Goal: Task Accomplishment & Management: Manage account settings

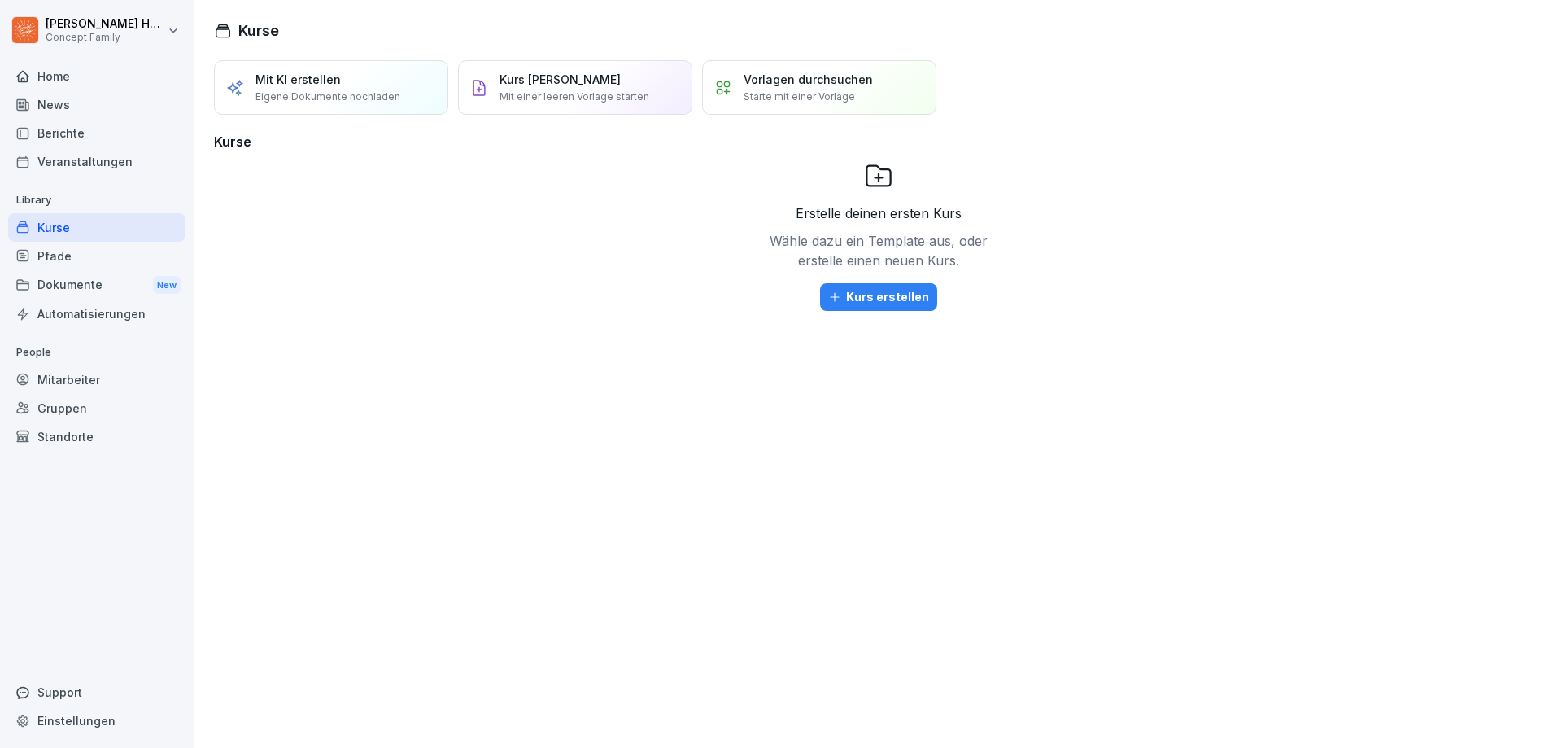
click at [64, 147] on div "Veranstaltungen" at bounding box center [96, 161] width 177 height 28
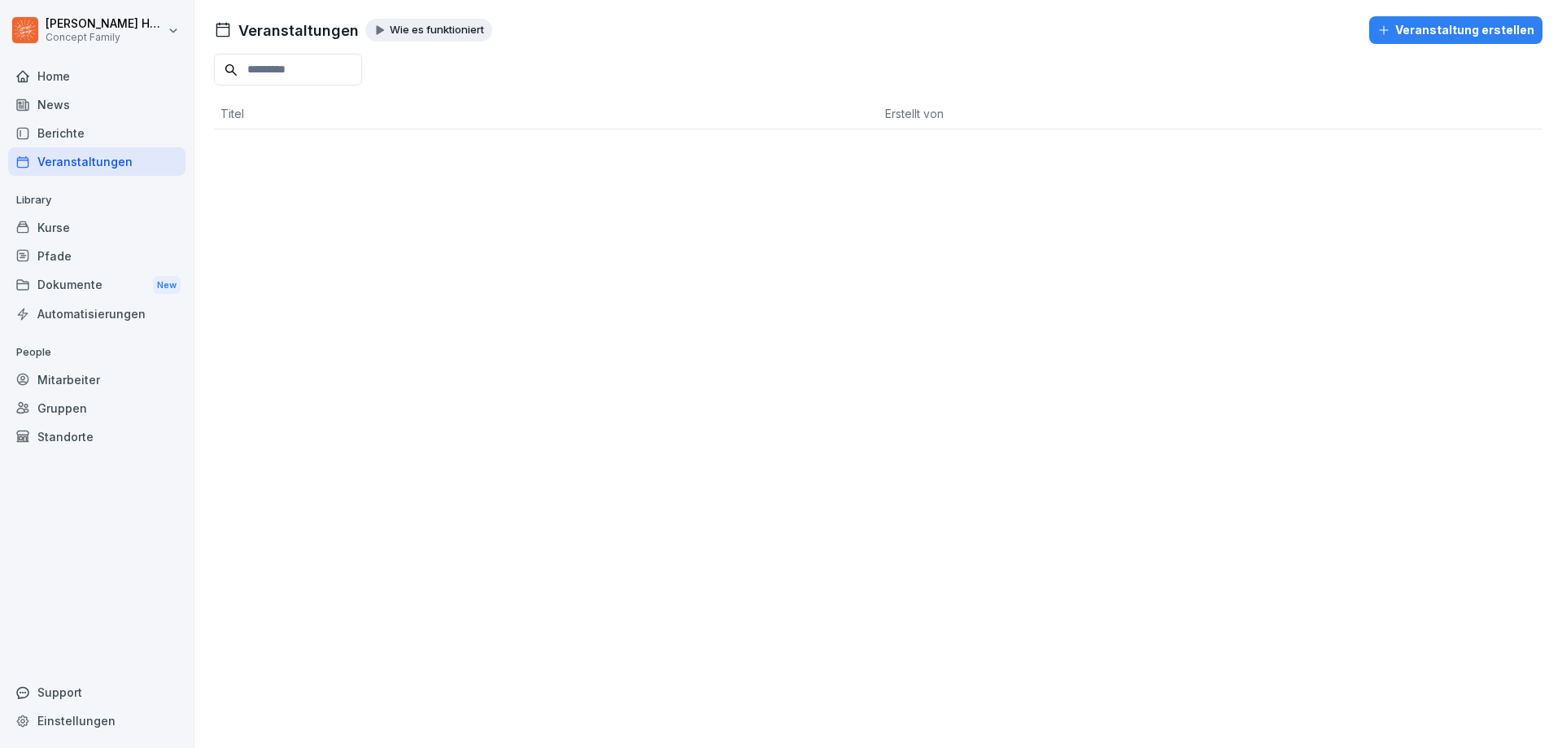
click at [65, 282] on div "Dokumente New" at bounding box center [96, 285] width 177 height 30
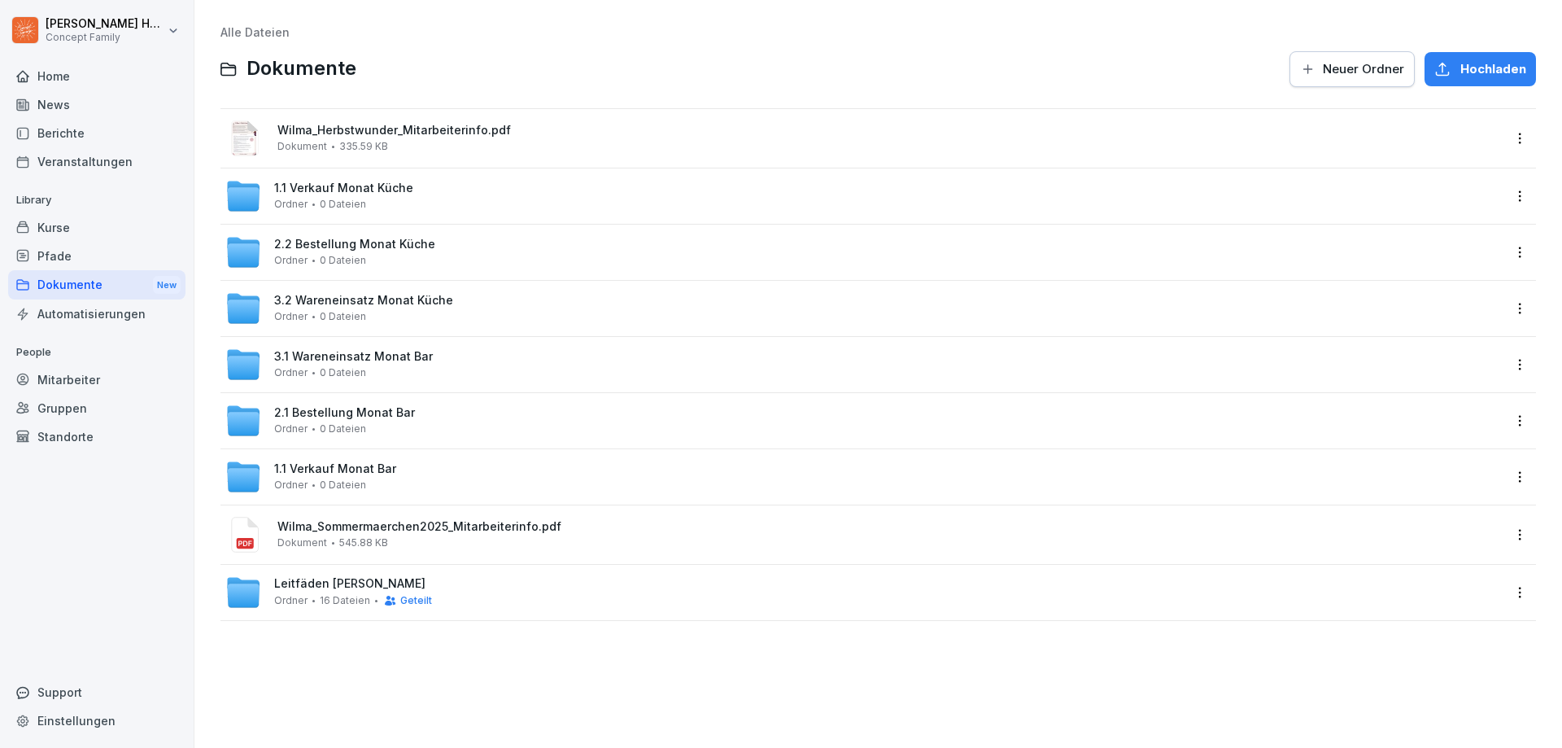
click at [365, 535] on div "Wilma_Sommermaerchen2025_Mitarbeiterinfo.pdf Dokument 545.88 KB" at bounding box center [889, 534] width 1225 height 28
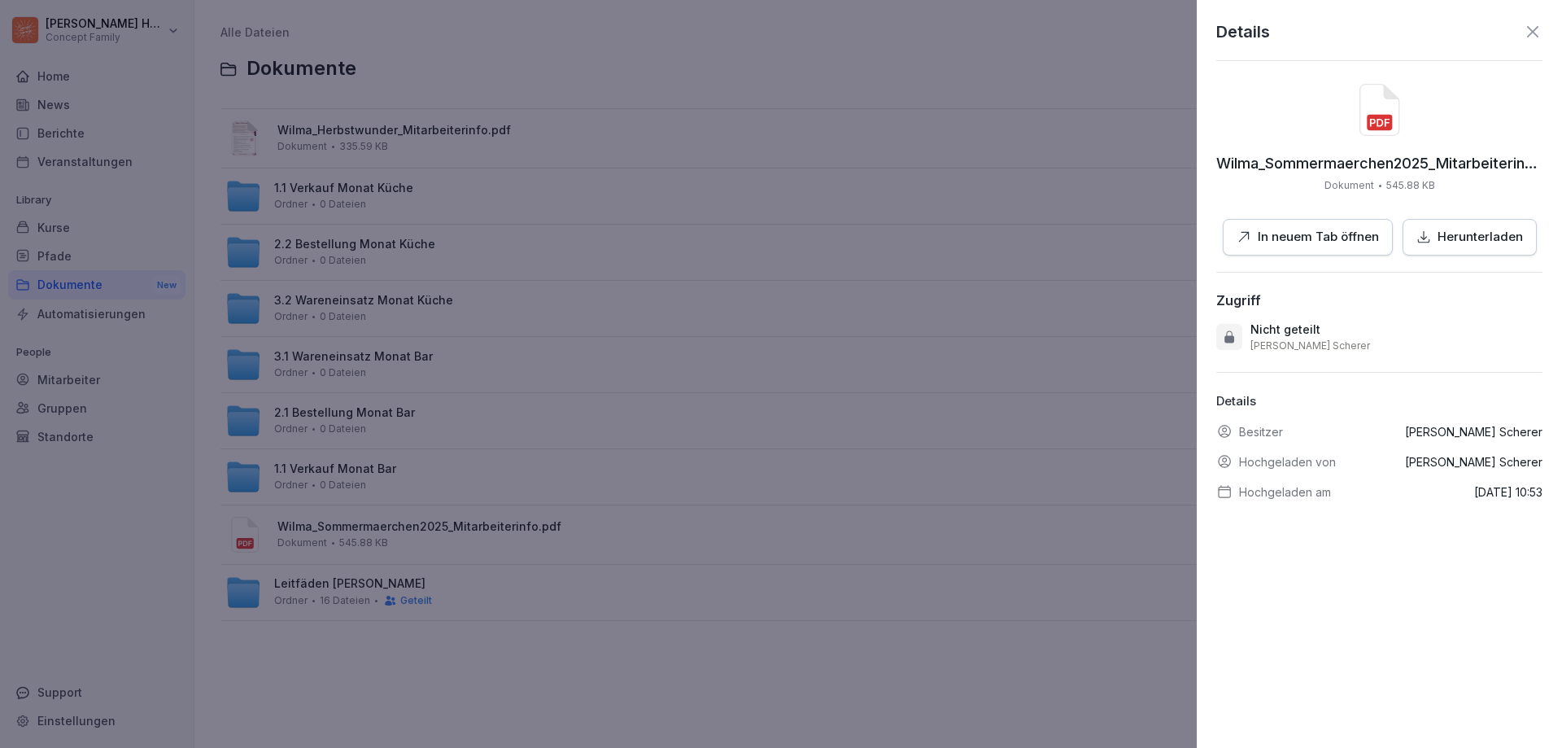
click at [775, 512] on div at bounding box center [781, 374] width 1562 height 748
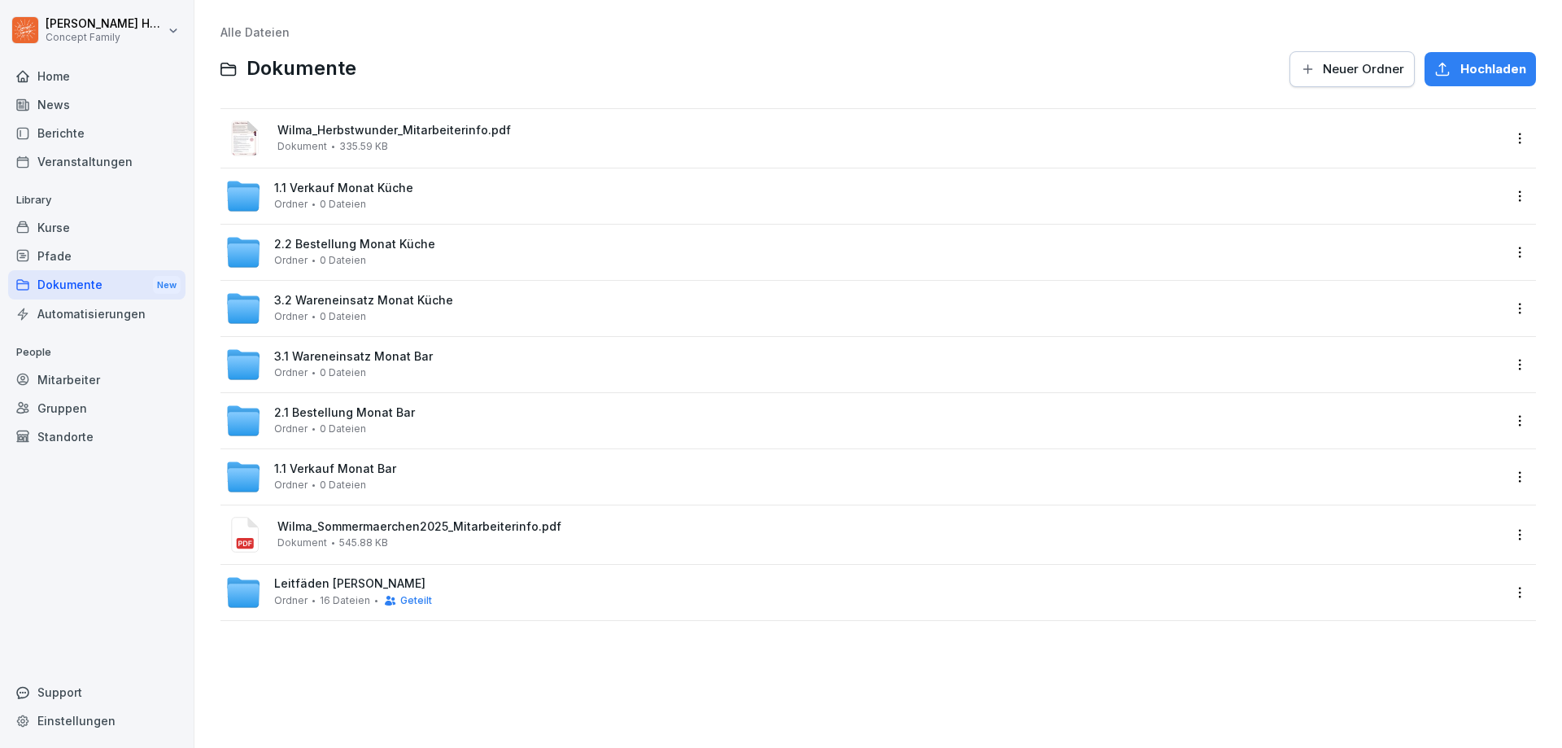
click at [447, 538] on div "Wilma_Sommermaerchen2025_Mitarbeiterinfo.pdf Dokument 545.88 KB" at bounding box center [889, 534] width 1225 height 28
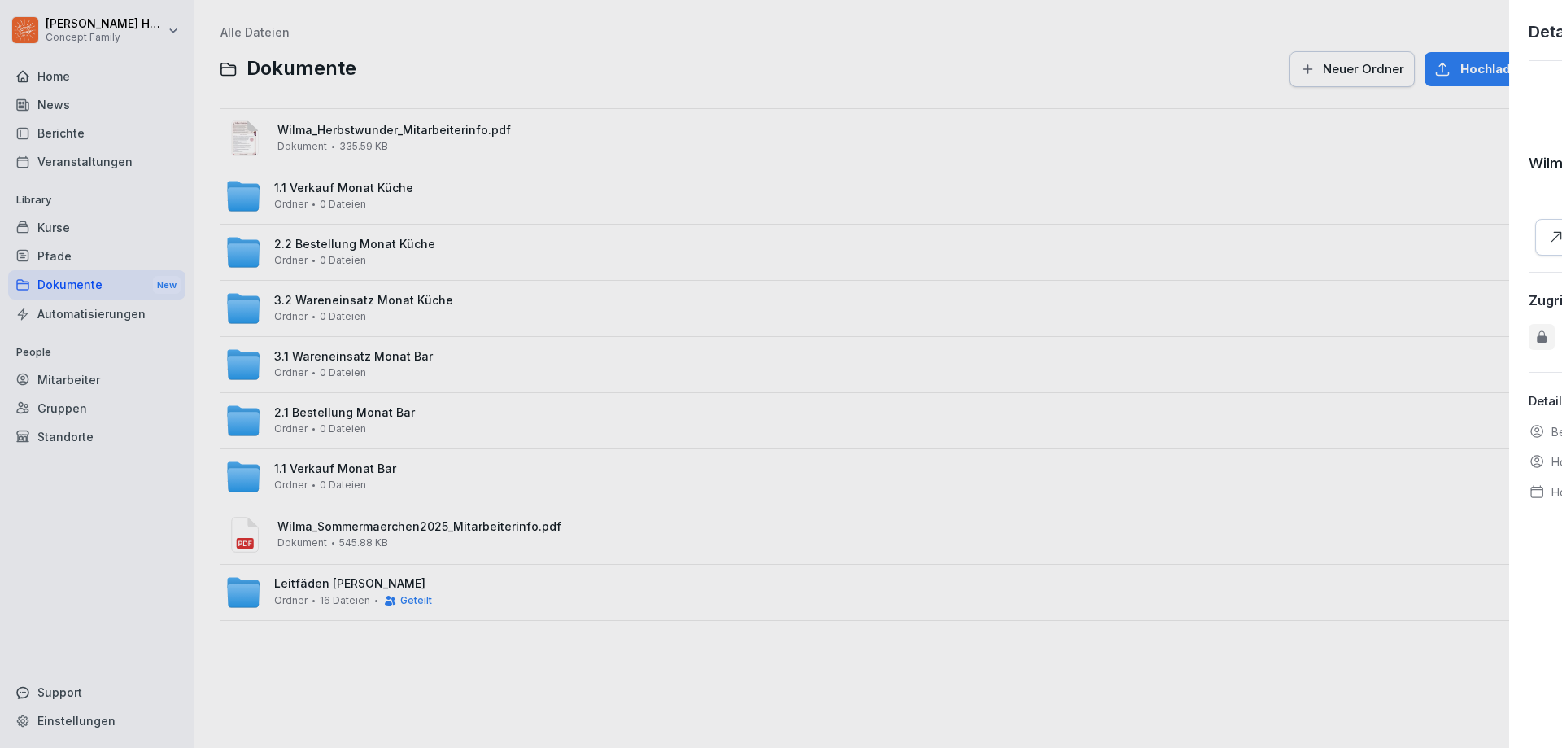
click at [447, 538] on div at bounding box center [781, 374] width 1562 height 748
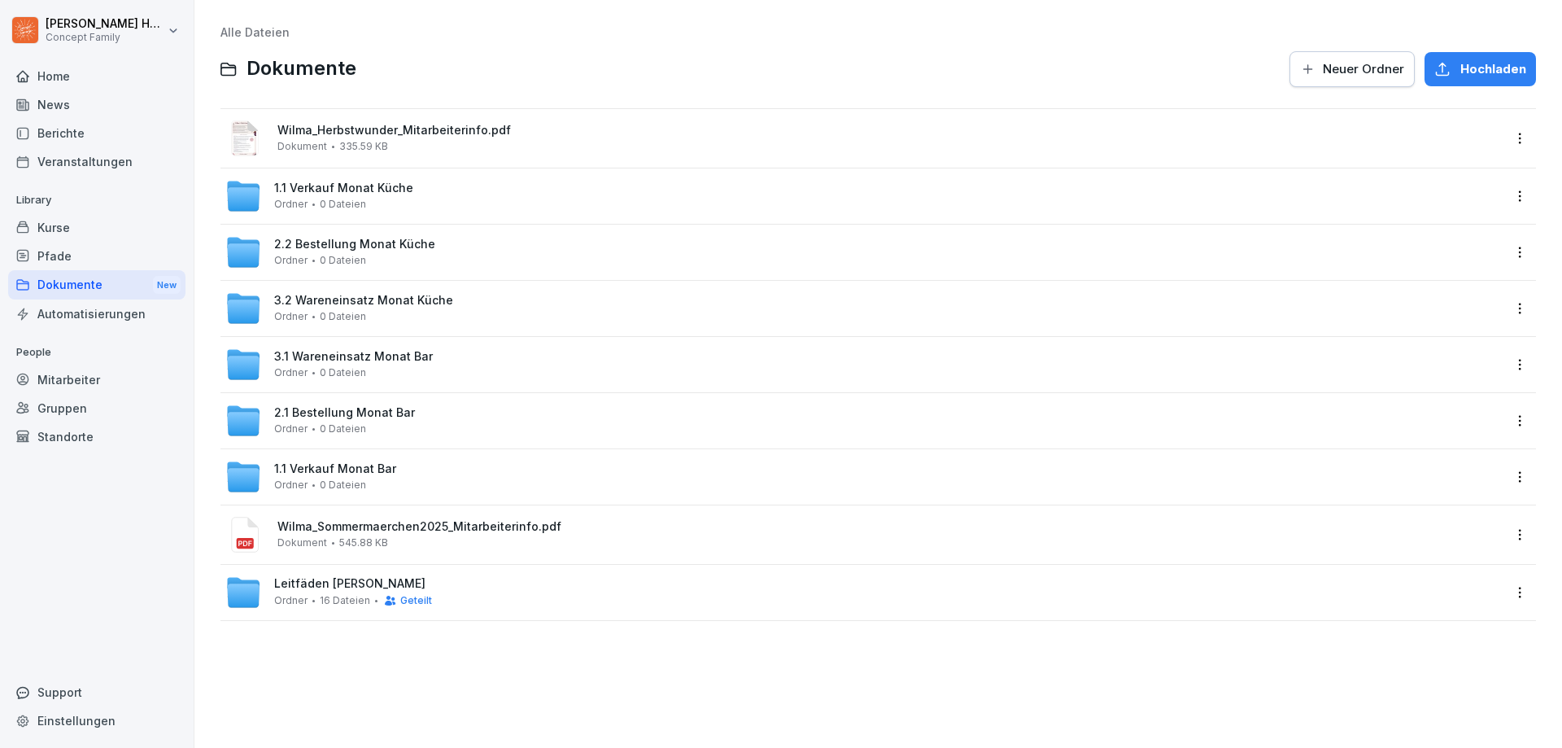
click at [376, 524] on span "Wilma_Sommermaerchen2025_Mitarbeiterinfo.pdf" at bounding box center [889, 527] width 1225 height 14
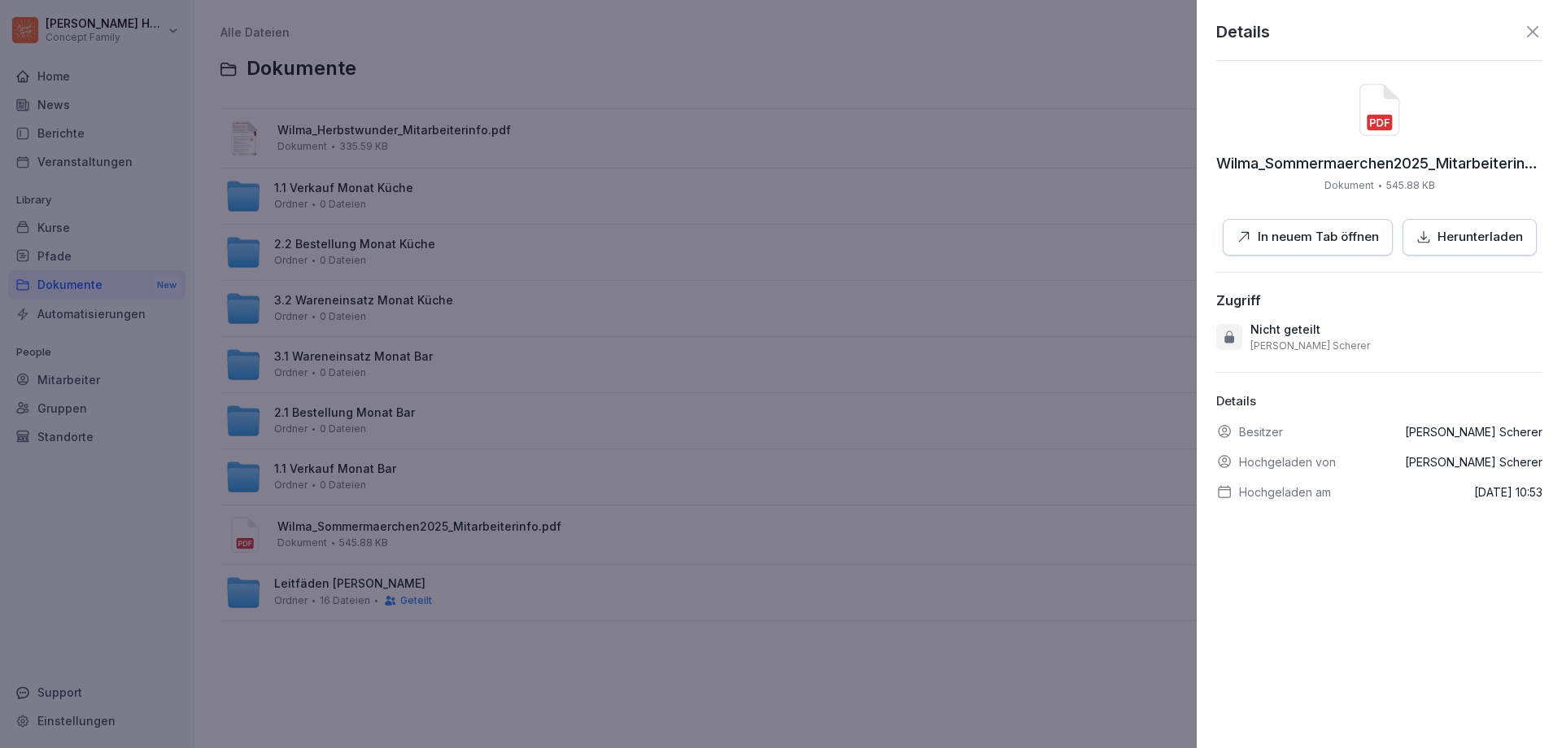
click at [1258, 242] on p "In neuem Tab öffnen" at bounding box center [1318, 237] width 121 height 19
click at [718, 663] on div at bounding box center [781, 374] width 1562 height 748
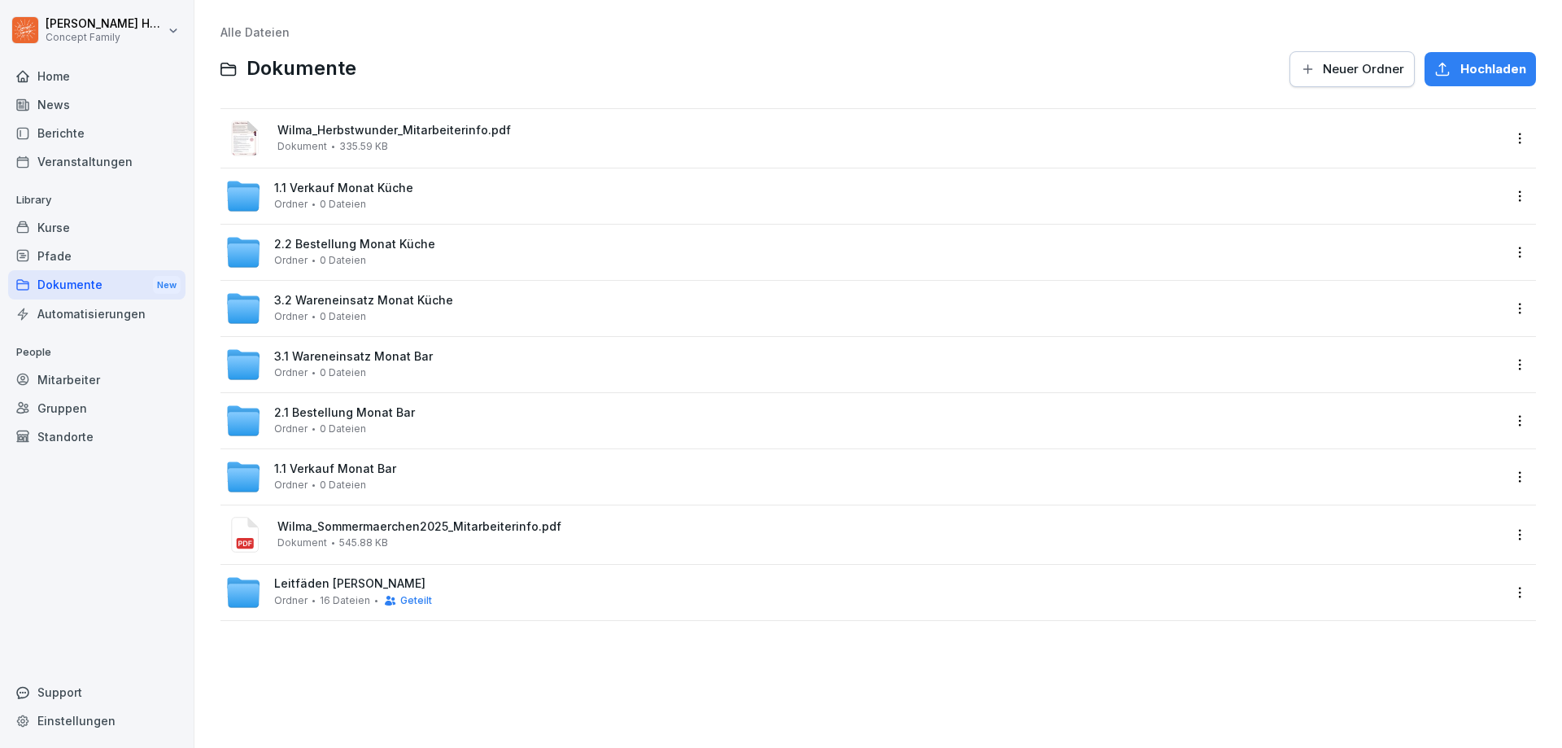
click at [1508, 534] on html "Julian Huttarsch Concept Family Home News Berichte Veranstaltungen Library Kurs…" at bounding box center [781, 374] width 1562 height 748
drag, startPoint x: 918, startPoint y: 747, endPoint x: 902, endPoint y: 731, distance: 21.9
click at [905, 738] on html "Julian Huttarsch Concept Family Home News Berichte Veranstaltungen Library Kurs…" at bounding box center [781, 374] width 1562 height 748
click at [366, 148] on span "335.59 KB" at bounding box center [363, 146] width 49 height 11
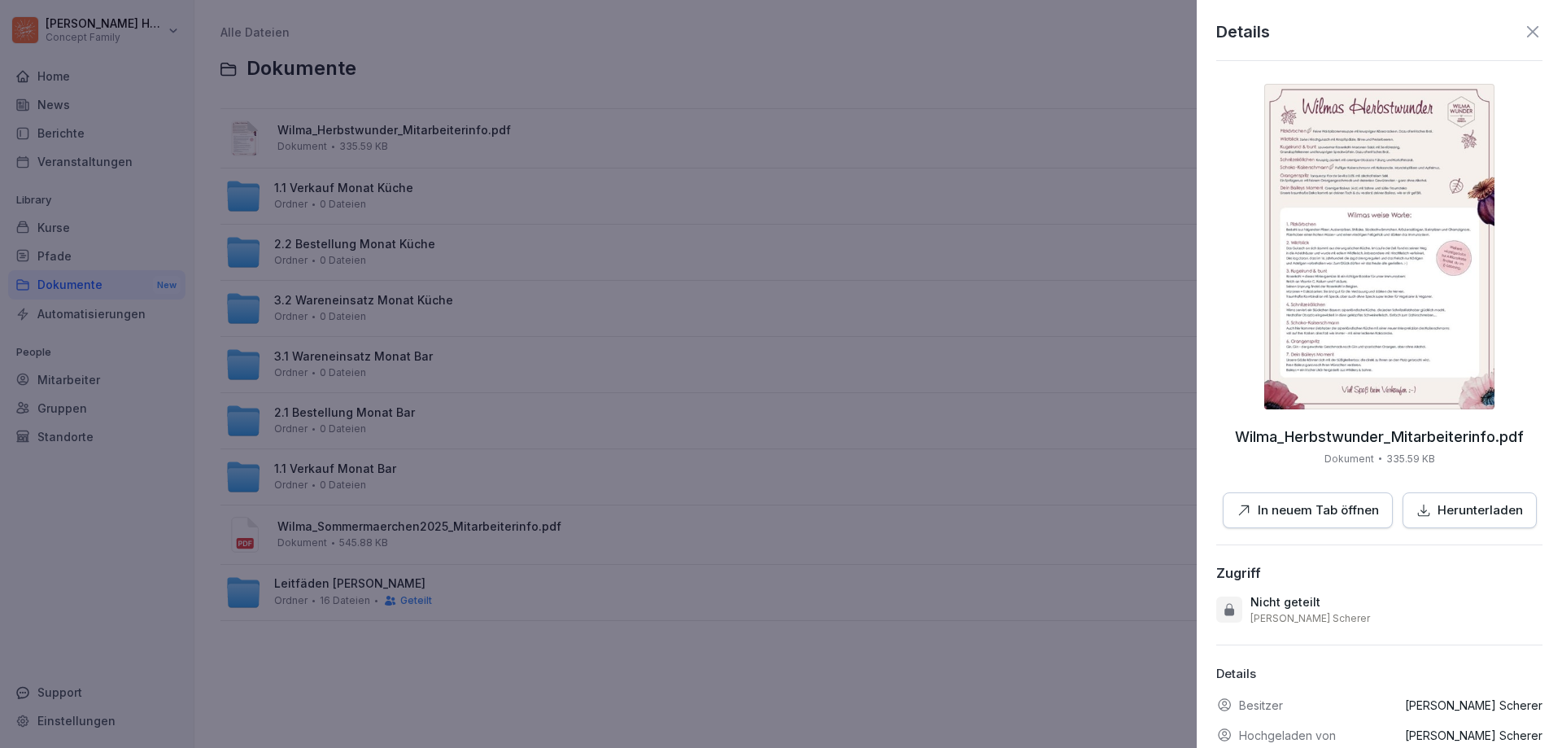
scroll to position [77, 0]
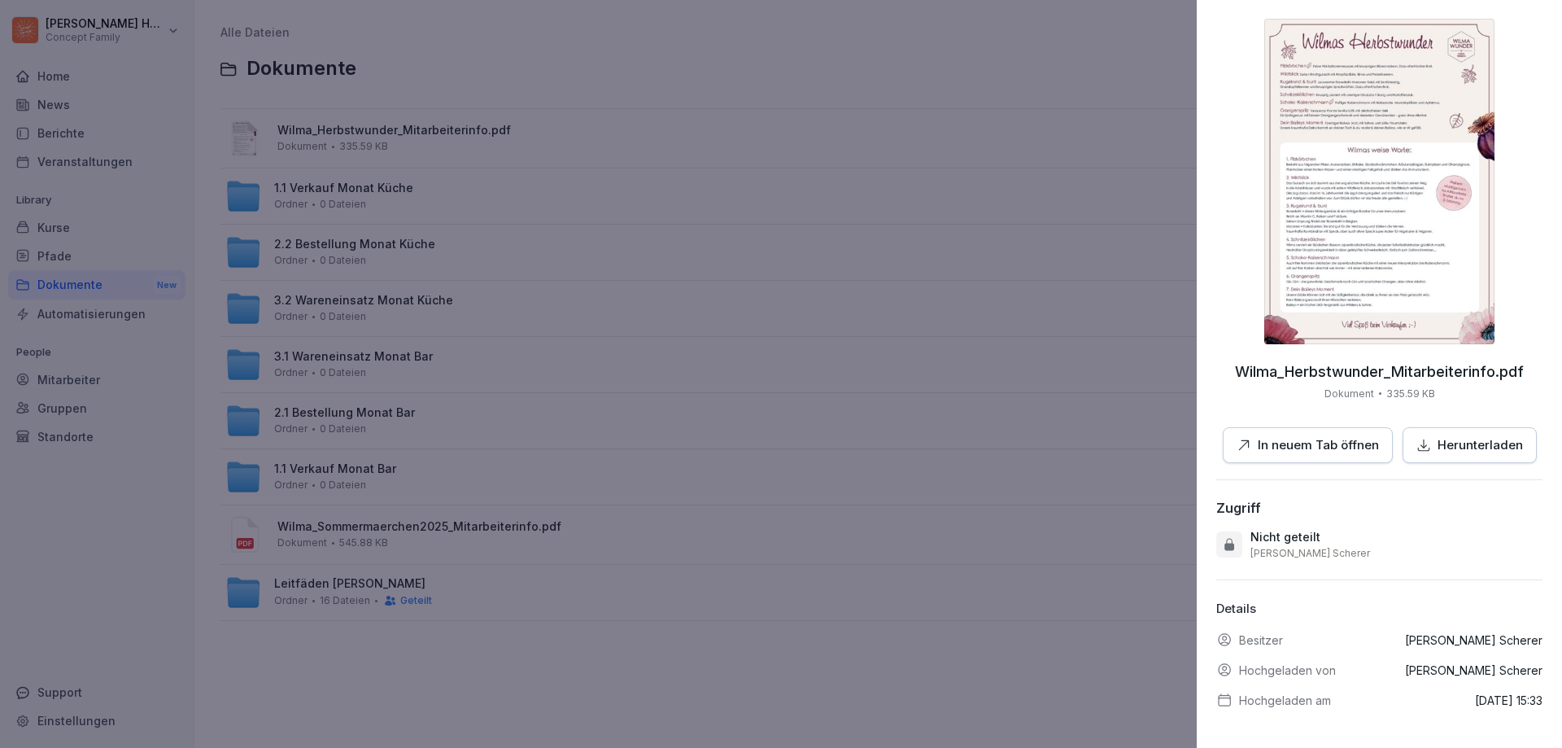
click at [957, 657] on div at bounding box center [781, 374] width 1562 height 748
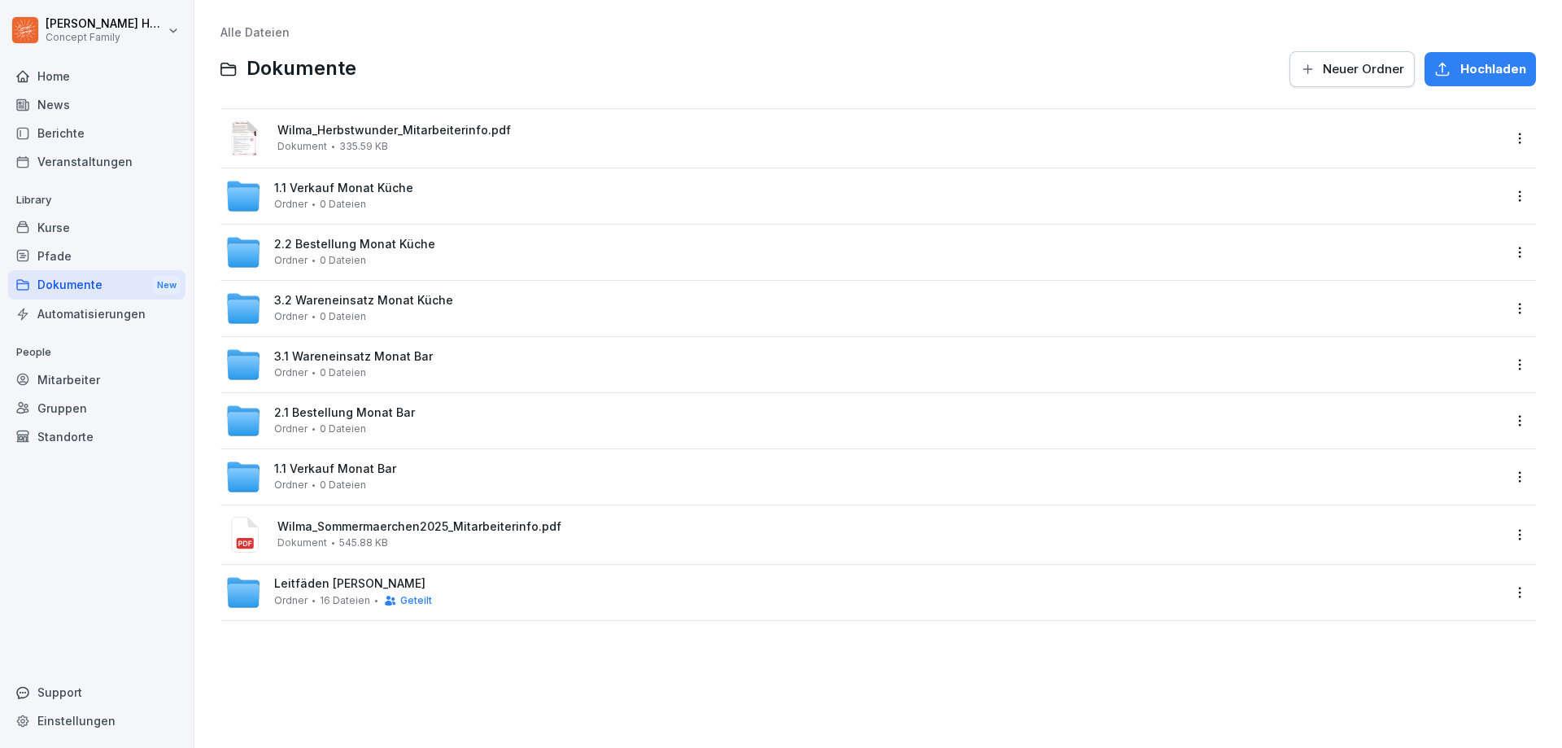
click at [54, 288] on div "Dokumente New" at bounding box center [96, 285] width 177 height 30
click at [325, 355] on span "3.1 Wareneinsatz Monat Bar" at bounding box center [353, 357] width 159 height 14
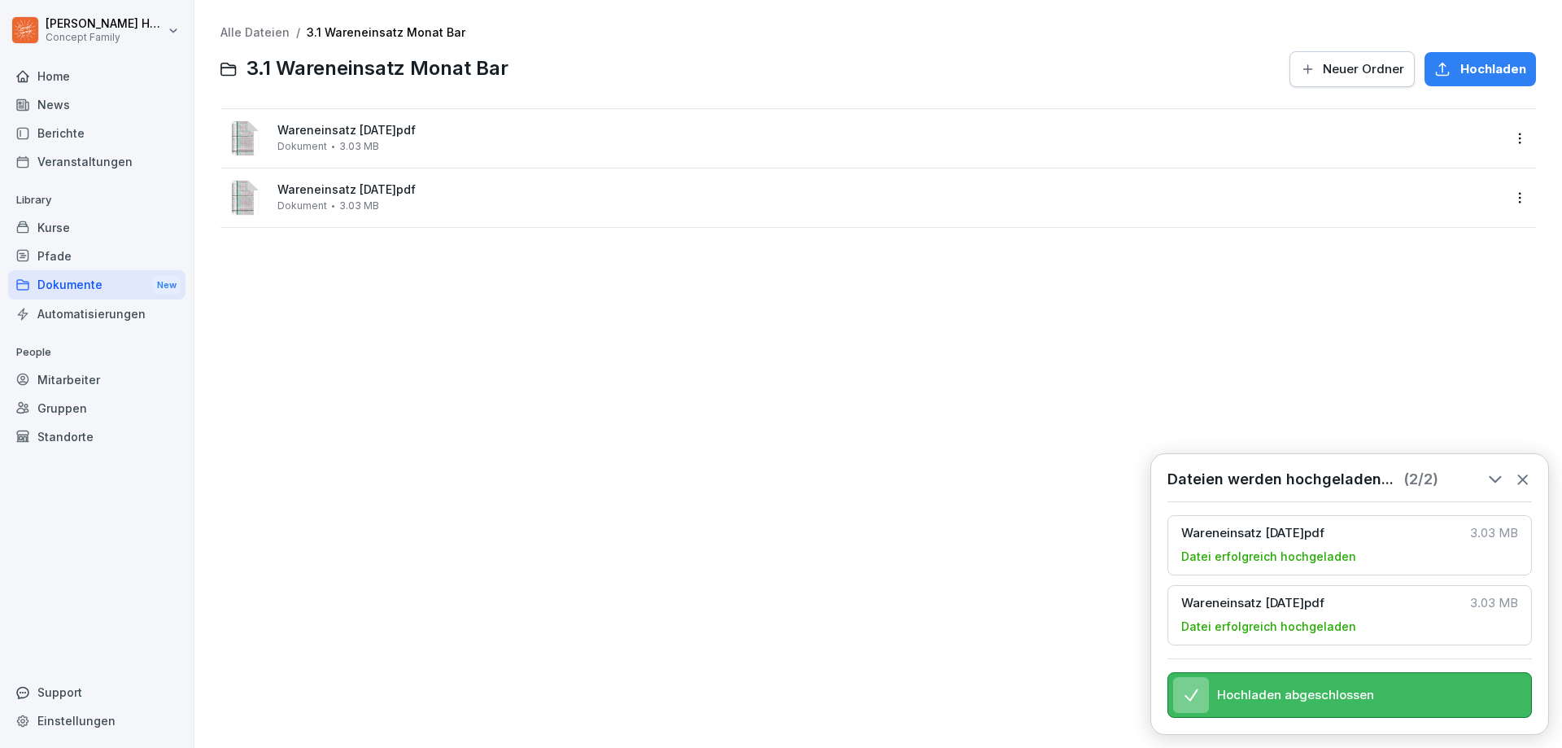
click at [419, 205] on div "Wareneinsatz August 25.pdf Dokument 3.03 MB" at bounding box center [889, 197] width 1225 height 28
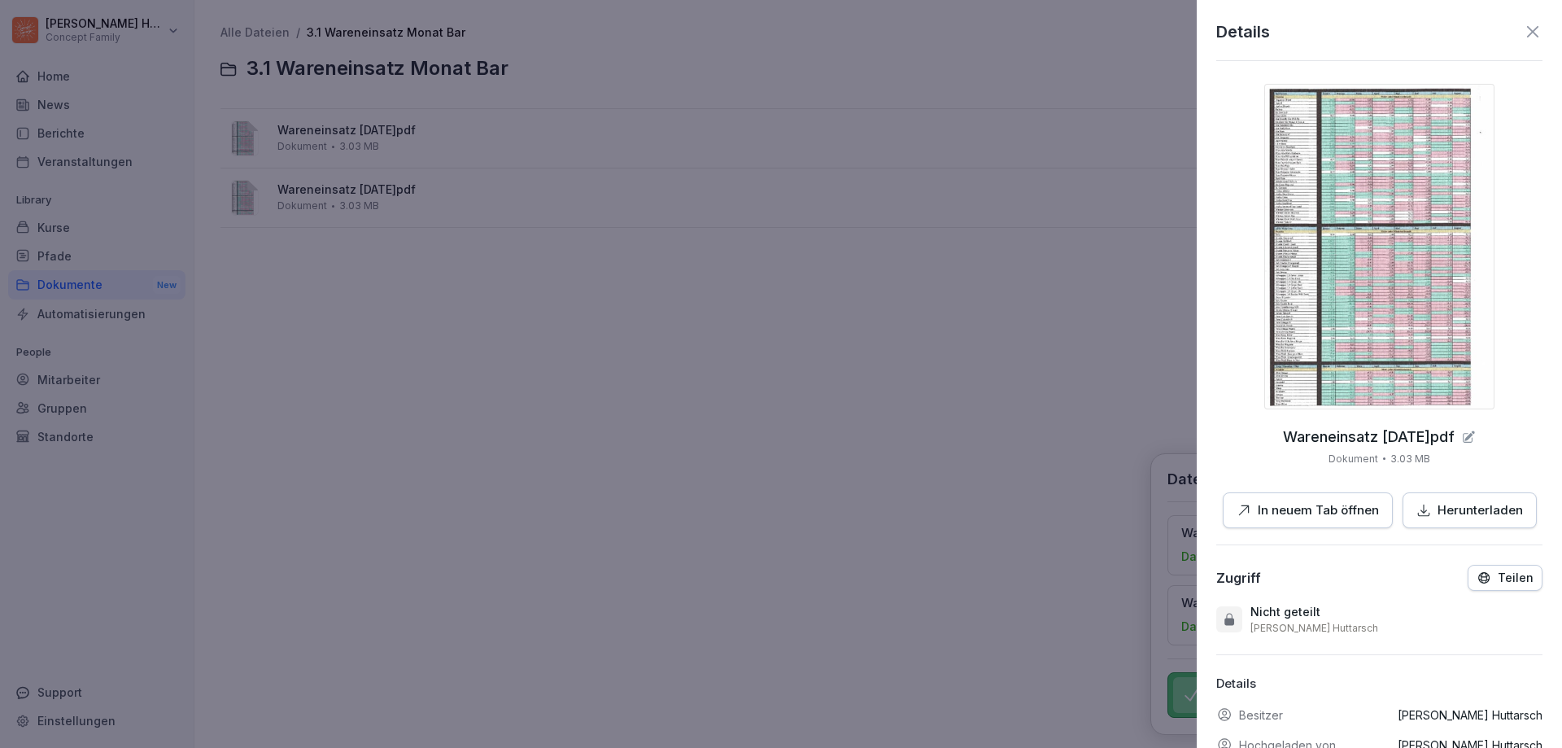
click at [929, 442] on div at bounding box center [781, 374] width 1562 height 748
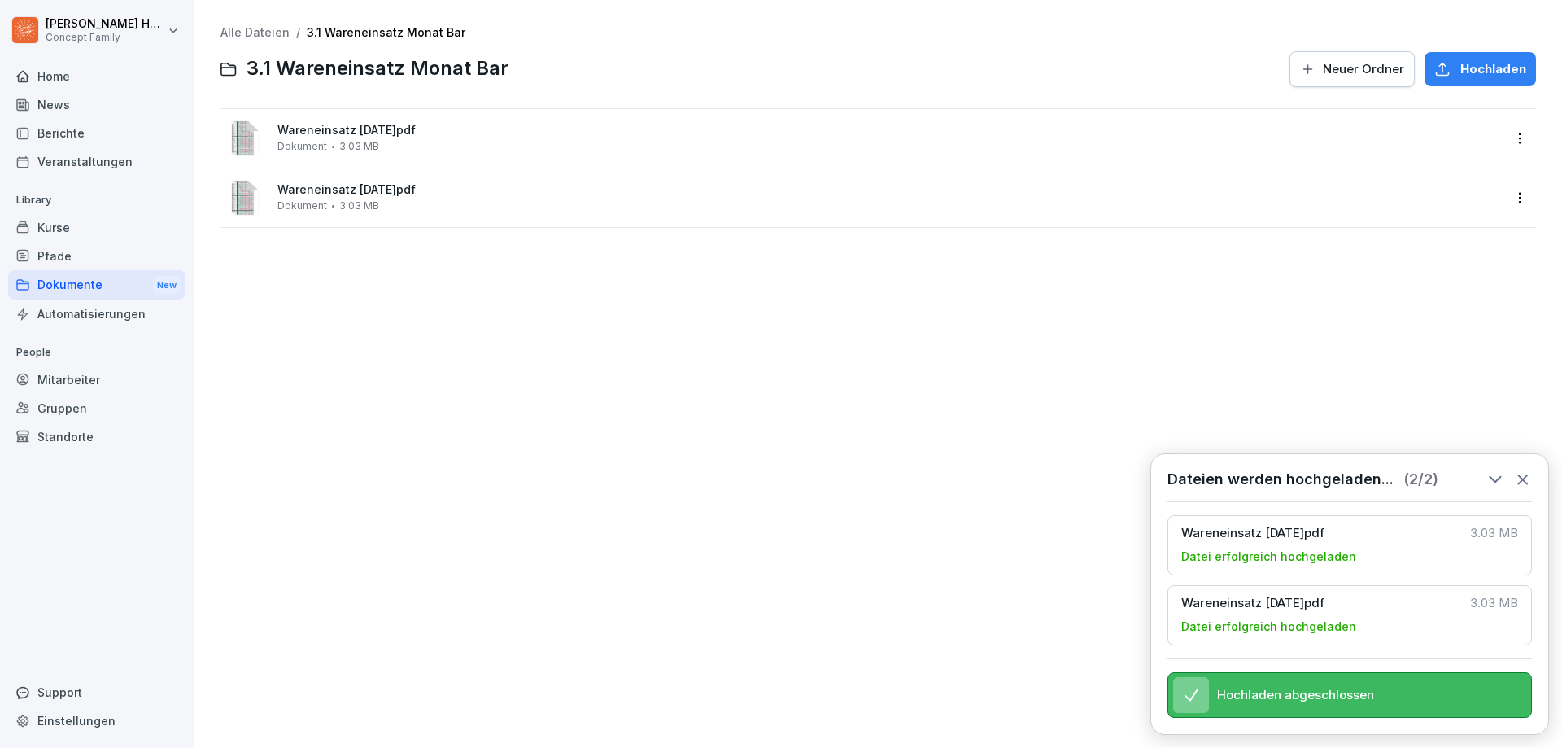
click at [1513, 196] on html "Julian Huttarsch Concept Family Home News Berichte Veranstaltungen Library Kurs…" at bounding box center [781, 374] width 1562 height 748
click at [1421, 426] on div "Löschen" at bounding box center [1408, 427] width 53 height 20
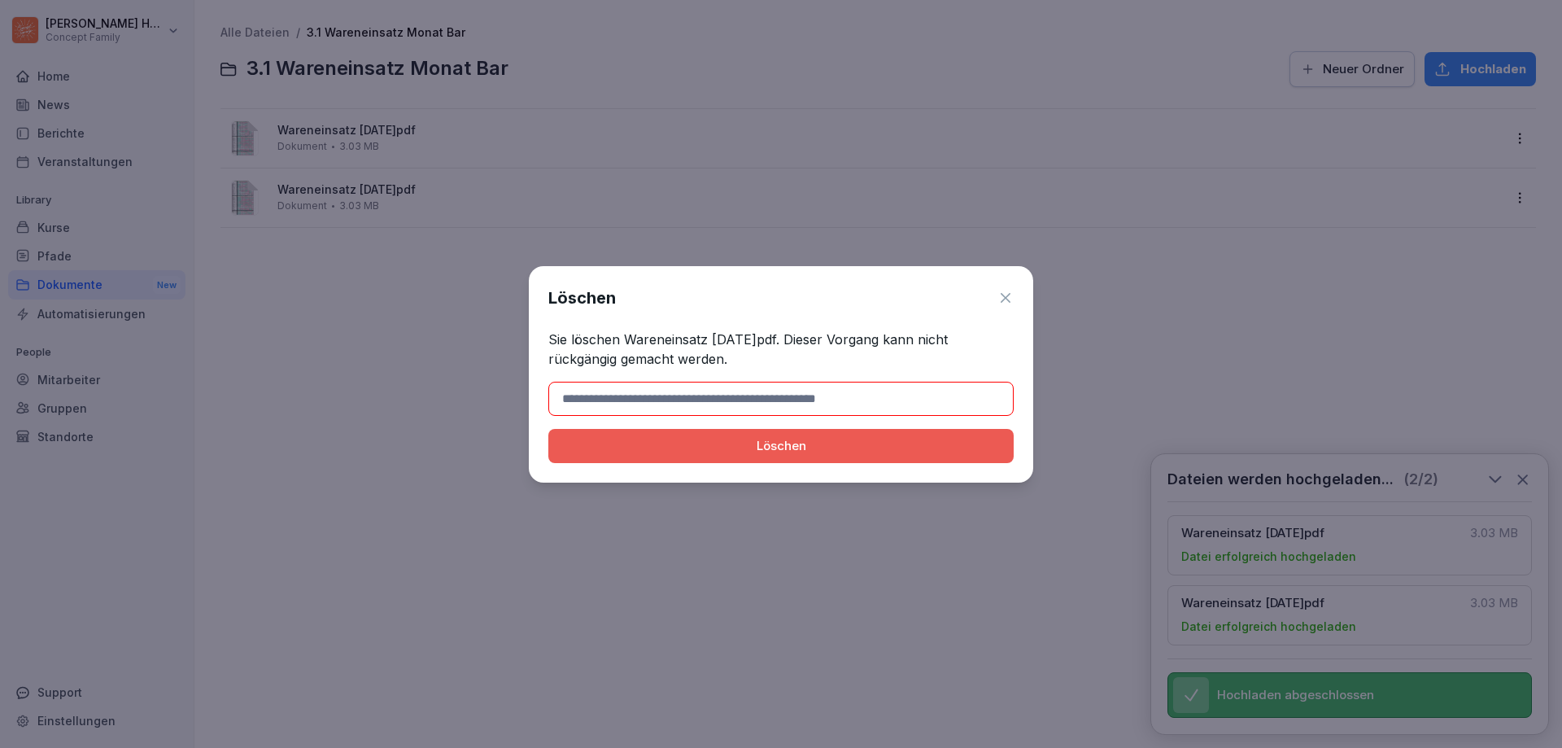
click at [783, 447] on div "Löschen" at bounding box center [780, 446] width 439 height 18
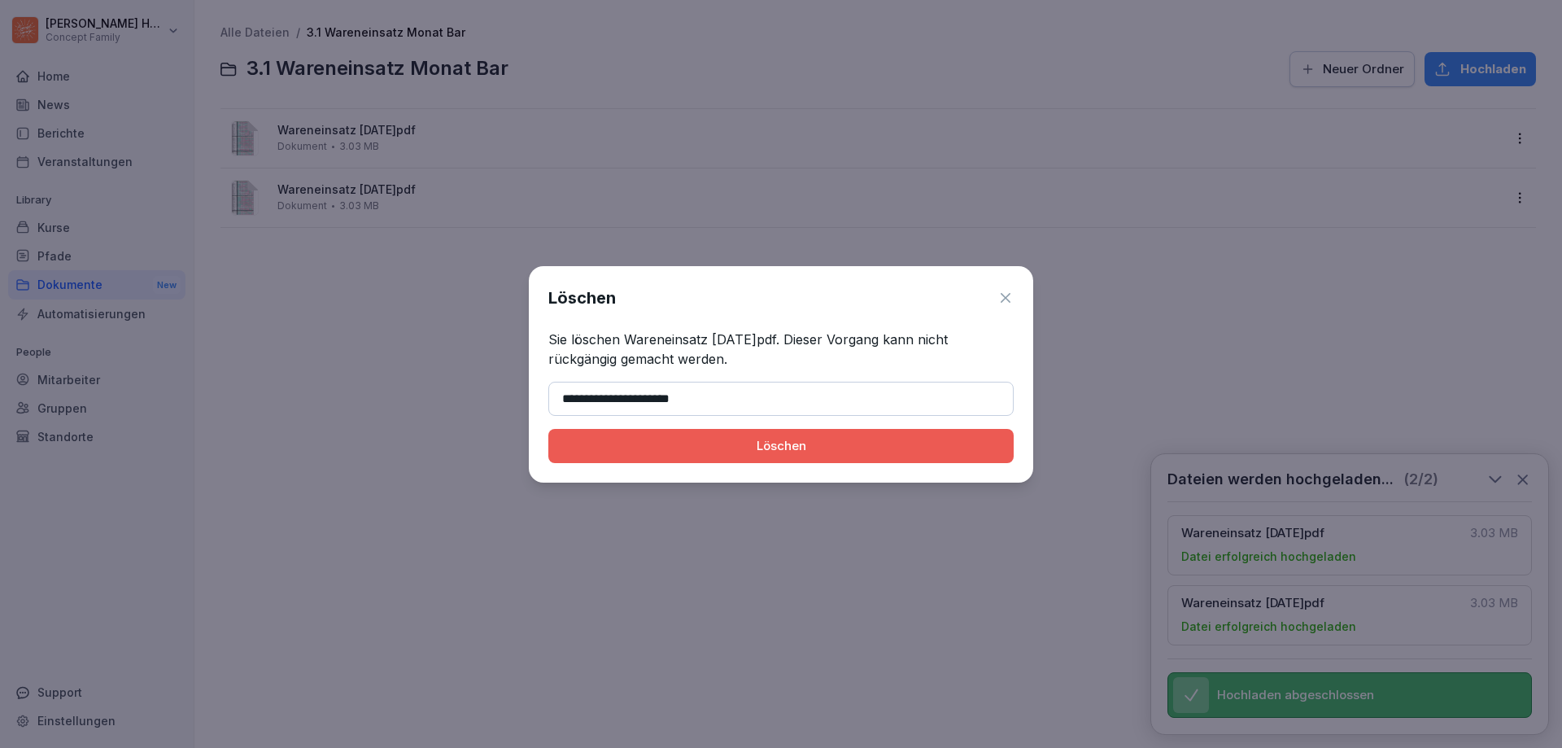
click at [838, 447] on div "Löschen" at bounding box center [780, 446] width 439 height 18
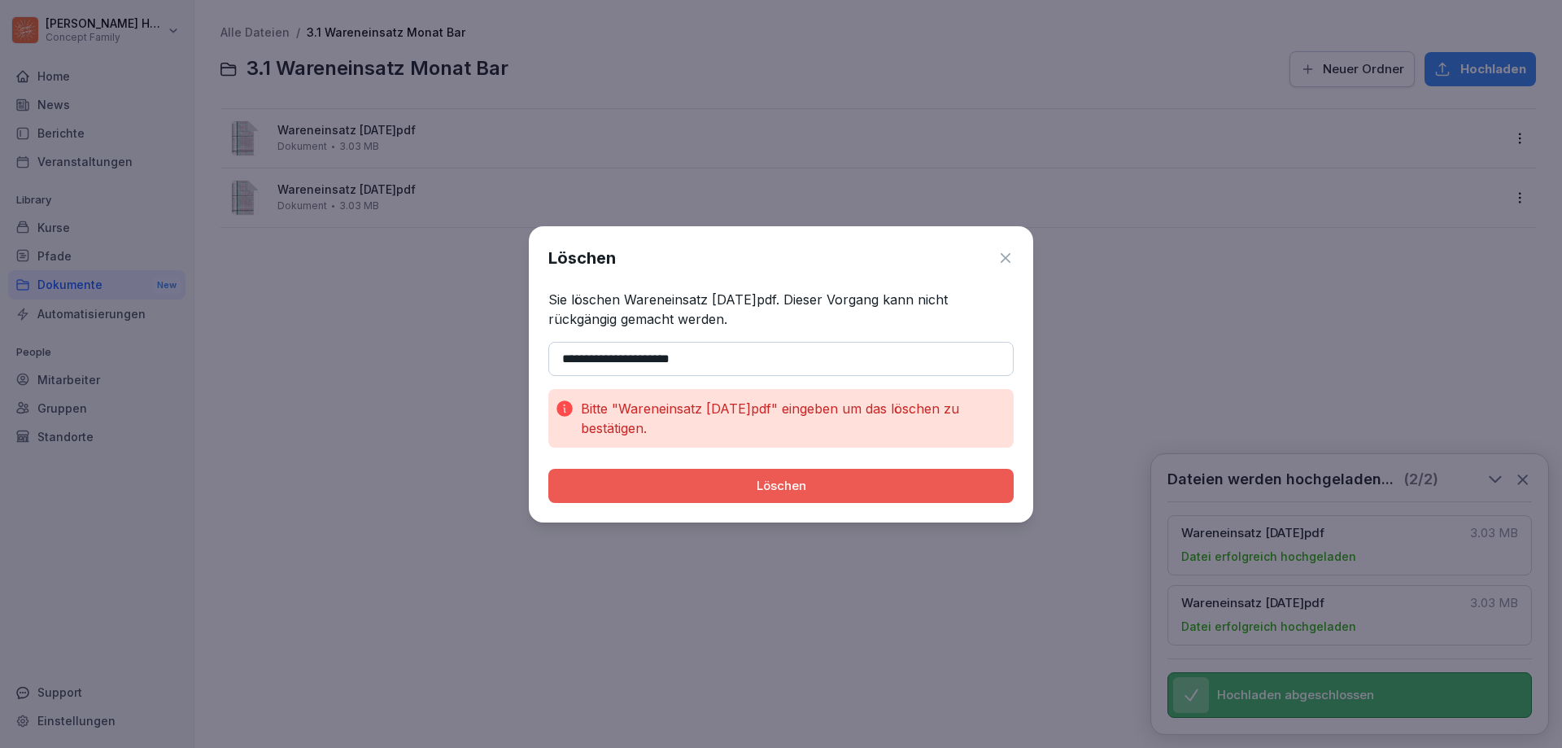
click at [790, 486] on div "Löschen" at bounding box center [780, 486] width 439 height 18
click at [638, 369] on input "**********" at bounding box center [780, 359] width 465 height 34
click at [711, 360] on input "**********" at bounding box center [780, 359] width 465 height 34
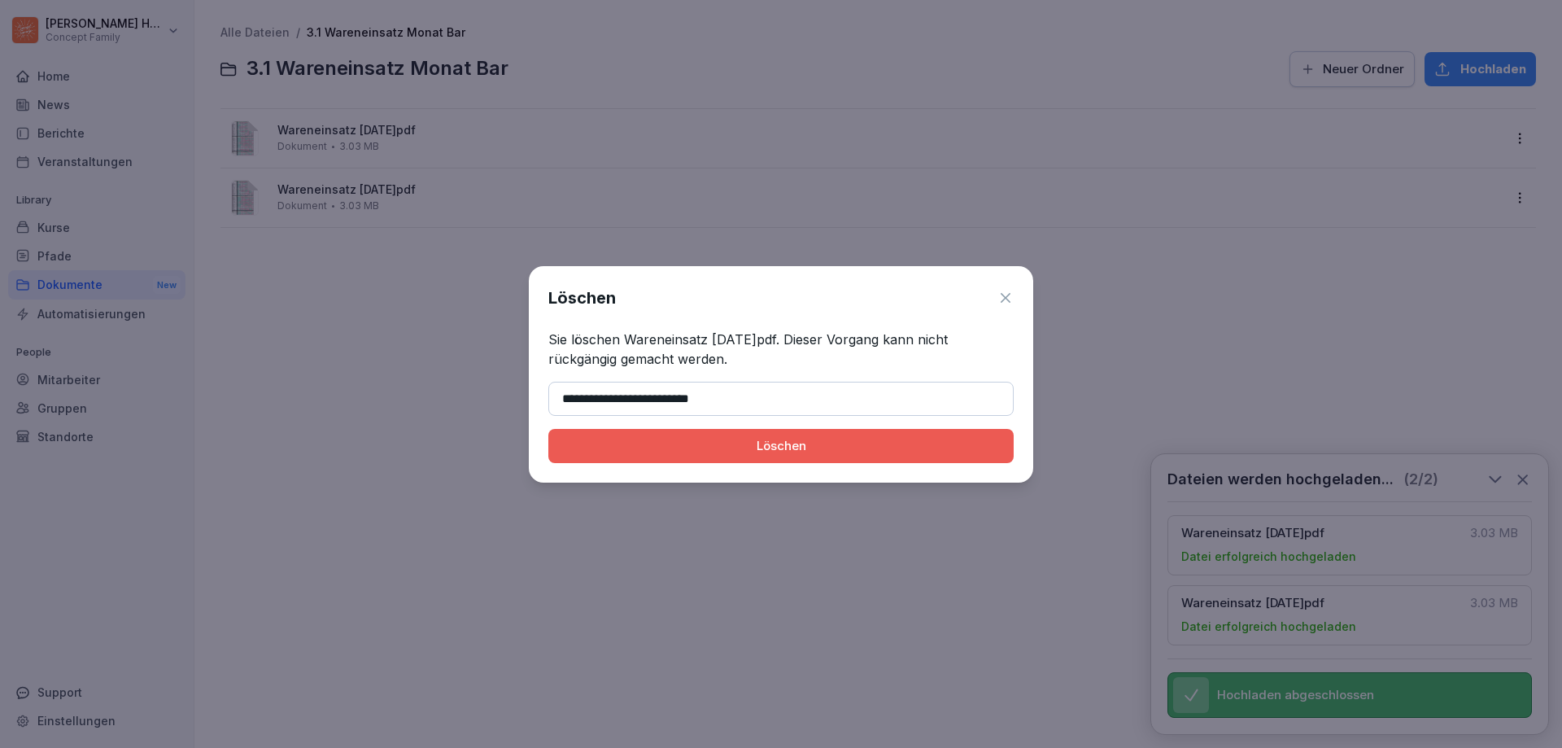
type input "**********"
click at [760, 456] on button "Löschen" at bounding box center [780, 446] width 465 height 34
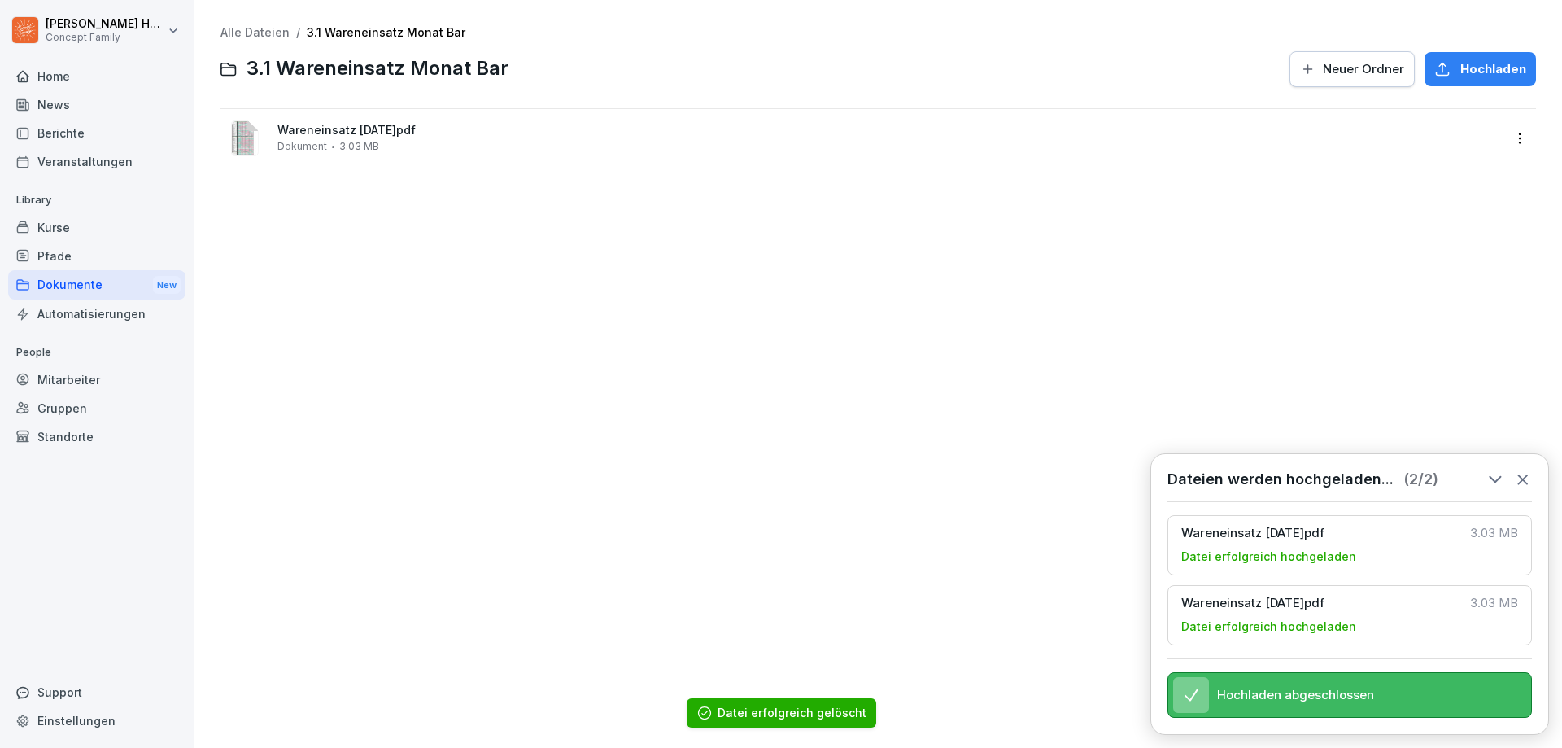
click at [413, 159] on div "Wareneinsatz August 25.pdf Dokument 3.03 MB" at bounding box center [878, 138] width 1316 height 59
click at [930, 488] on div "Alle Dateien / 3.1 Wareneinsatz Monat Bar 3.1 Wareneinsatz Monat Bar Neuer Ordn…" at bounding box center [878, 373] width 1343 height 723
click at [76, 274] on div "Dokumente New" at bounding box center [96, 285] width 177 height 30
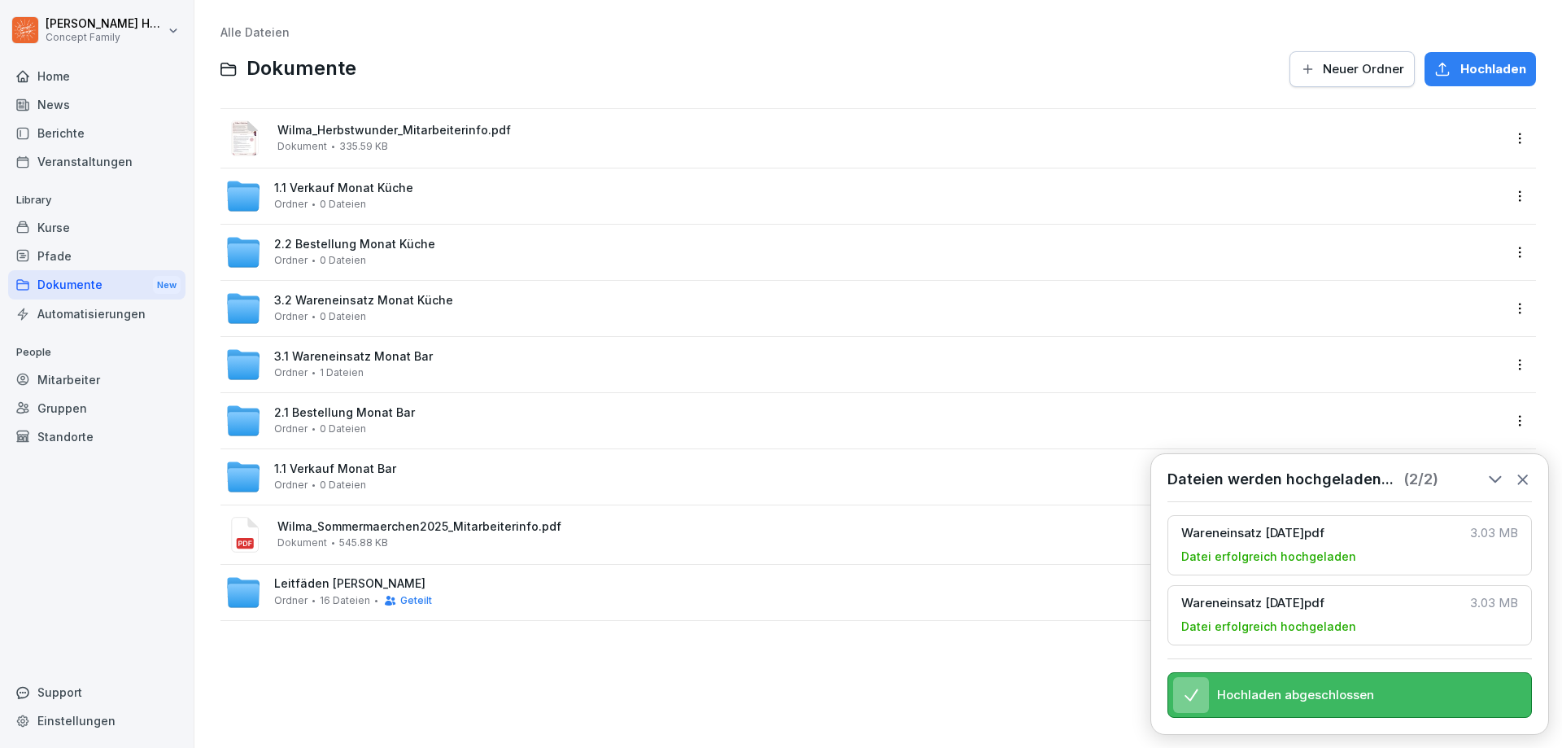
click at [1523, 470] on icon at bounding box center [1523, 479] width 18 height 18
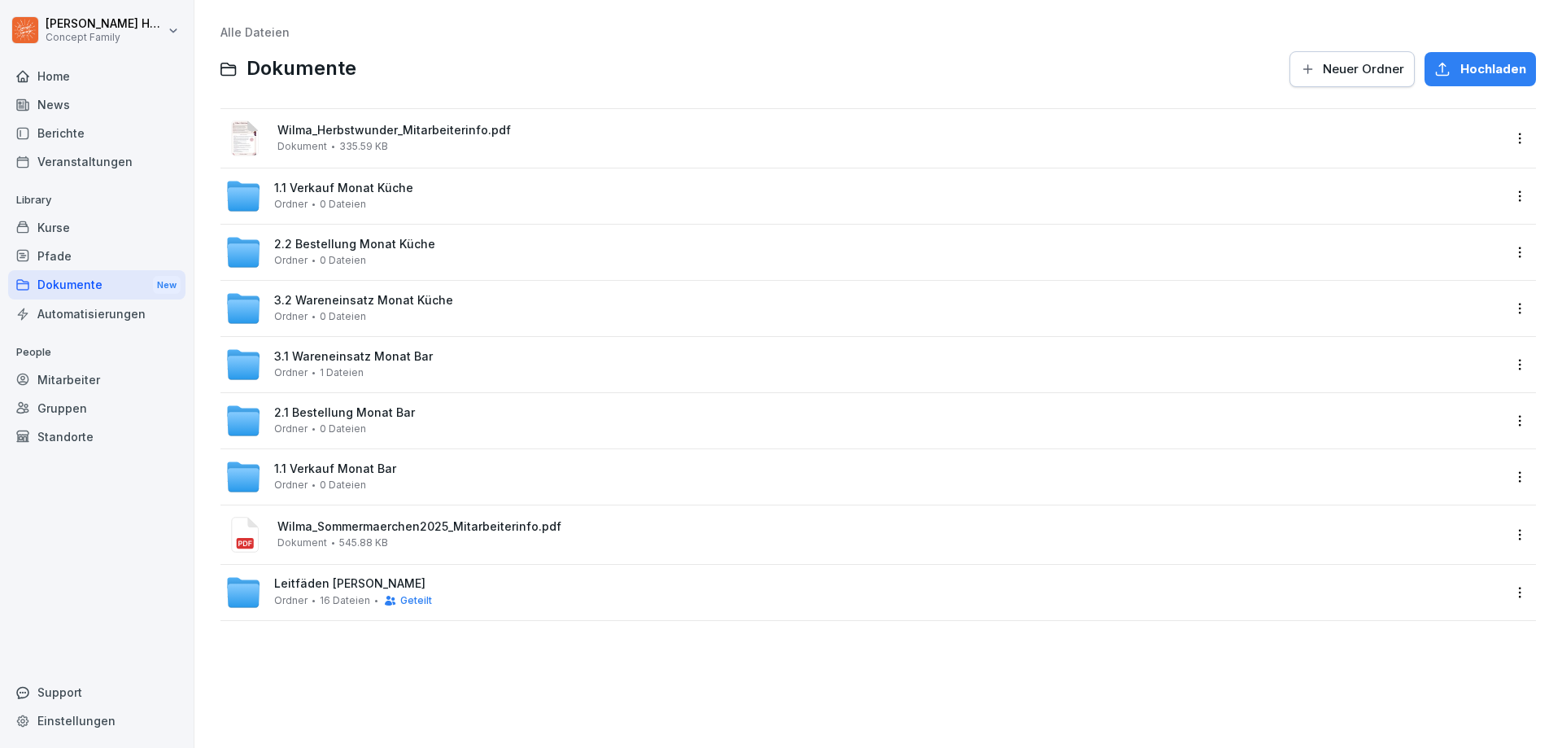
click at [365, 426] on div "2.1 Bestellung Monat Bar Ordner 0 Dateien" at bounding box center [344, 420] width 141 height 28
click at [1505, 426] on html "Julian Huttarsch Concept Family Home News Berichte Veranstaltungen Library Kurs…" at bounding box center [781, 374] width 1562 height 748
click at [1434, 487] on div "Umbenennen" at bounding box center [1434, 487] width 85 height 20
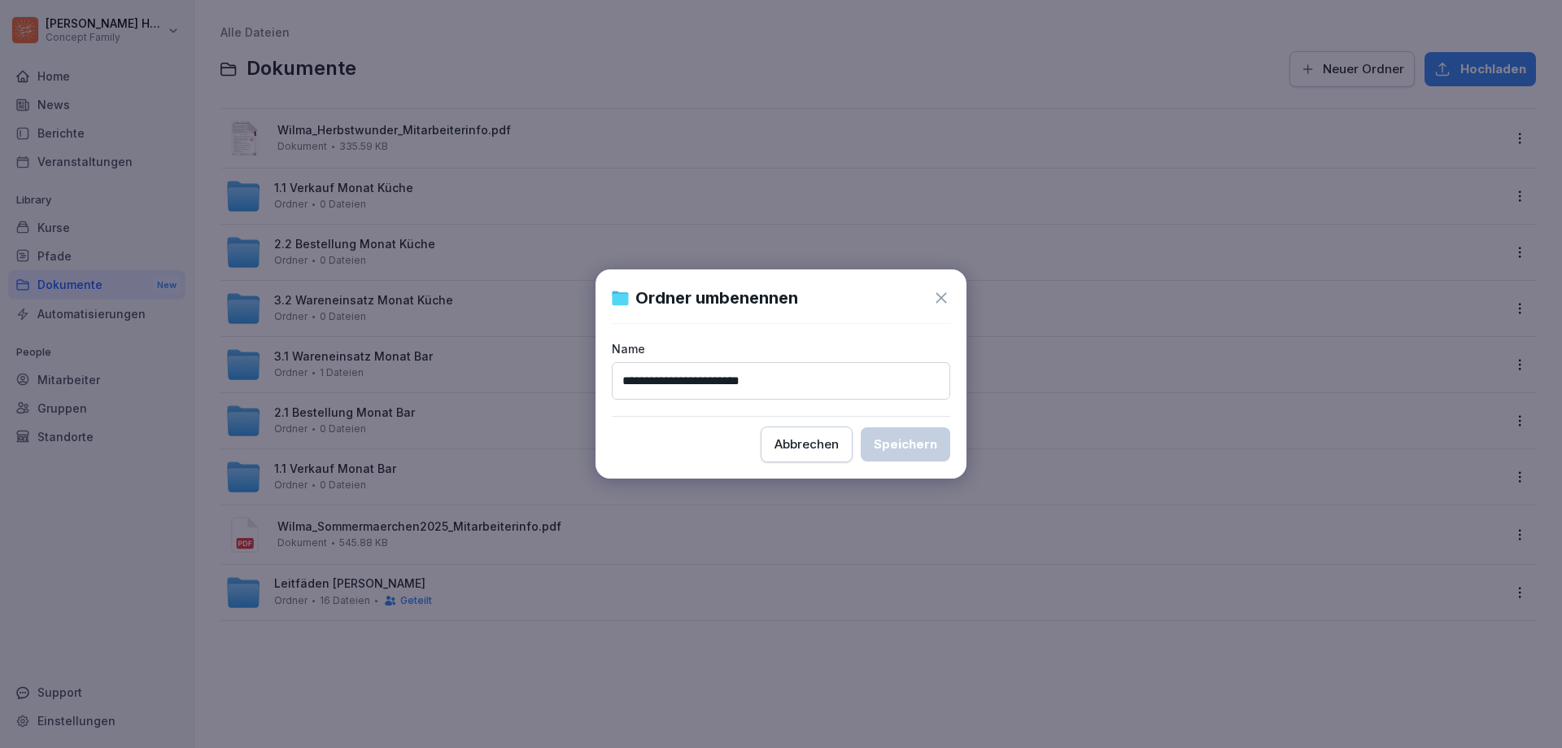
click at [696, 379] on input "**********" at bounding box center [781, 380] width 338 height 37
type input "**********"
click at [924, 447] on div "Speichern" at bounding box center [905, 444] width 63 height 18
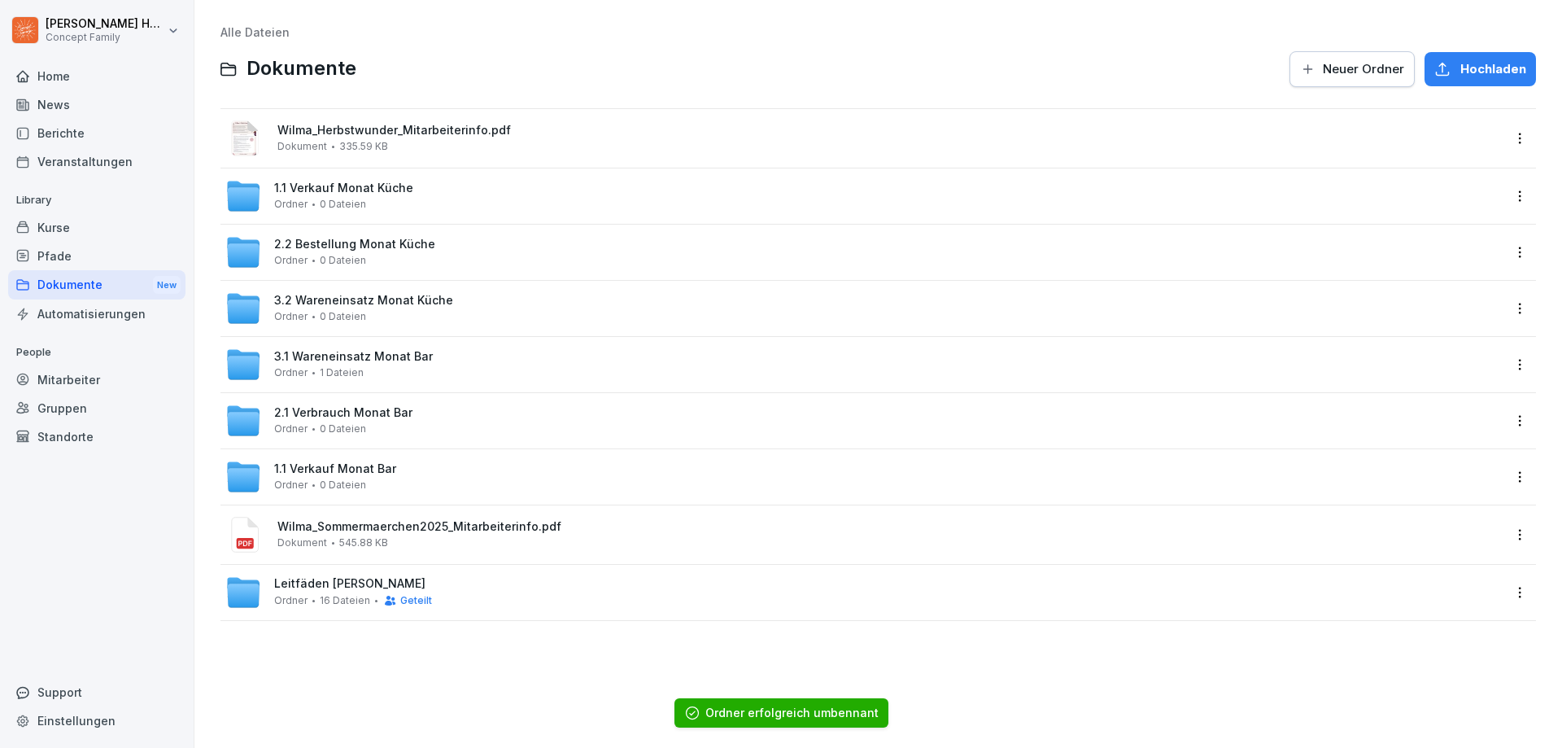
click at [1508, 246] on html "Julian Huttarsch Concept Family Home News Berichte Veranstaltungen Library Kurs…" at bounding box center [781, 374] width 1562 height 748
click at [1425, 322] on div "Umbenennen" at bounding box center [1434, 318] width 85 height 20
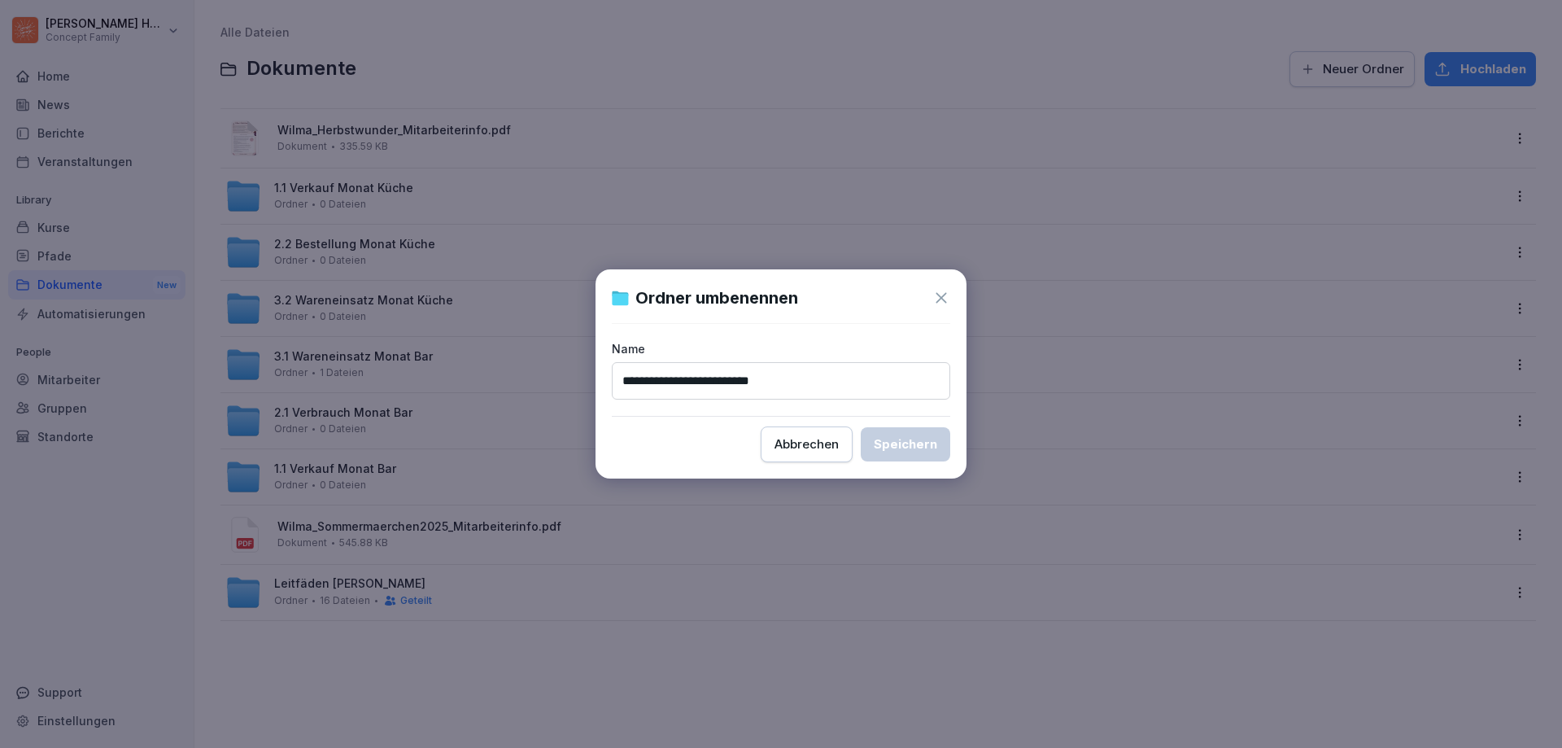
click at [701, 378] on input "**********" at bounding box center [781, 380] width 338 height 37
type input "**********"
click at [928, 440] on div "Speichern" at bounding box center [905, 444] width 63 height 18
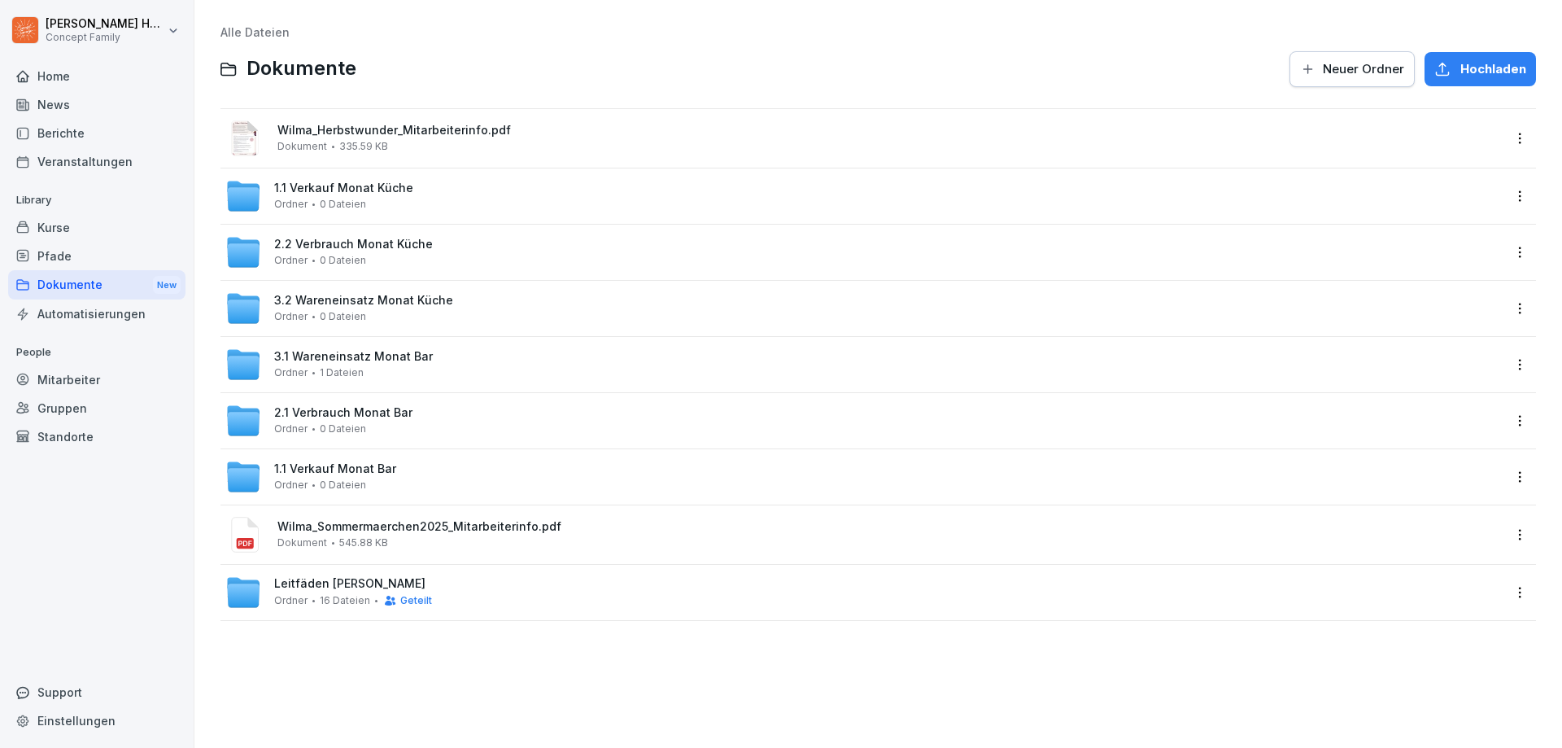
click at [349, 434] on span "0 Dateien" at bounding box center [343, 428] width 46 height 11
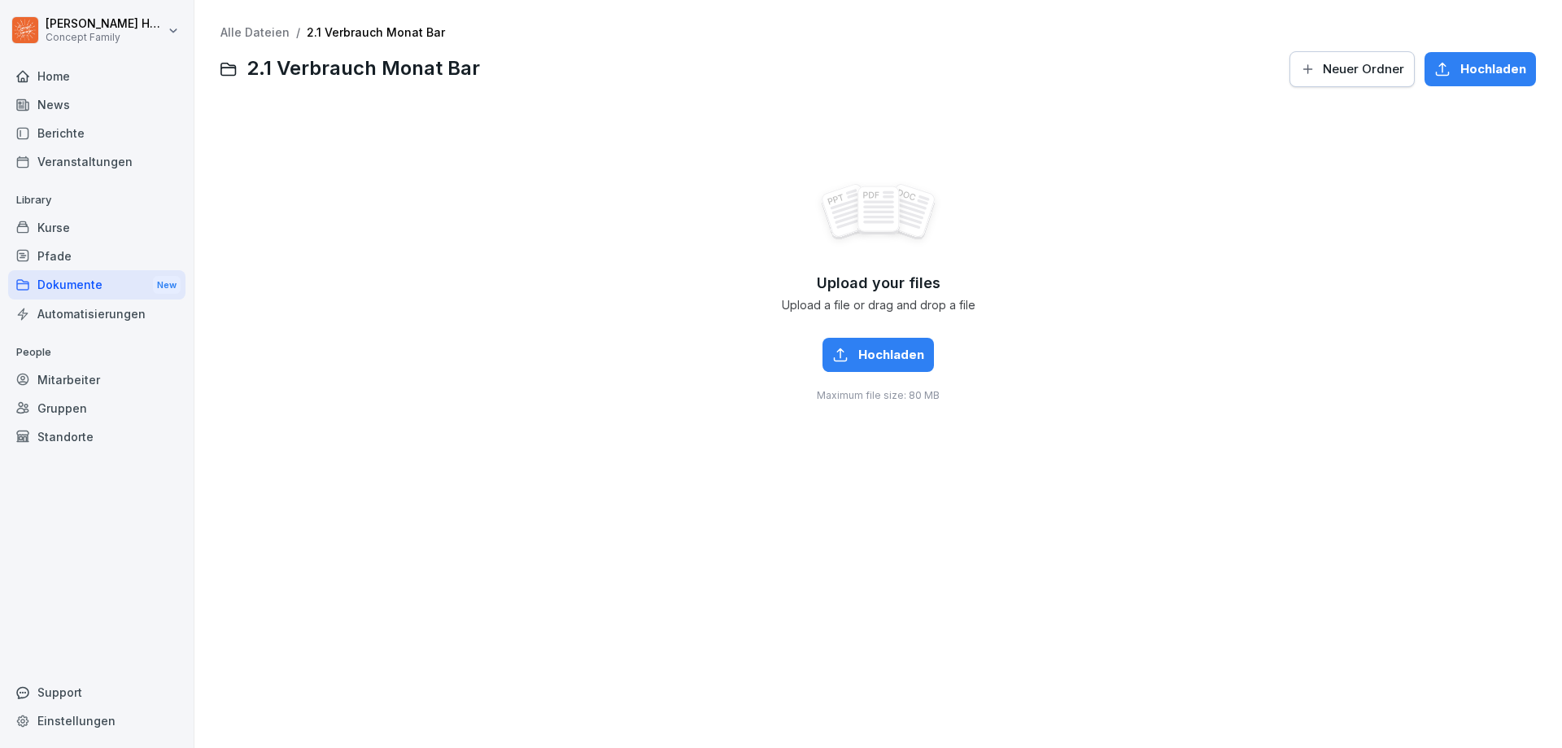
click at [41, 287] on div "Dokumente New" at bounding box center [96, 285] width 177 height 30
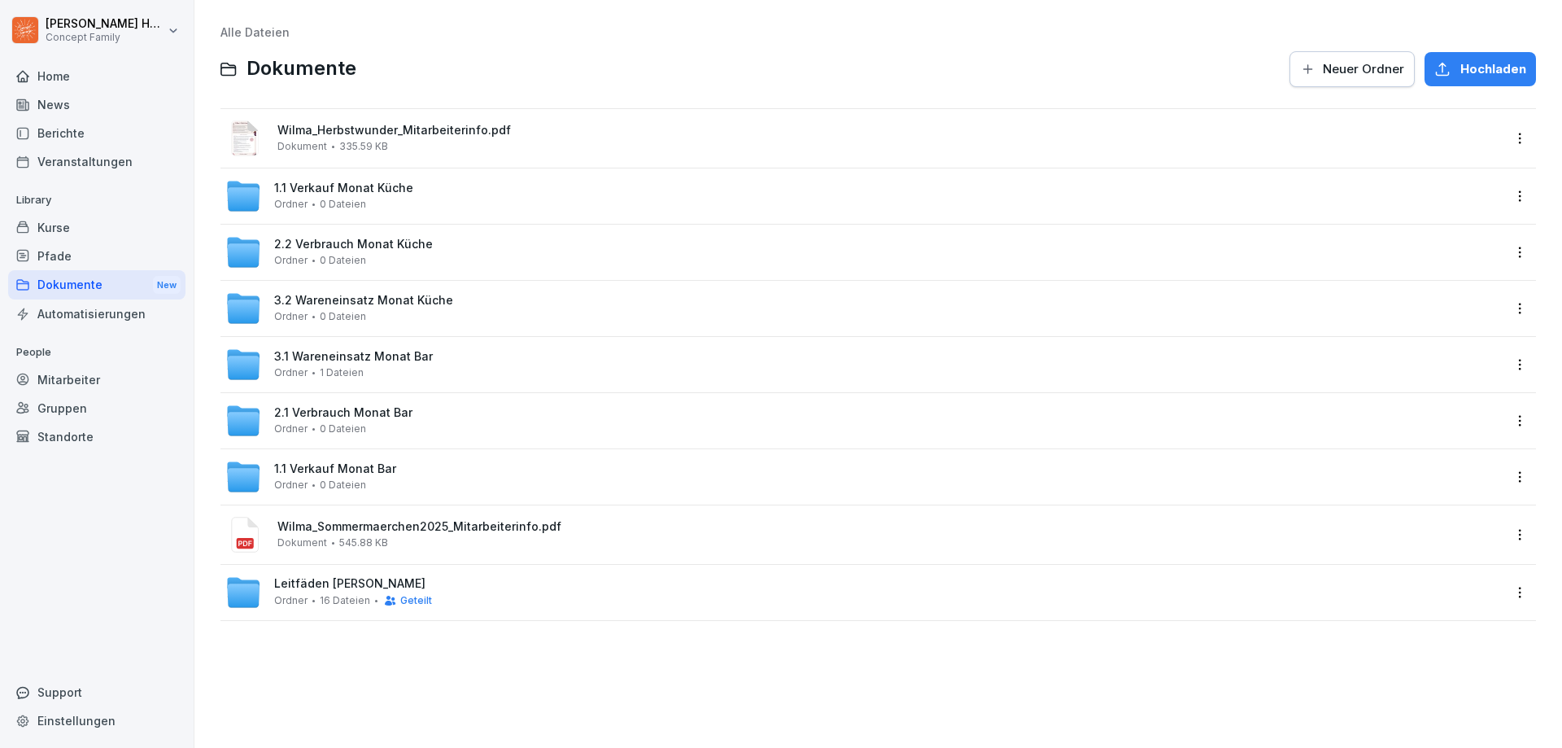
click at [352, 359] on span "3.1 Wareneinsatz Monat Bar" at bounding box center [353, 357] width 159 height 14
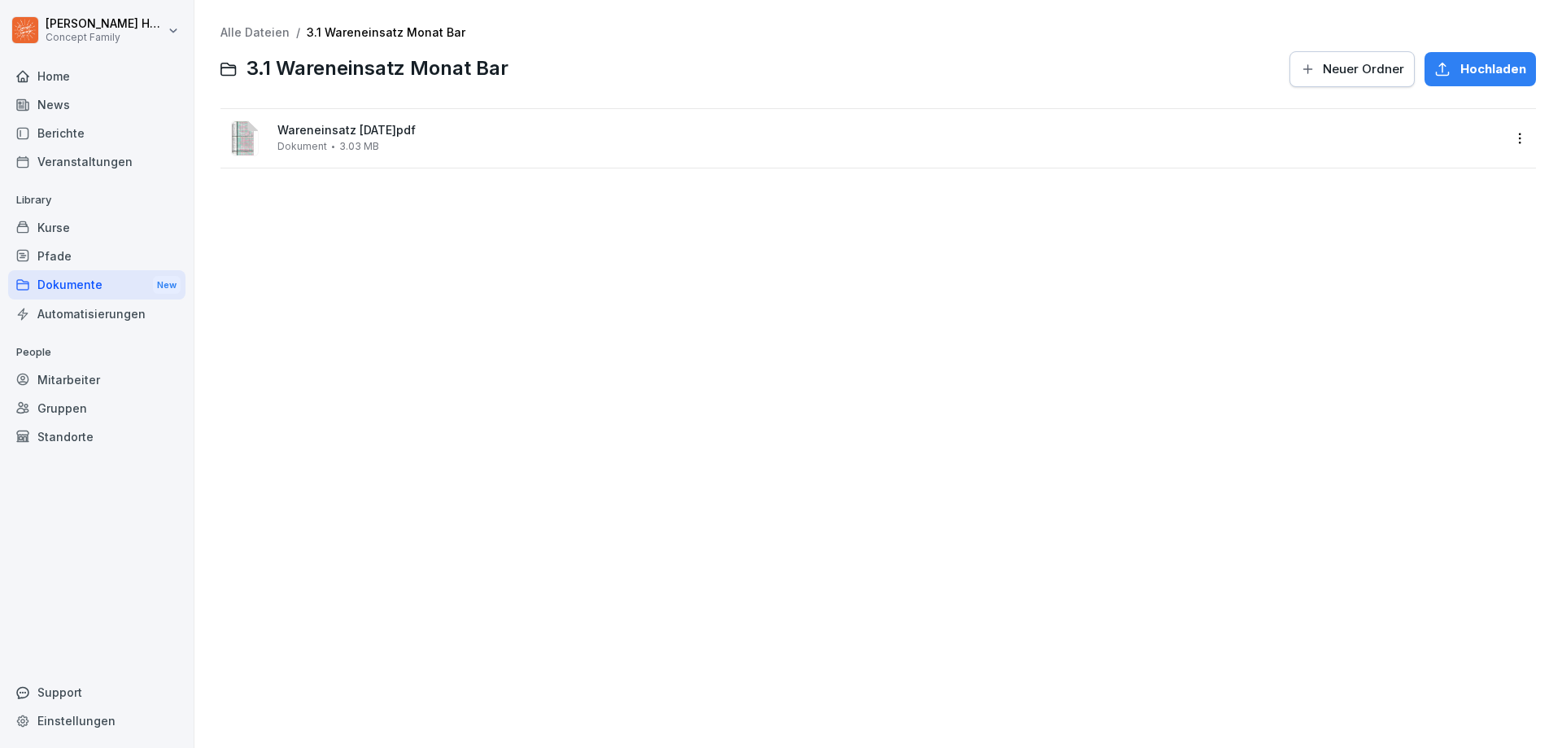
click at [388, 151] on div "Wareneinsatz August 25.pdf Dokument 3.03 MB" at bounding box center [889, 138] width 1225 height 28
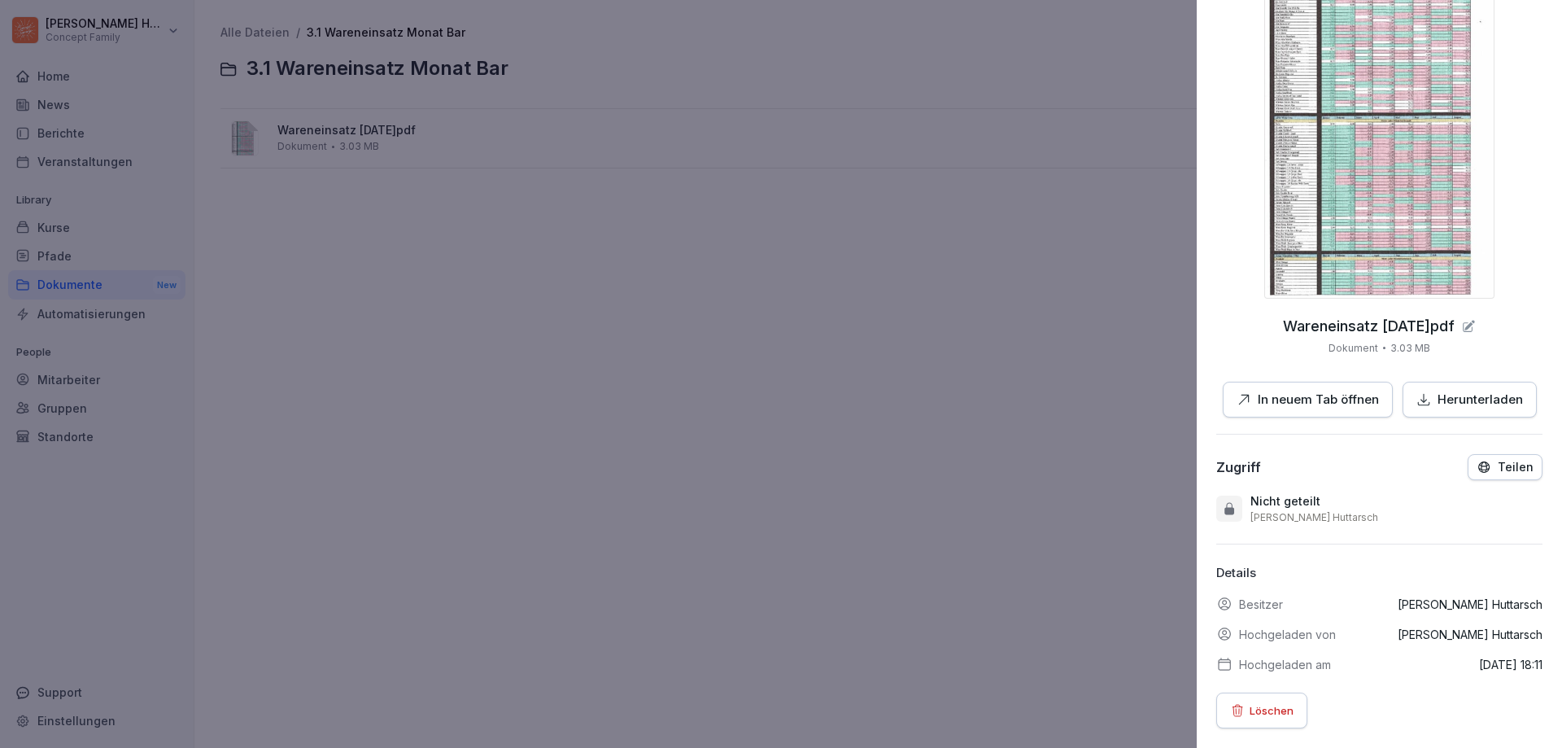
scroll to position [123, 0]
click at [849, 152] on div at bounding box center [781, 374] width 1562 height 748
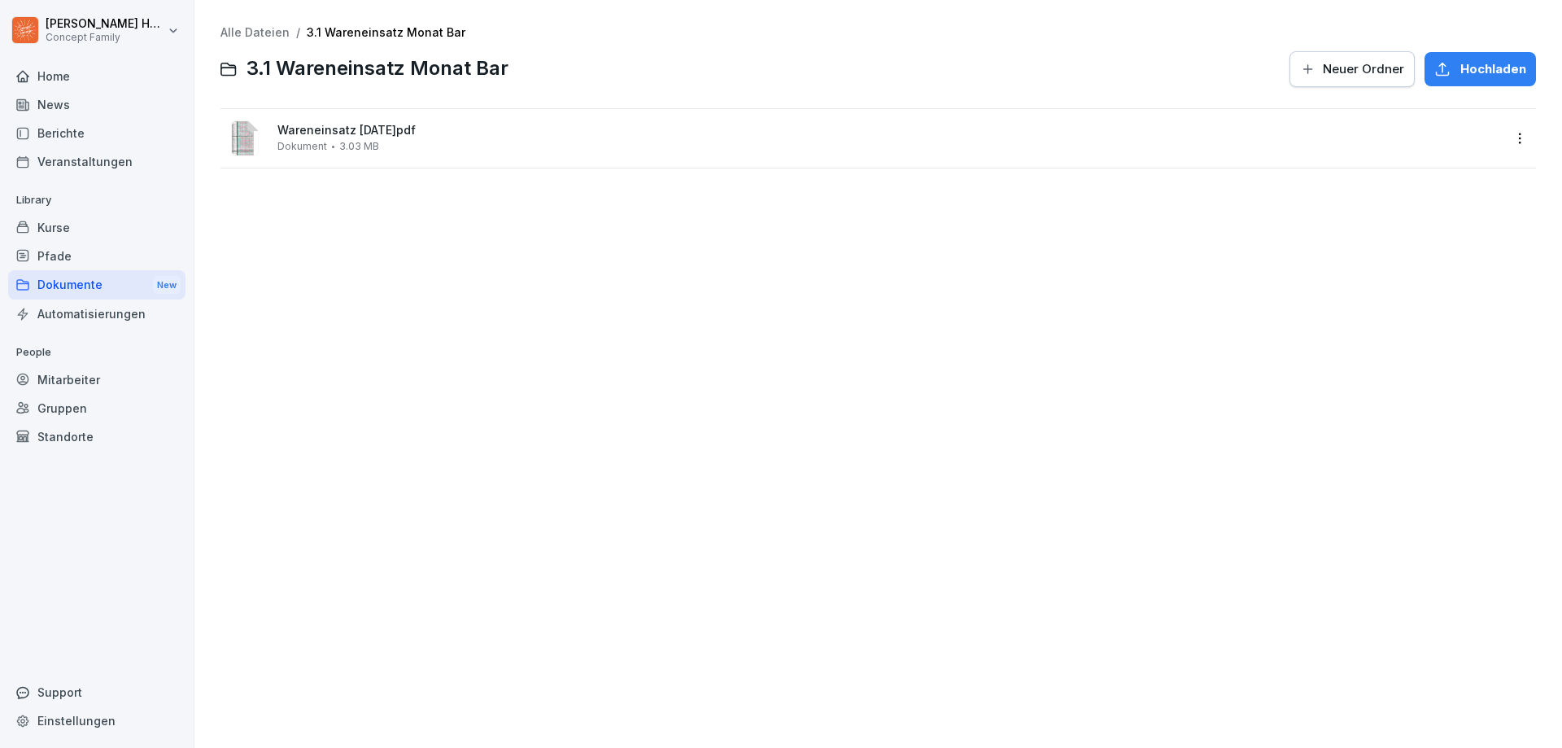
click at [1514, 142] on html "Julian Huttarsch Concept Family Home News Berichte Veranstaltungen Library Kurs…" at bounding box center [781, 374] width 1562 height 748
click at [1431, 292] on div "Umbenennen" at bounding box center [1424, 302] width 85 height 20
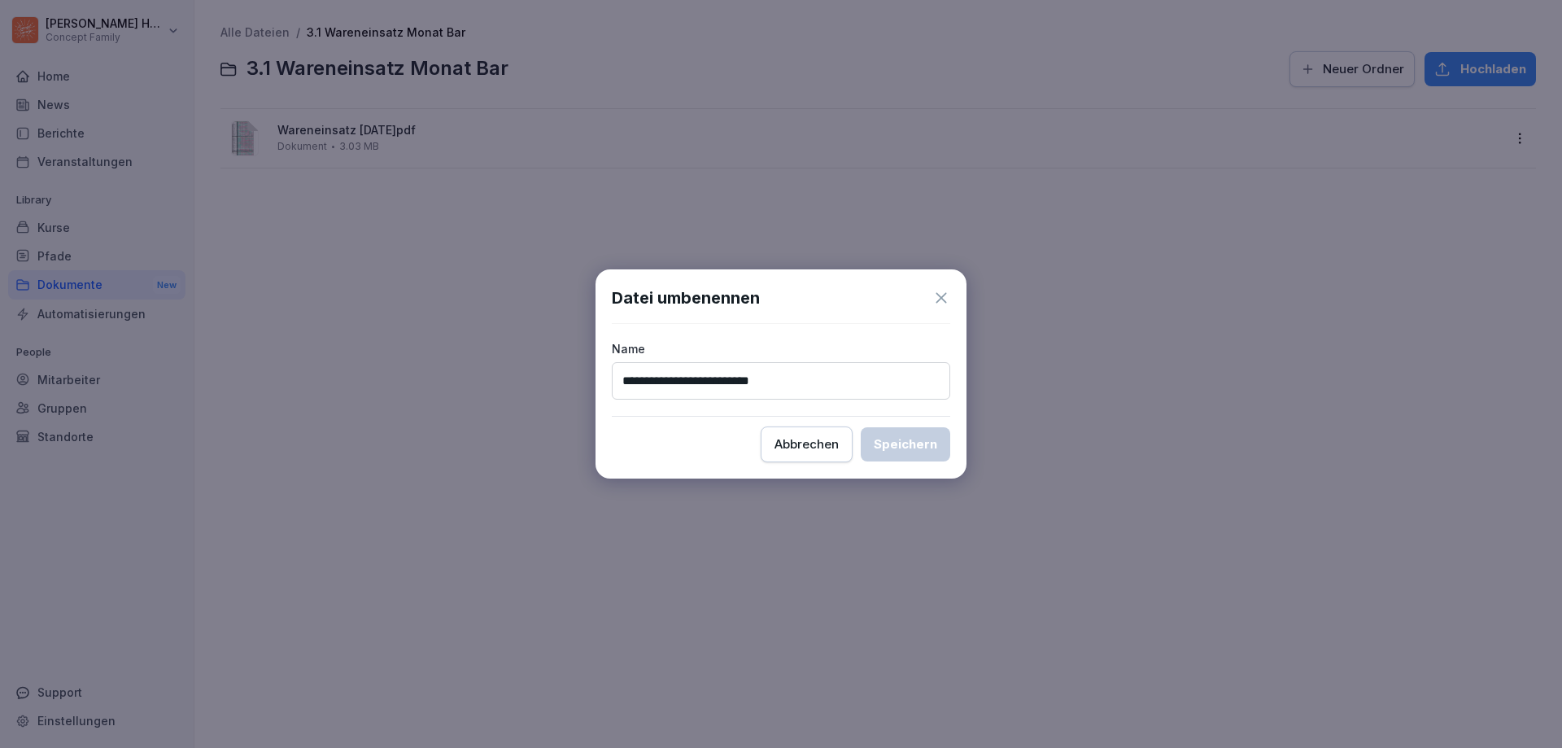
click at [757, 378] on input "**********" at bounding box center [781, 380] width 338 height 37
type input "**********"
click at [888, 438] on div "Speichern" at bounding box center [905, 444] width 63 height 18
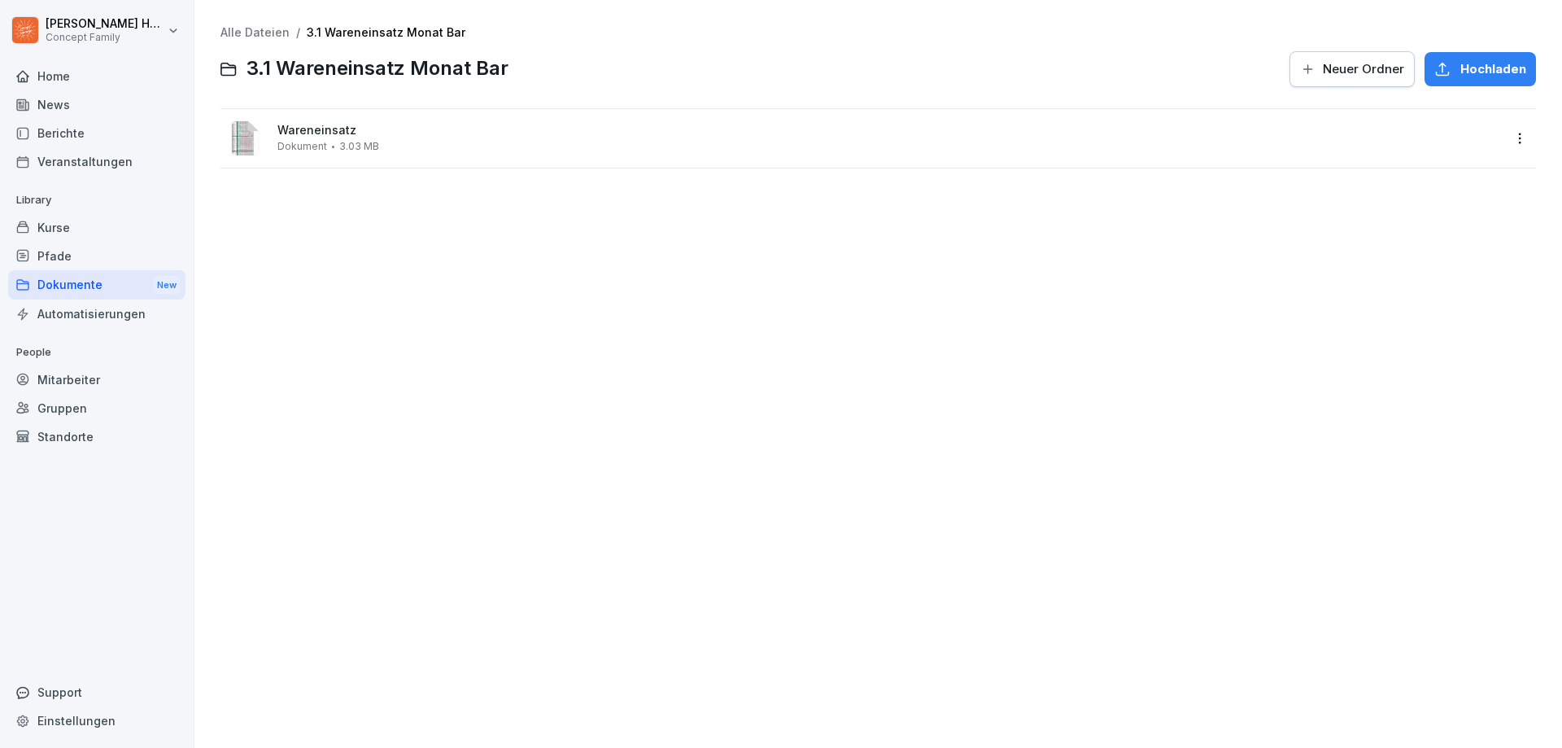
click at [496, 503] on div "Alle Dateien / 3.1 Wareneinsatz Monat Bar 3.1 Wareneinsatz Monat Bar Neuer Ordn…" at bounding box center [878, 373] width 1343 height 723
click at [1513, 138] on html "Julian Huttarsch Concept Family Home News Berichte Veranstaltungen Library Kurs…" at bounding box center [781, 374] width 1562 height 748
click at [1405, 311] on div "Umbenennen" at bounding box center [1424, 302] width 85 height 20
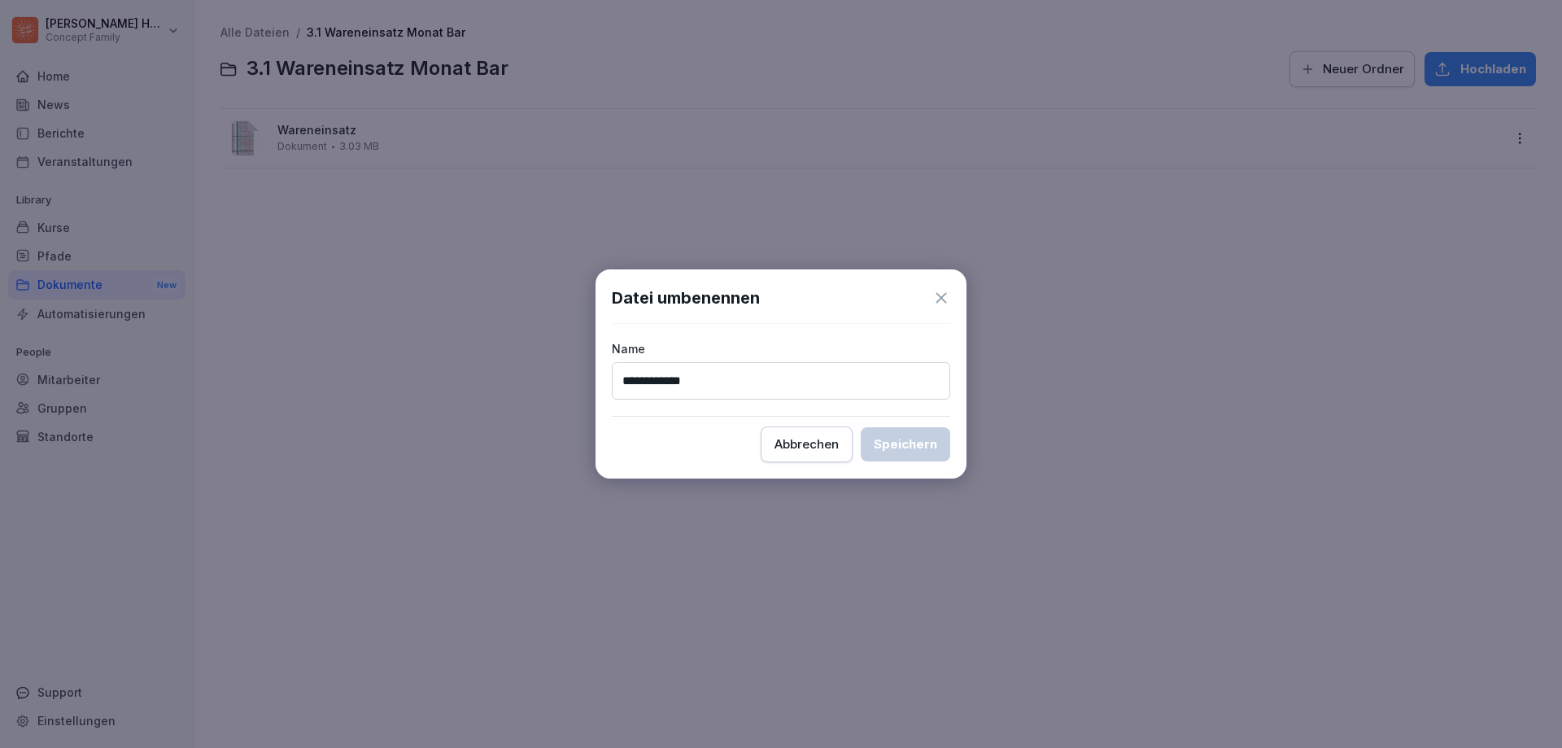
click at [760, 378] on input "**********" at bounding box center [781, 380] width 338 height 37
type input "**********"
click at [923, 439] on div "Speichern" at bounding box center [905, 444] width 63 height 18
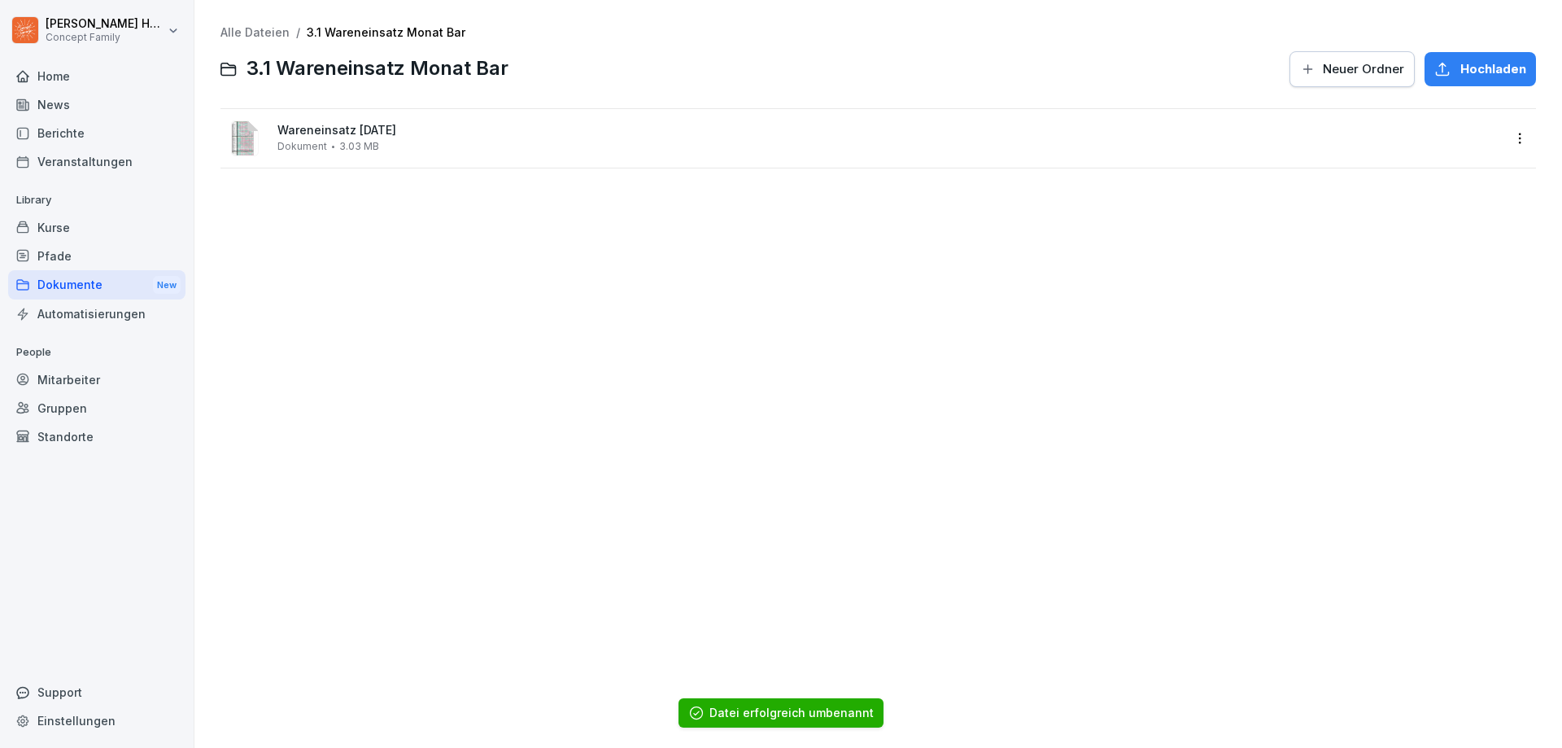
click at [129, 277] on div "Dokumente New" at bounding box center [96, 285] width 177 height 30
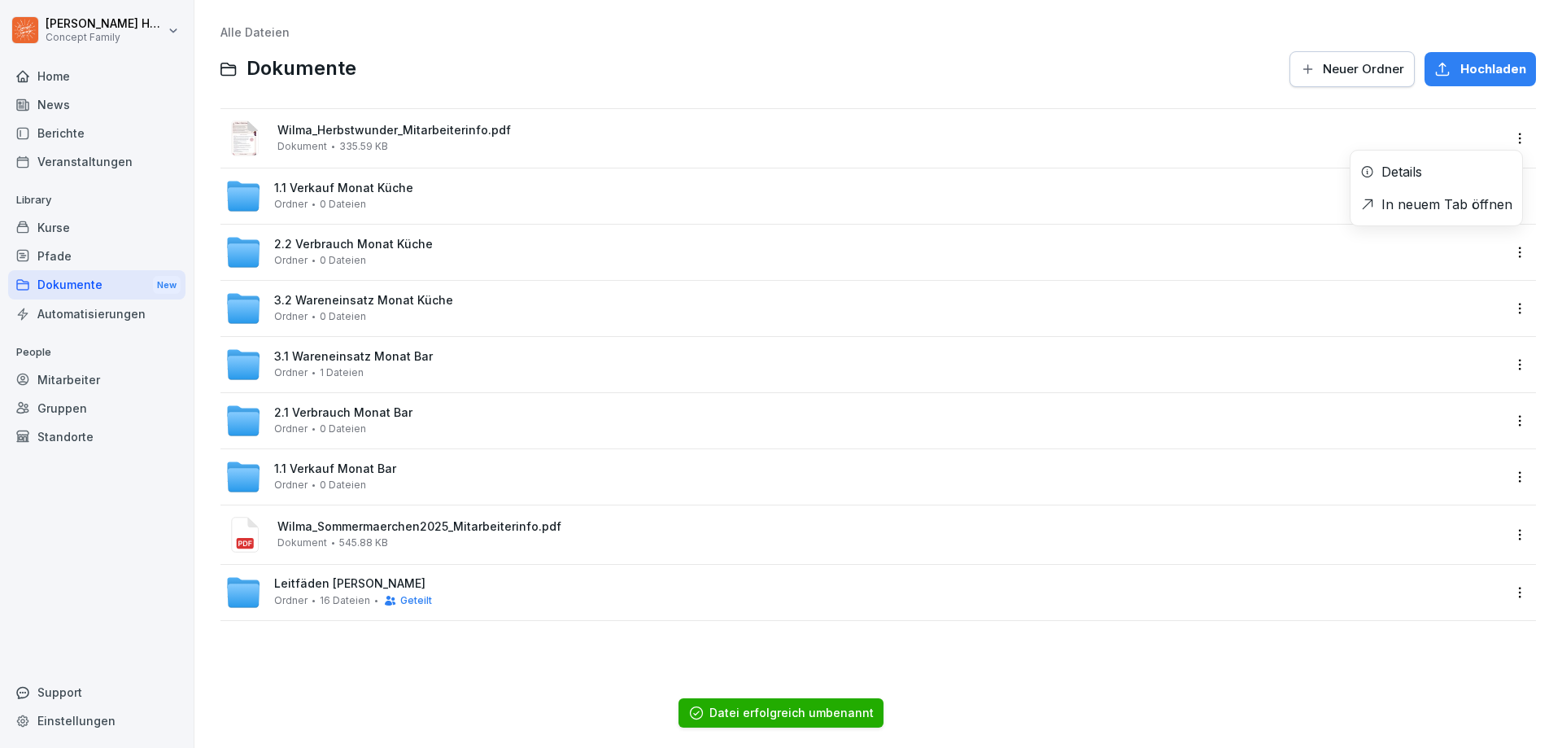
click at [1517, 144] on html "Julian Huttarsch Concept Family Home News Berichte Veranstaltungen Library Kurs…" at bounding box center [781, 374] width 1562 height 748
click at [1441, 164] on div "Details" at bounding box center [1437, 171] width 172 height 33
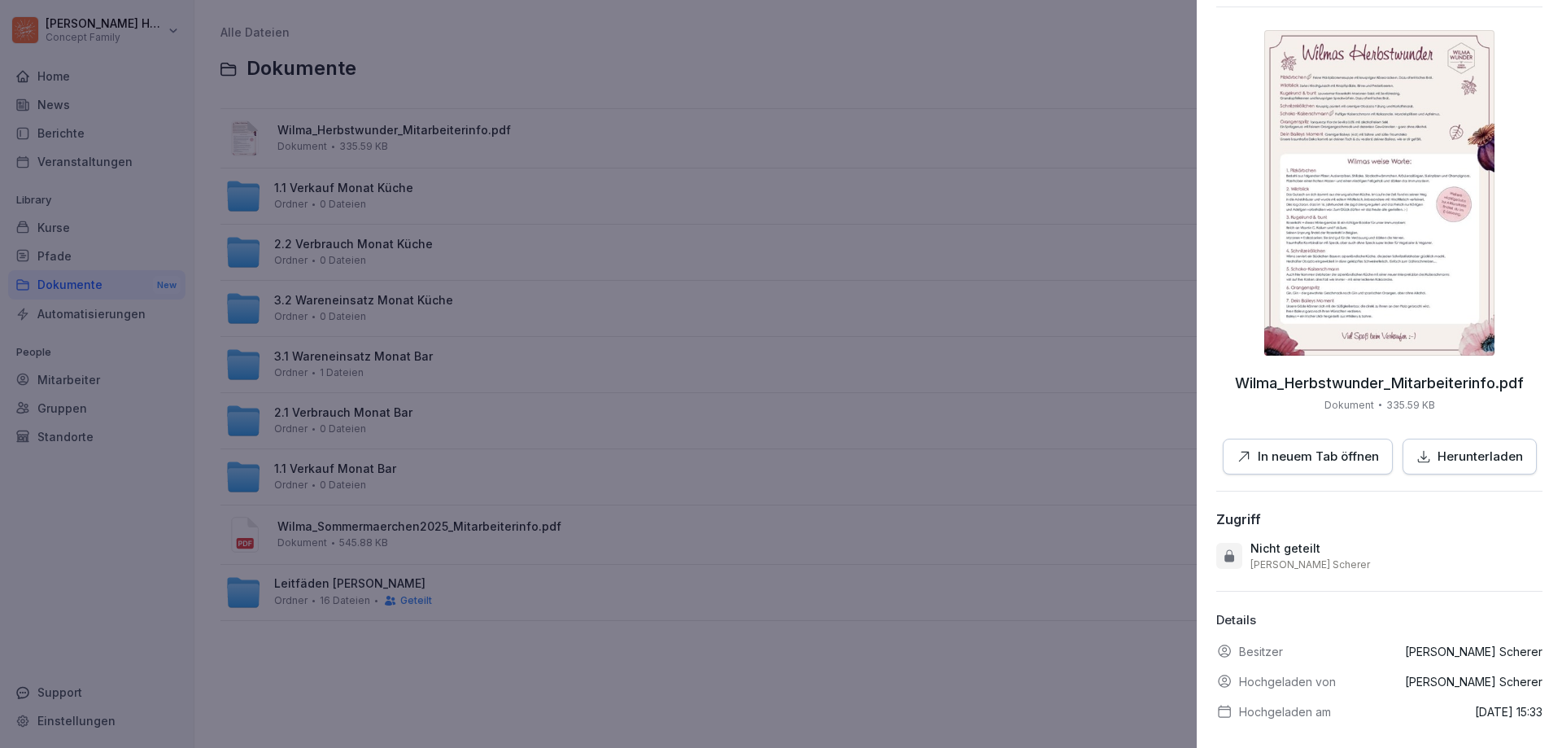
scroll to position [77, 0]
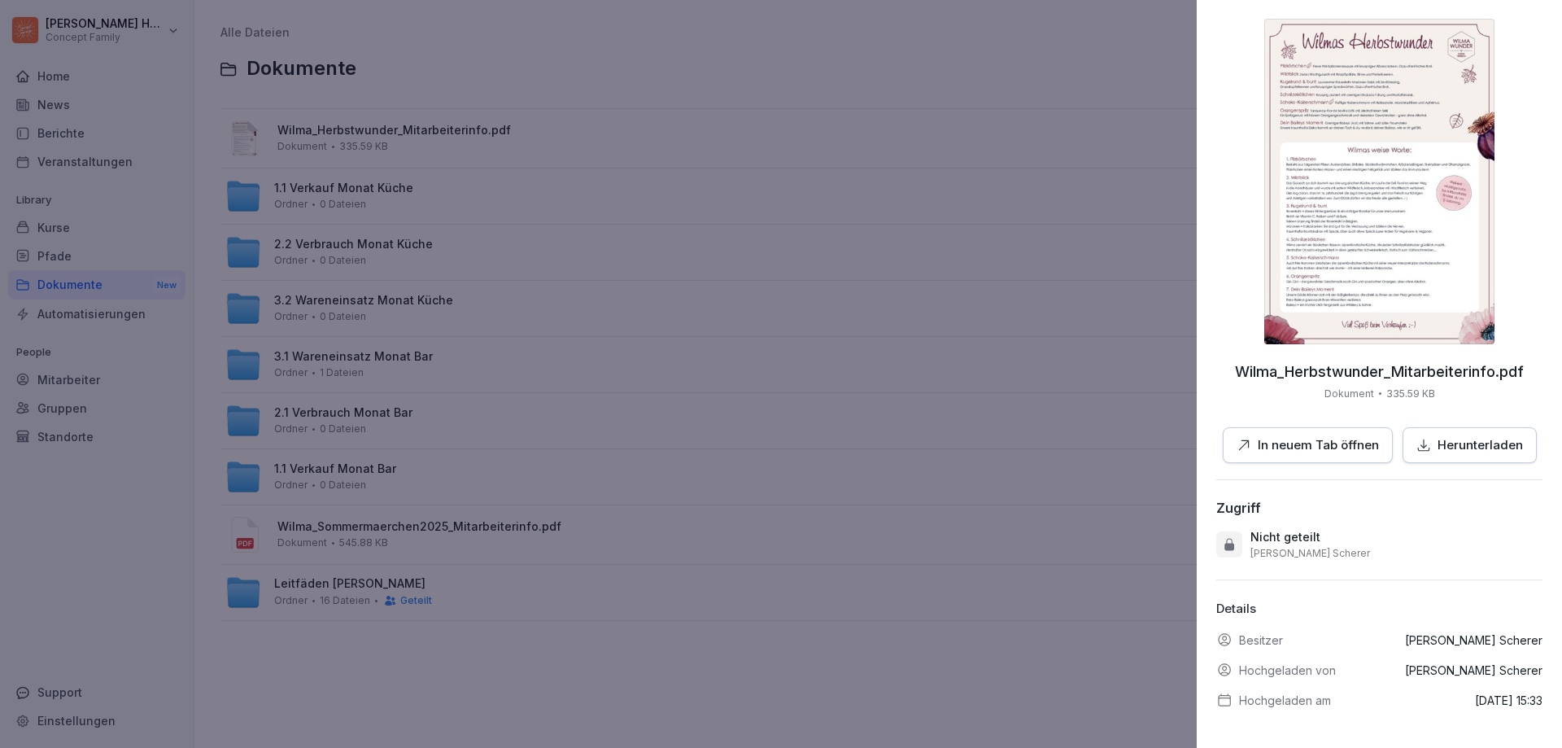
click at [1072, 50] on div at bounding box center [781, 374] width 1562 height 748
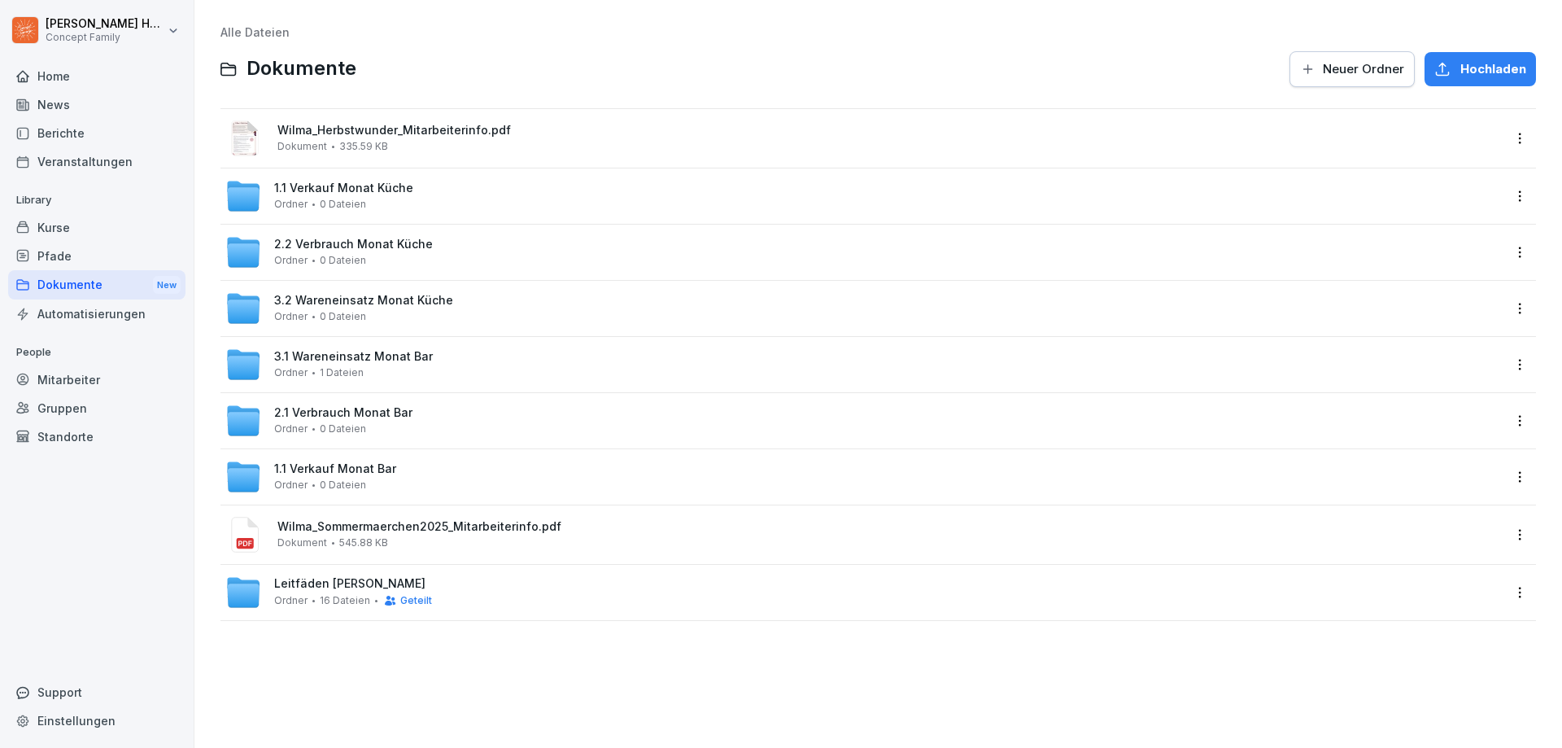
click at [358, 419] on span "2.1 Verbrauch Monat Bar" at bounding box center [343, 413] width 138 height 14
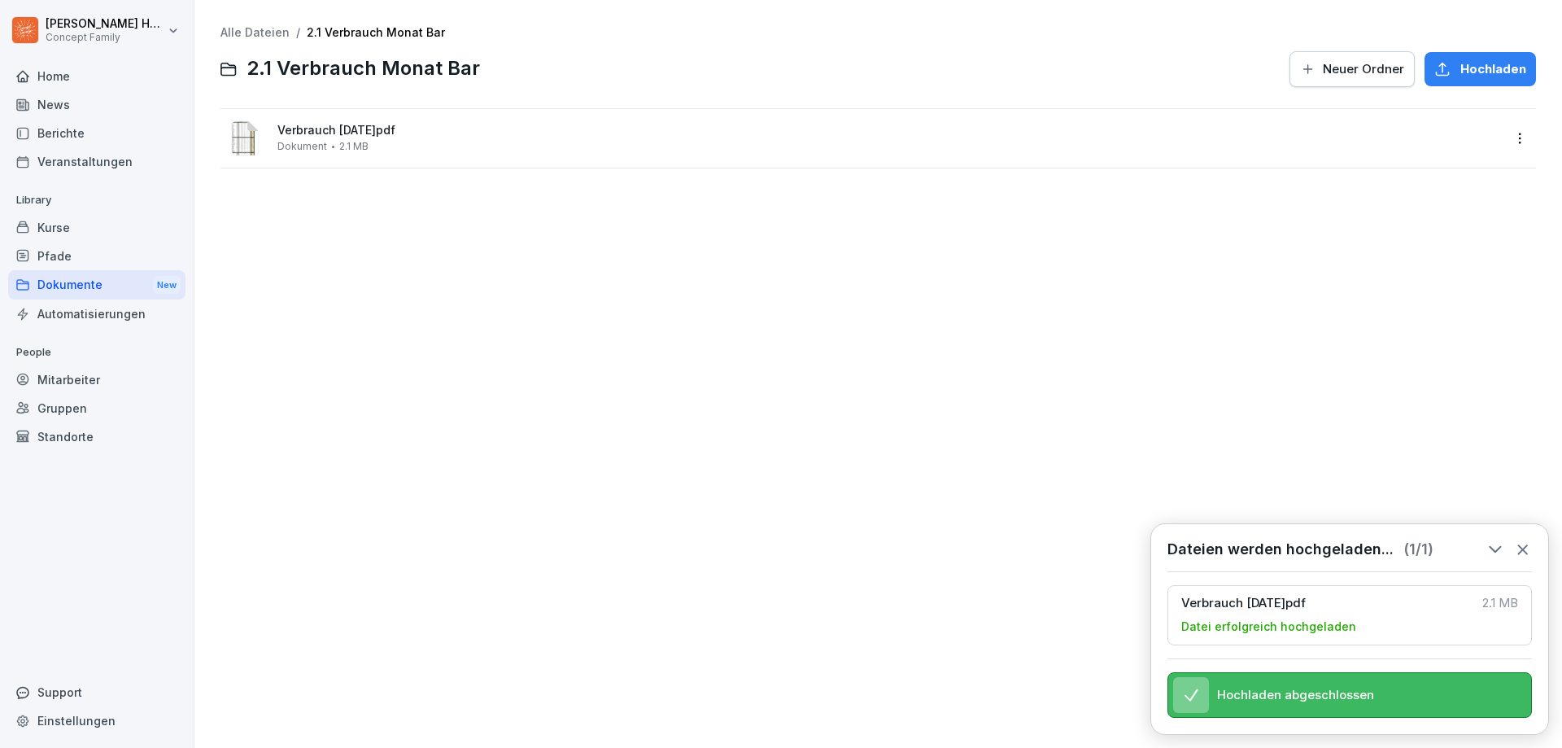
click at [93, 284] on div "Dokumente New" at bounding box center [96, 285] width 177 height 30
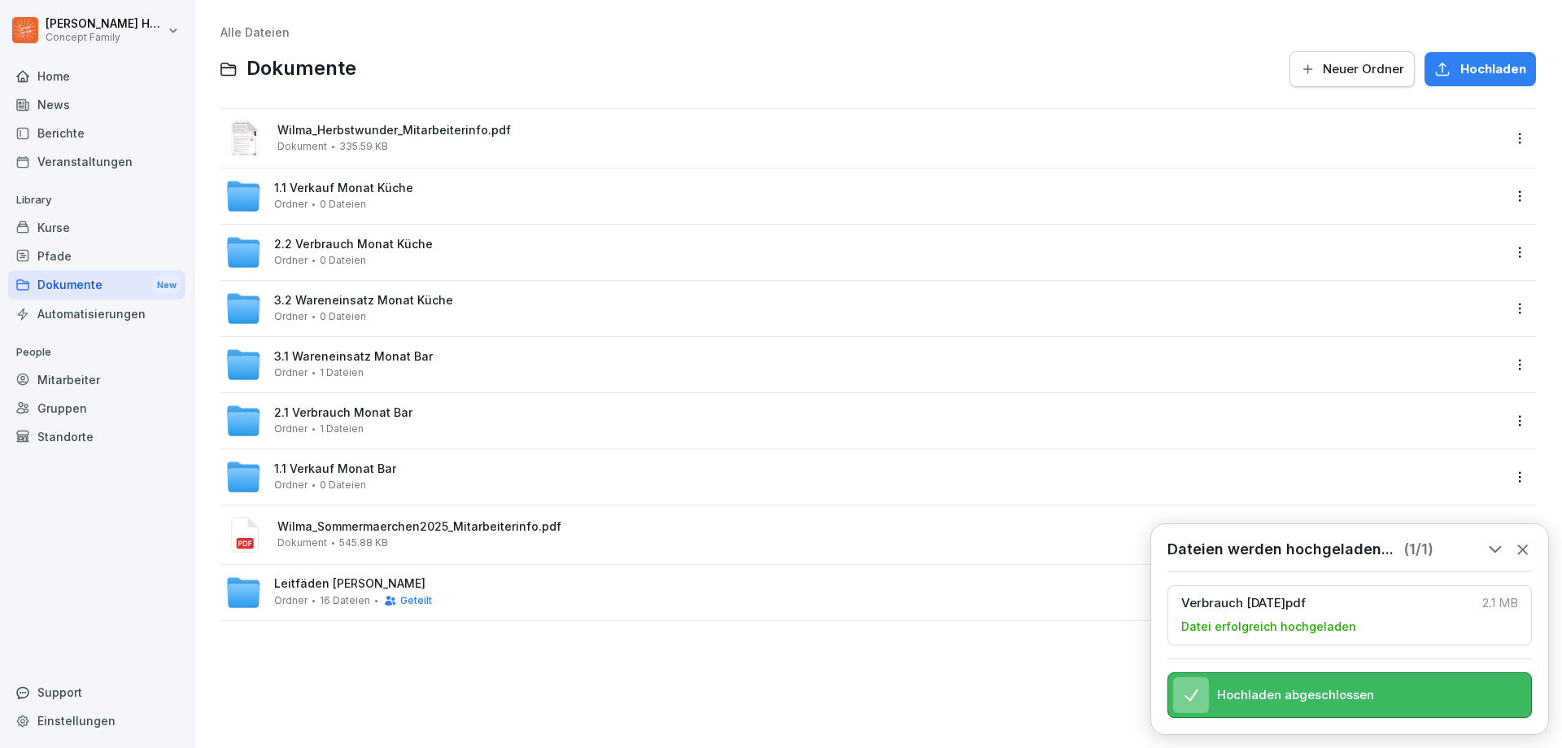
click at [357, 465] on span "1.1 Verkauf Monat Bar" at bounding box center [335, 469] width 122 height 14
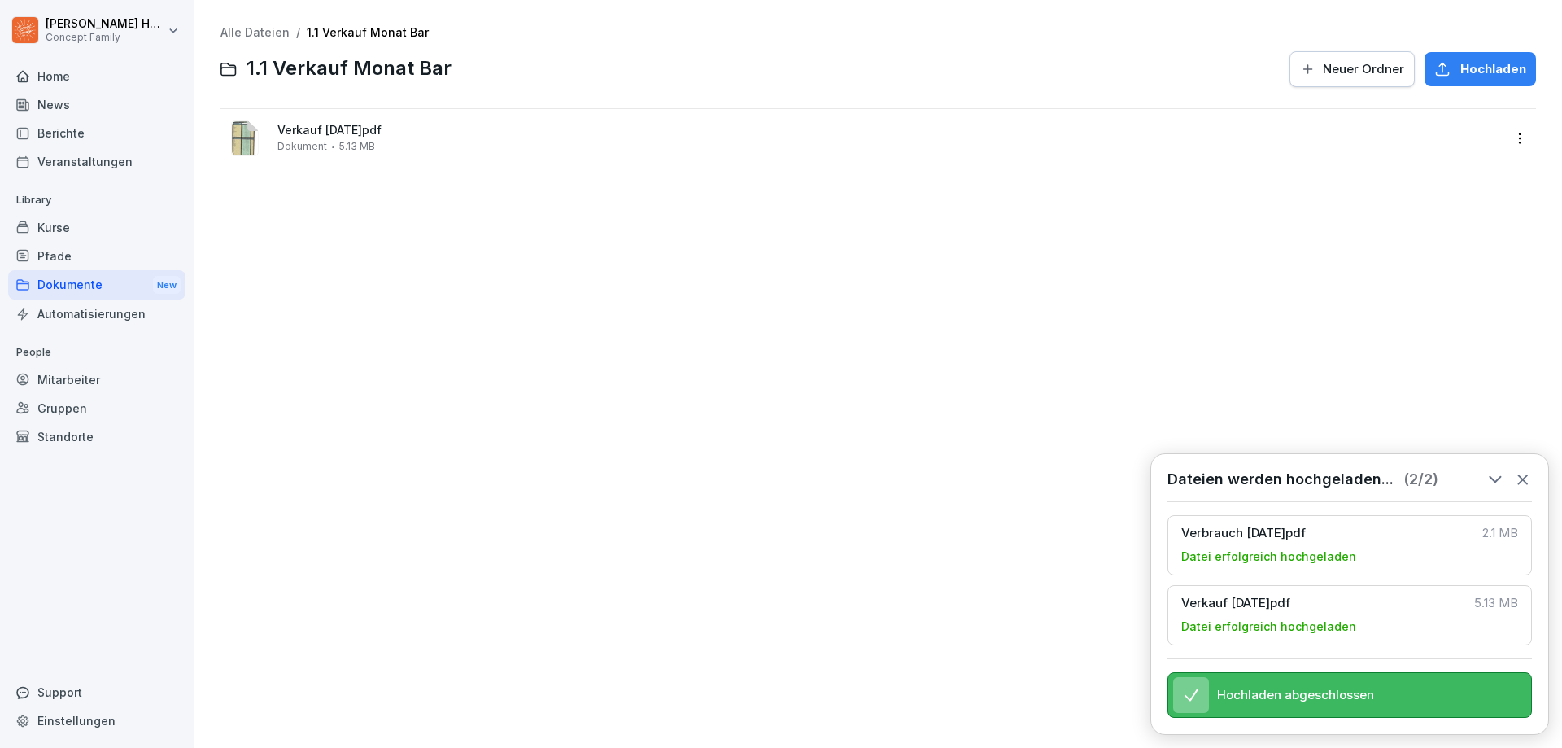
click at [89, 279] on div "Dokumente New" at bounding box center [96, 285] width 177 height 30
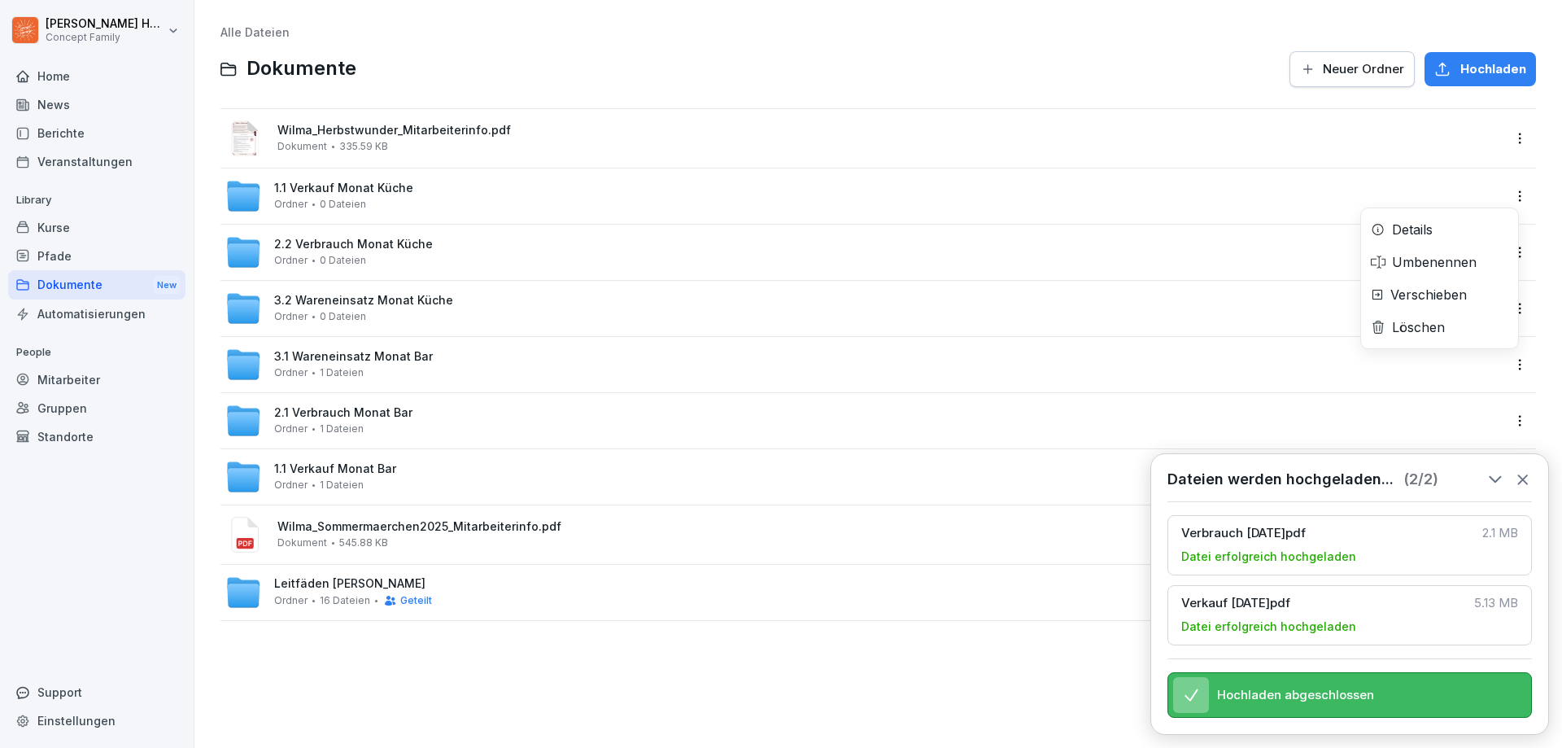
click at [1514, 200] on html "Julian Huttarsch Concept Family Home News Berichte Veranstaltungen Library Kurs…" at bounding box center [781, 374] width 1562 height 748
click at [1428, 277] on div "Umbenennen" at bounding box center [1439, 262] width 157 height 33
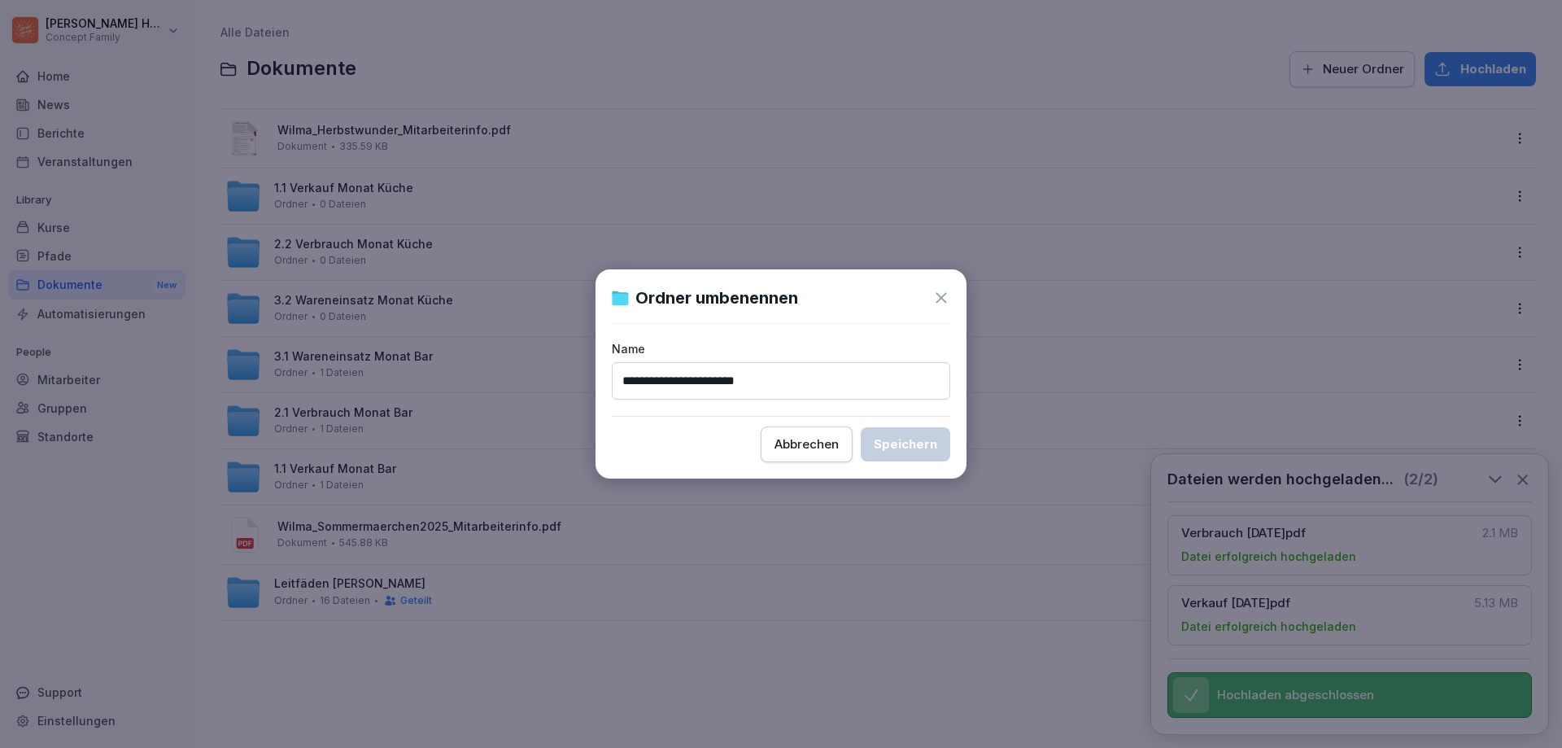
click at [723, 380] on input "**********" at bounding box center [781, 380] width 338 height 37
type input "**********"
click at [912, 447] on div "Speichern" at bounding box center [905, 444] width 63 height 18
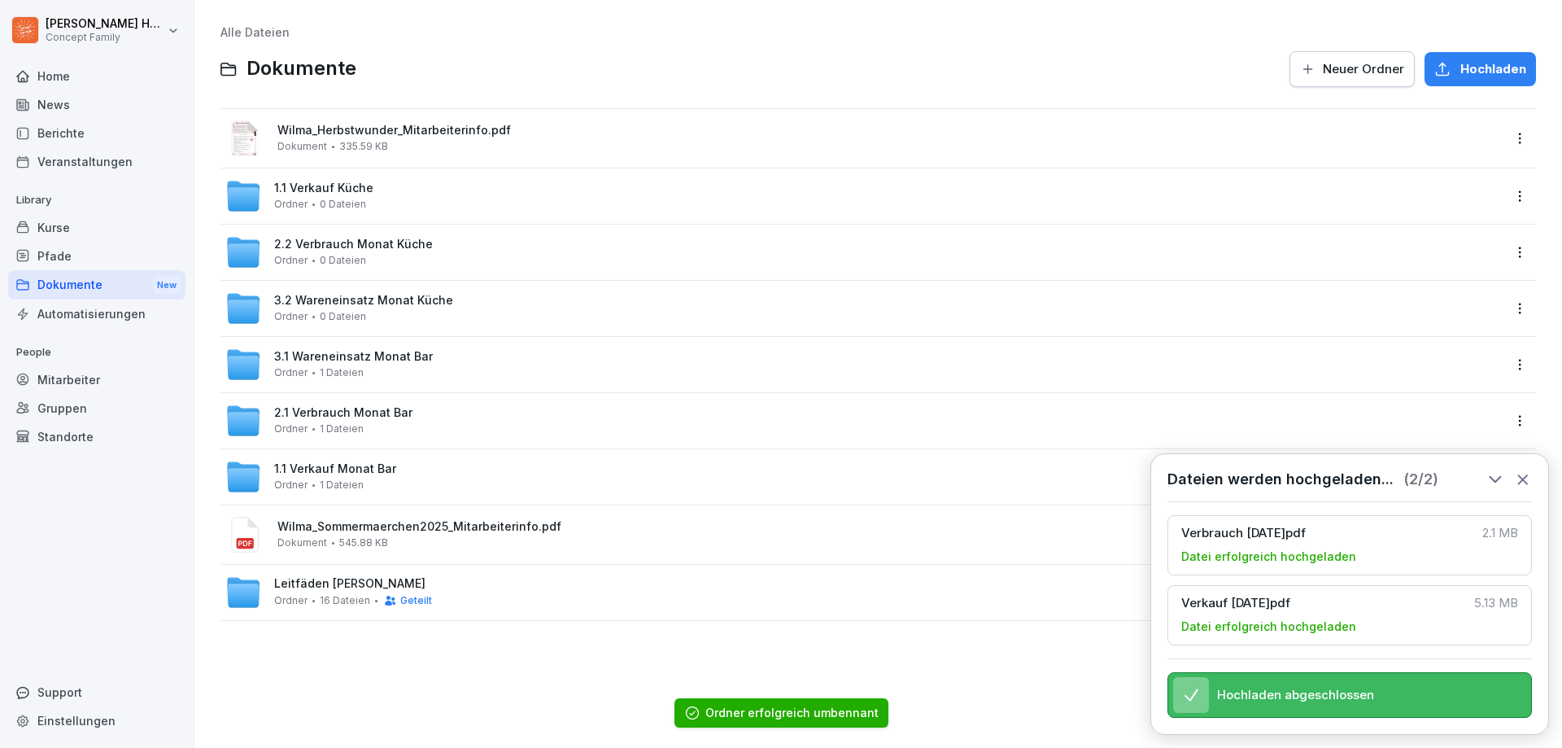
click at [1500, 252] on html "Julian Huttarsch Concept Family Home News Berichte Veranstaltungen Library Kurs…" at bounding box center [781, 374] width 1562 height 748
click at [1437, 325] on div "Umbenennen" at bounding box center [1434, 318] width 85 height 20
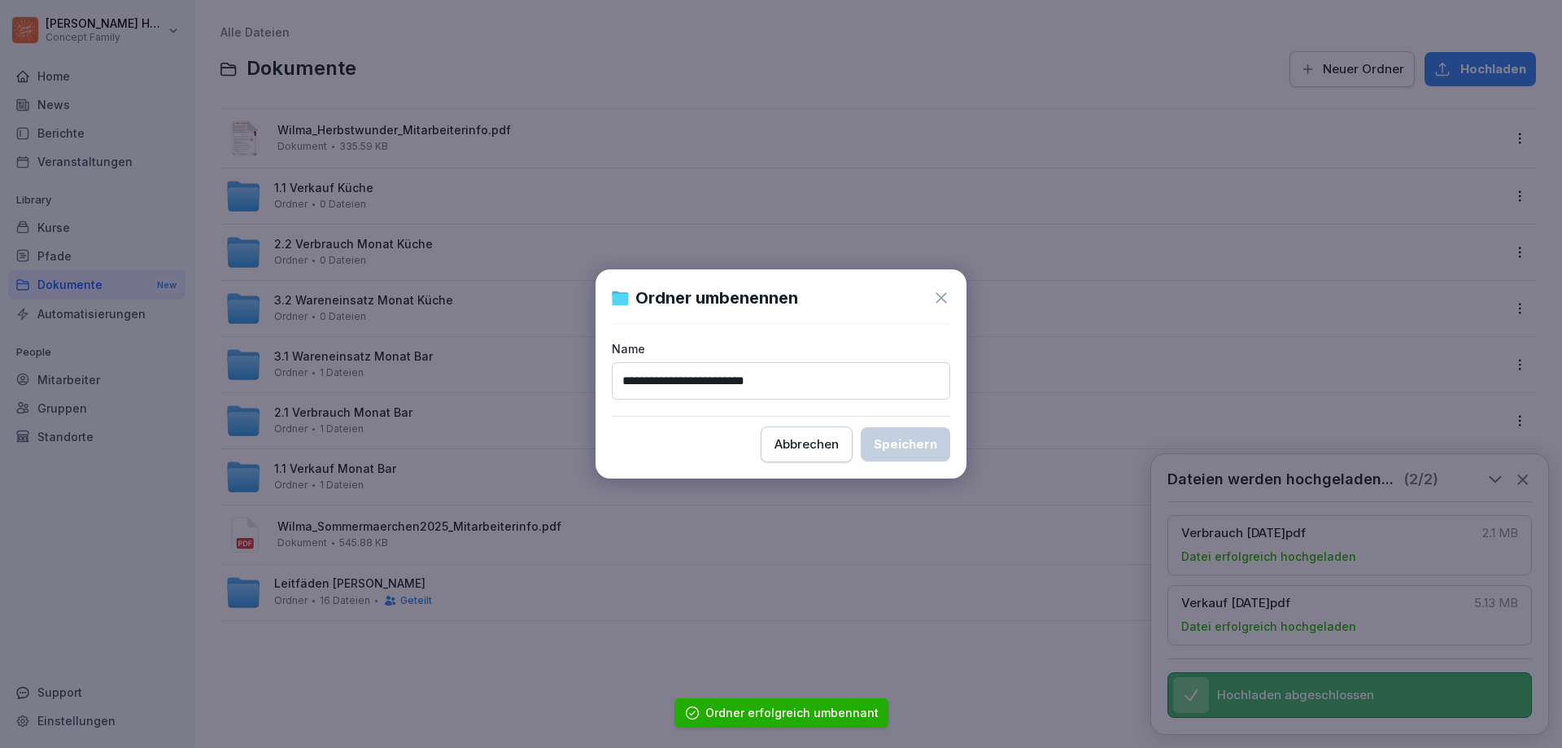
click at [749, 384] on input "**********" at bounding box center [781, 380] width 338 height 37
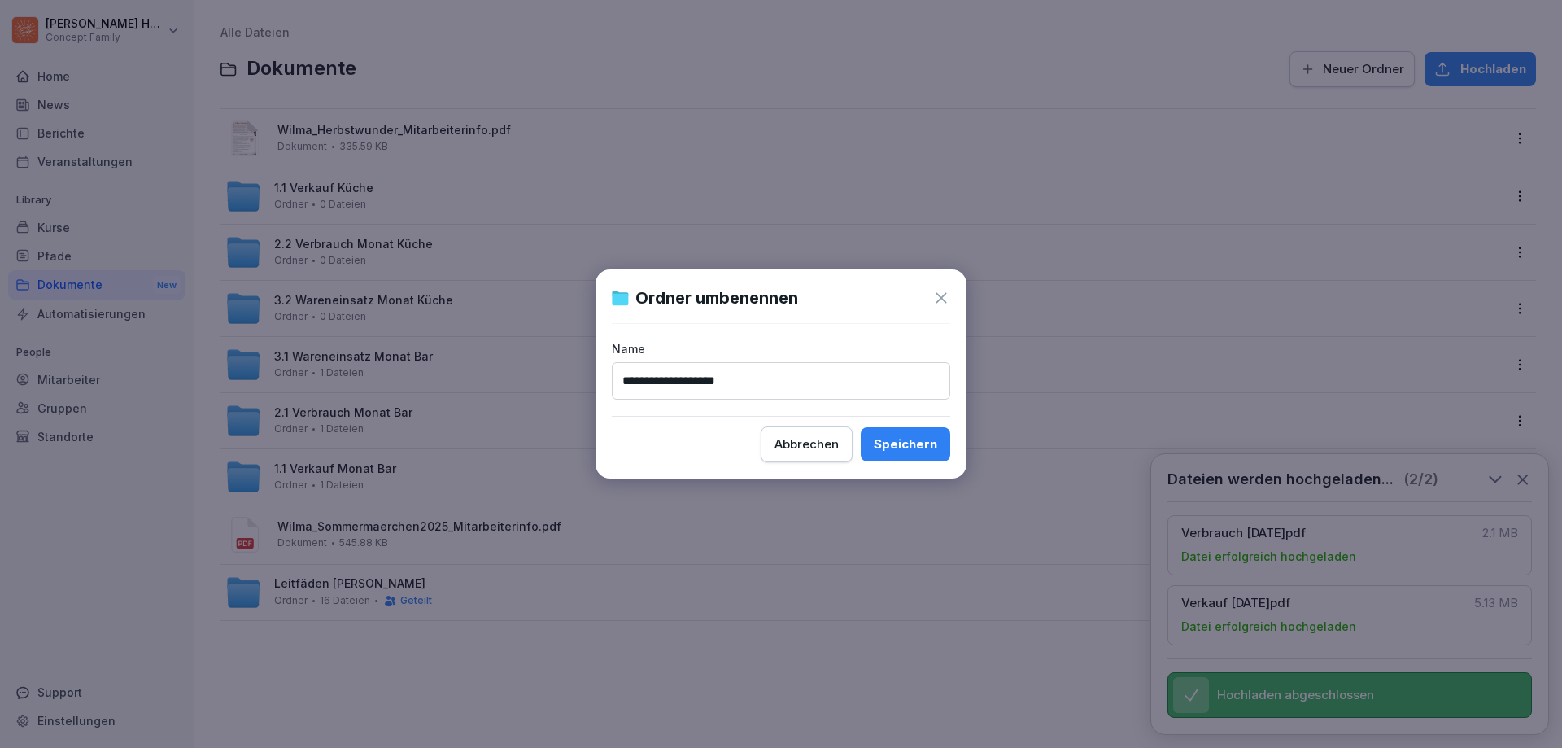
type input "**********"
click at [906, 429] on button "Speichern" at bounding box center [905, 444] width 89 height 34
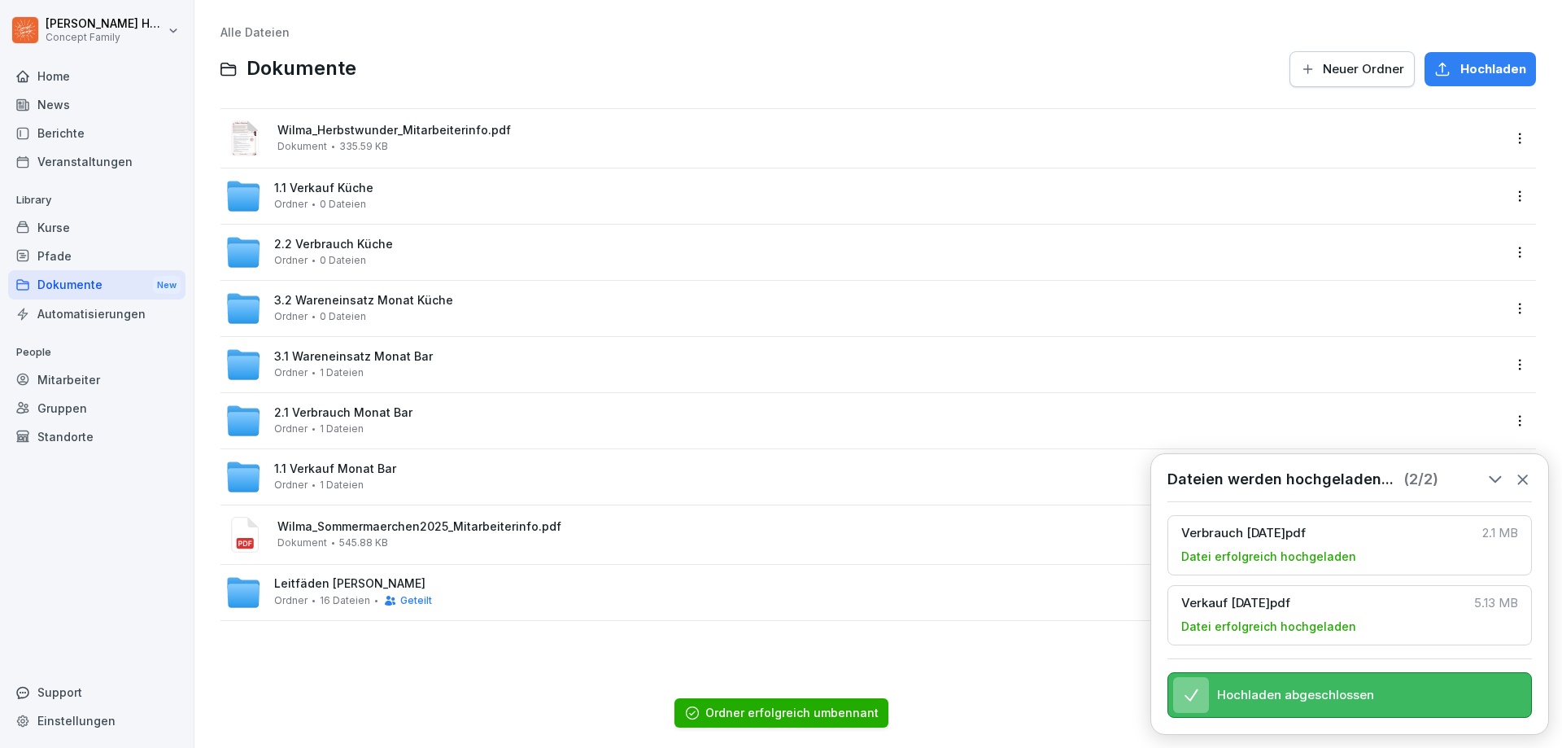
click at [1514, 310] on html "Julian Huttarsch Concept Family Home News Berichte Veranstaltungen Library Kurs…" at bounding box center [781, 374] width 1562 height 748
click at [1450, 371] on div "Umbenennen" at bounding box center [1434, 375] width 85 height 20
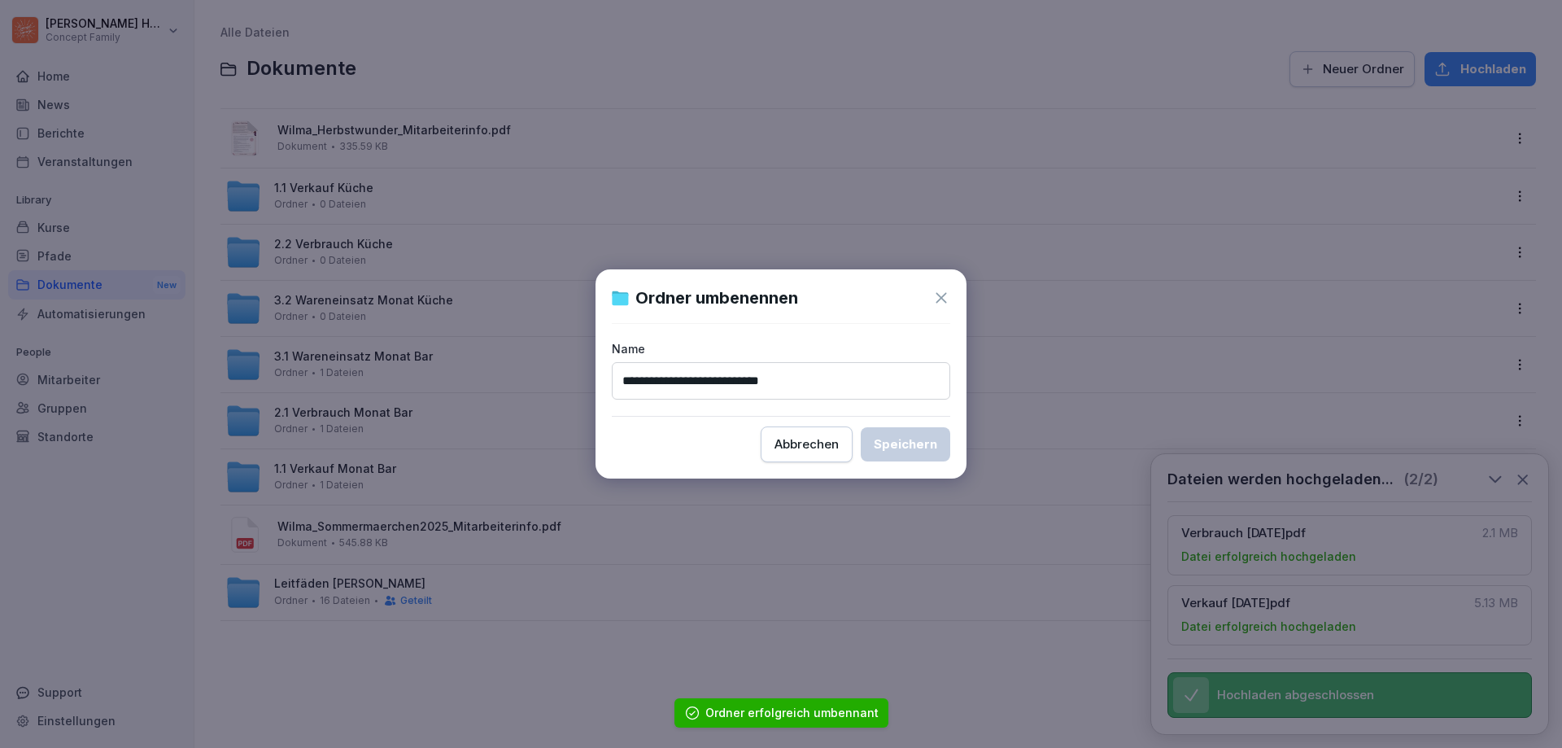
click at [764, 381] on input "**********" at bounding box center [781, 380] width 338 height 37
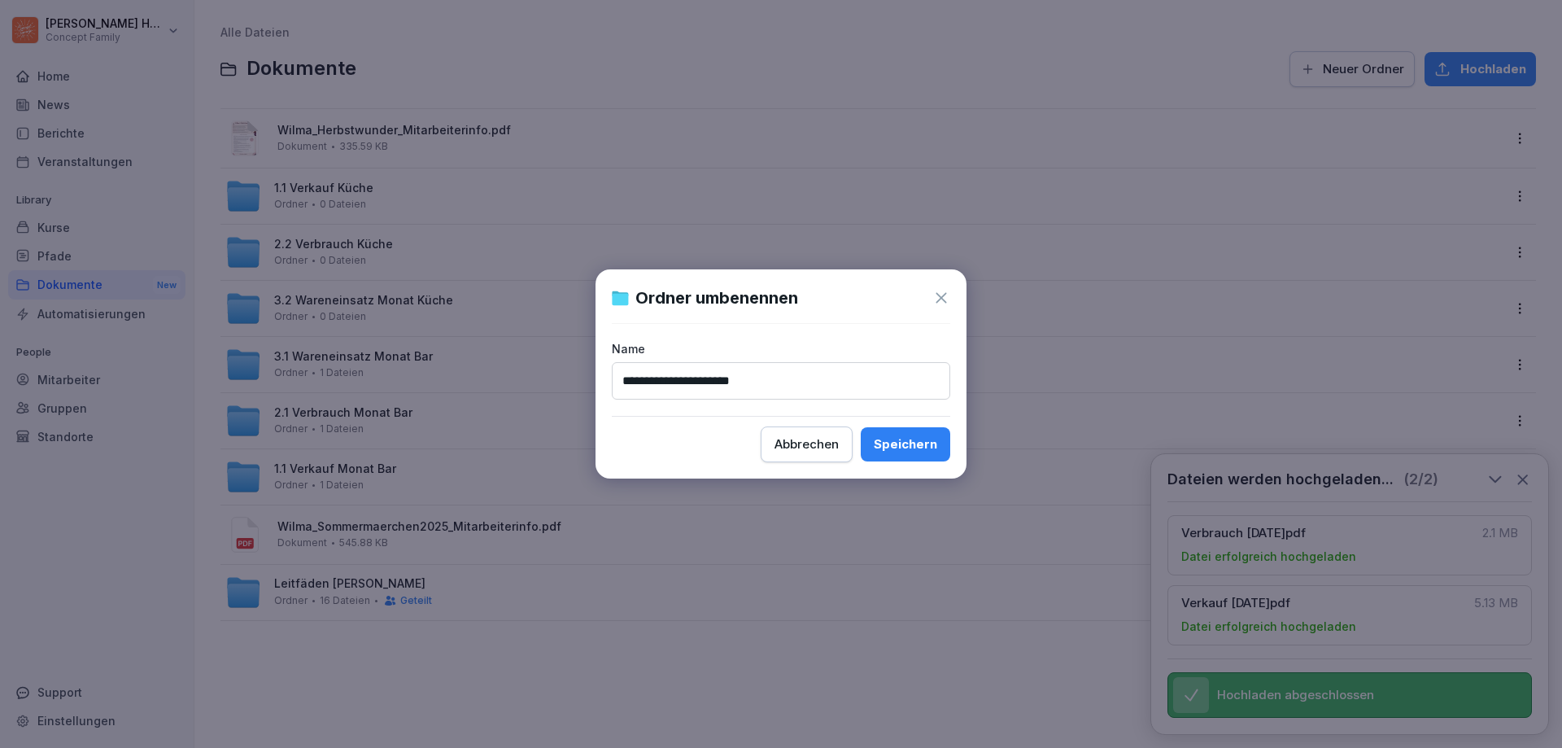
type input "**********"
click at [861, 427] on button "Speichern" at bounding box center [905, 444] width 89 height 34
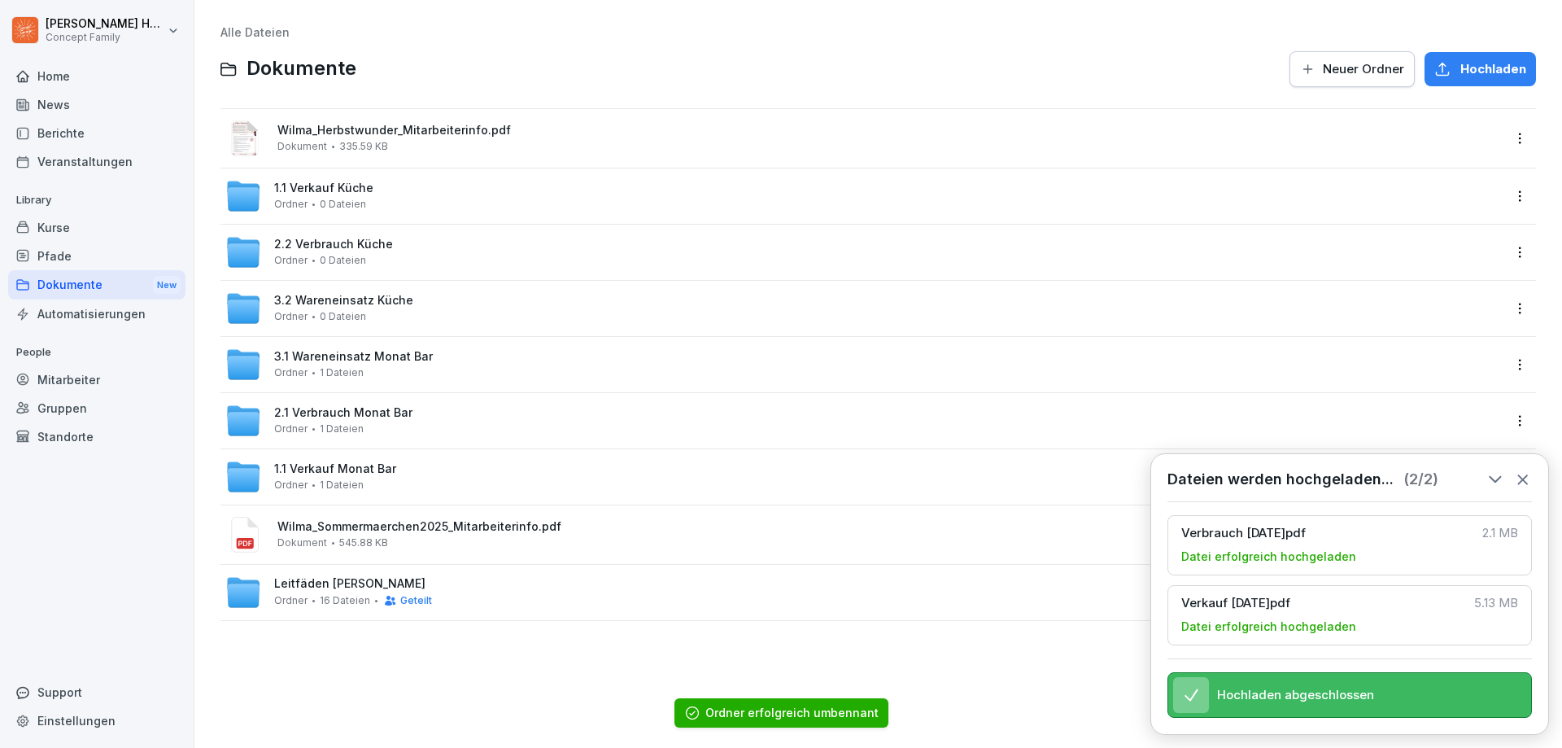
click at [1534, 468] on div "Dateien werden hochgeladen... ( 2 / 2 ) Verbrauch August 25.pdf 2.1 MB Datei er…" at bounding box center [1349, 594] width 399 height 282
click at [1528, 470] on icon at bounding box center [1523, 479] width 18 height 18
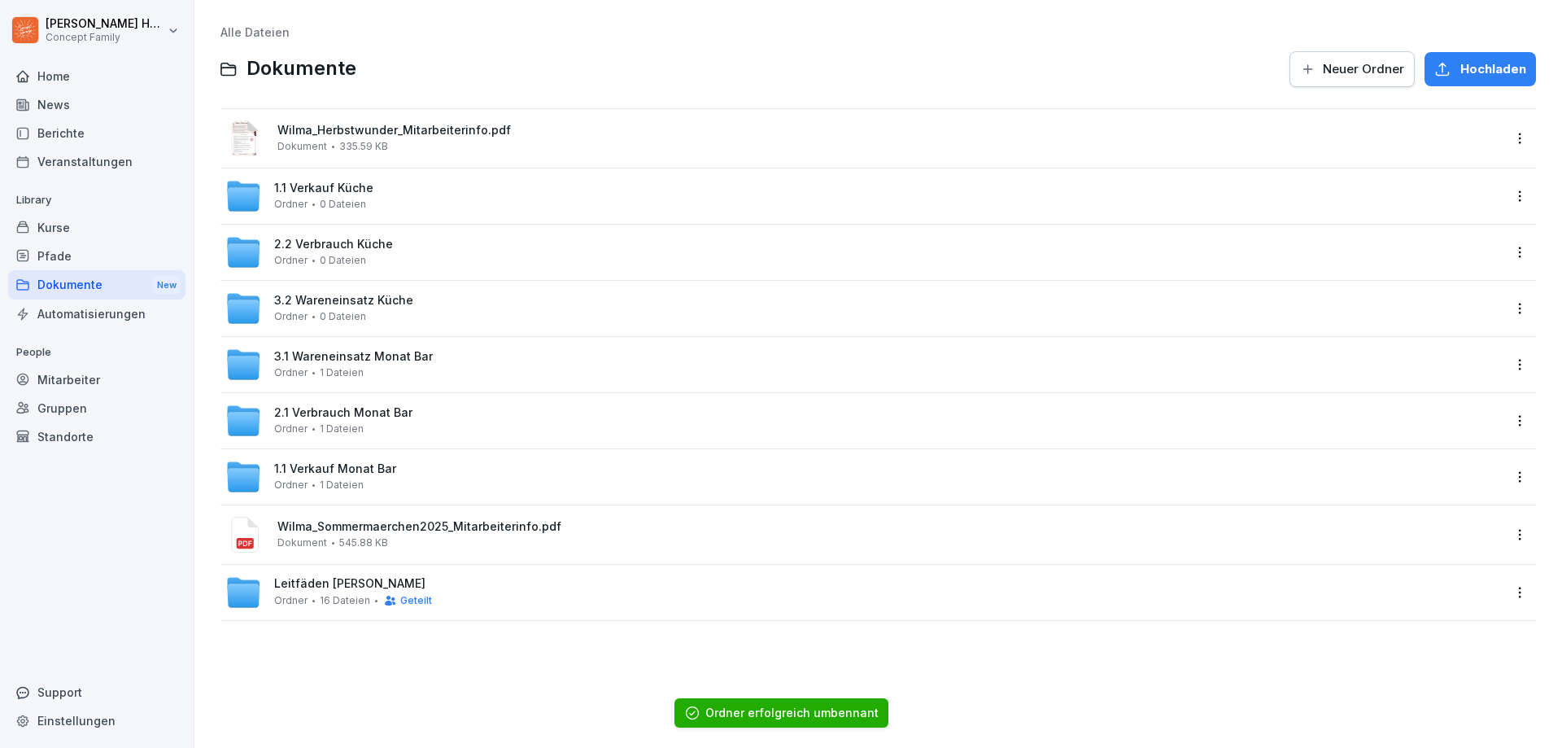
click at [1504, 362] on html "Julian Huttarsch Concept Family Home News Berichte Veranstaltungen Library Kurs…" at bounding box center [781, 374] width 1562 height 748
click at [1470, 415] on div "Umbenennen" at bounding box center [1439, 430] width 157 height 33
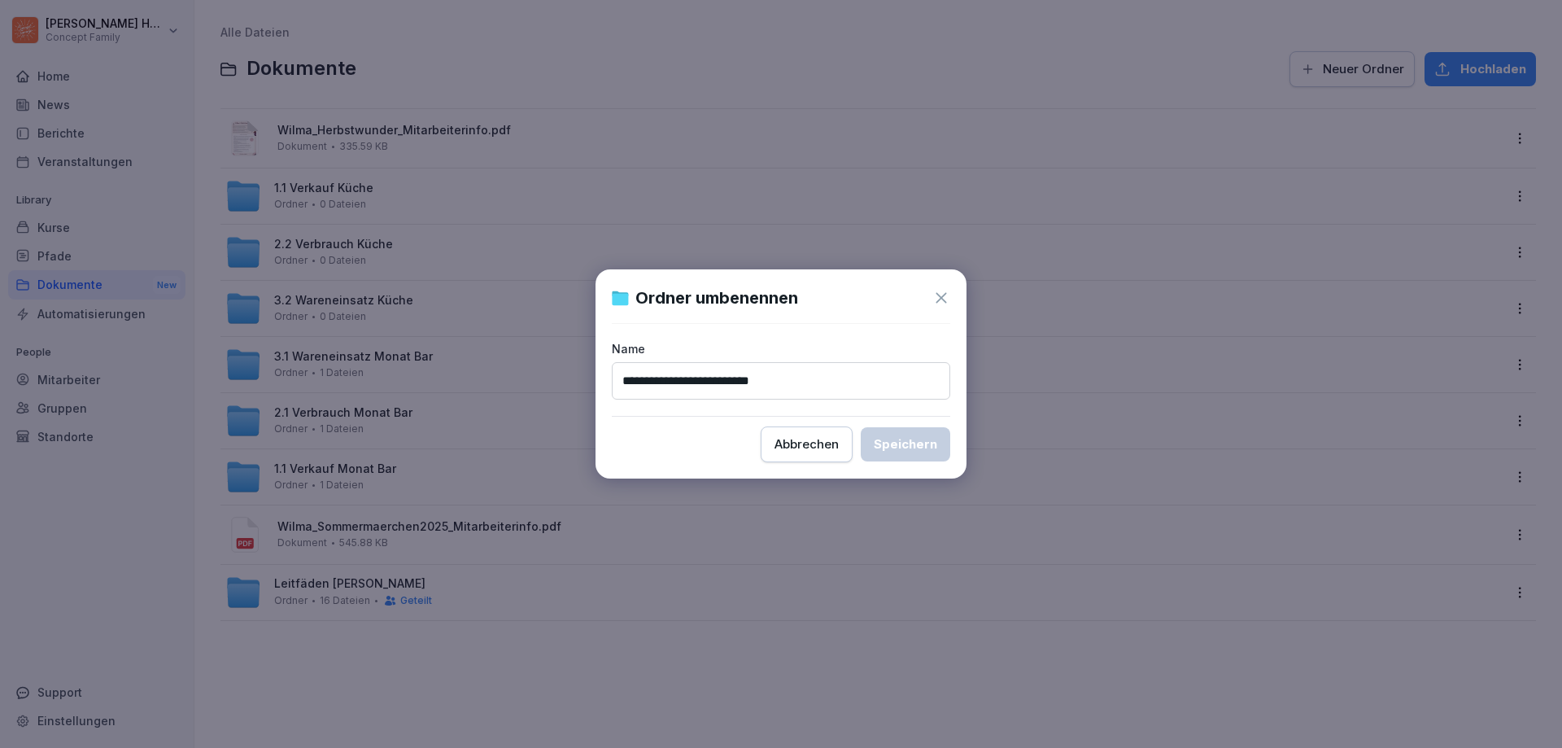
click at [756, 378] on input "**********" at bounding box center [781, 380] width 338 height 37
type input "**********"
click at [888, 439] on div "Speichern" at bounding box center [905, 444] width 63 height 18
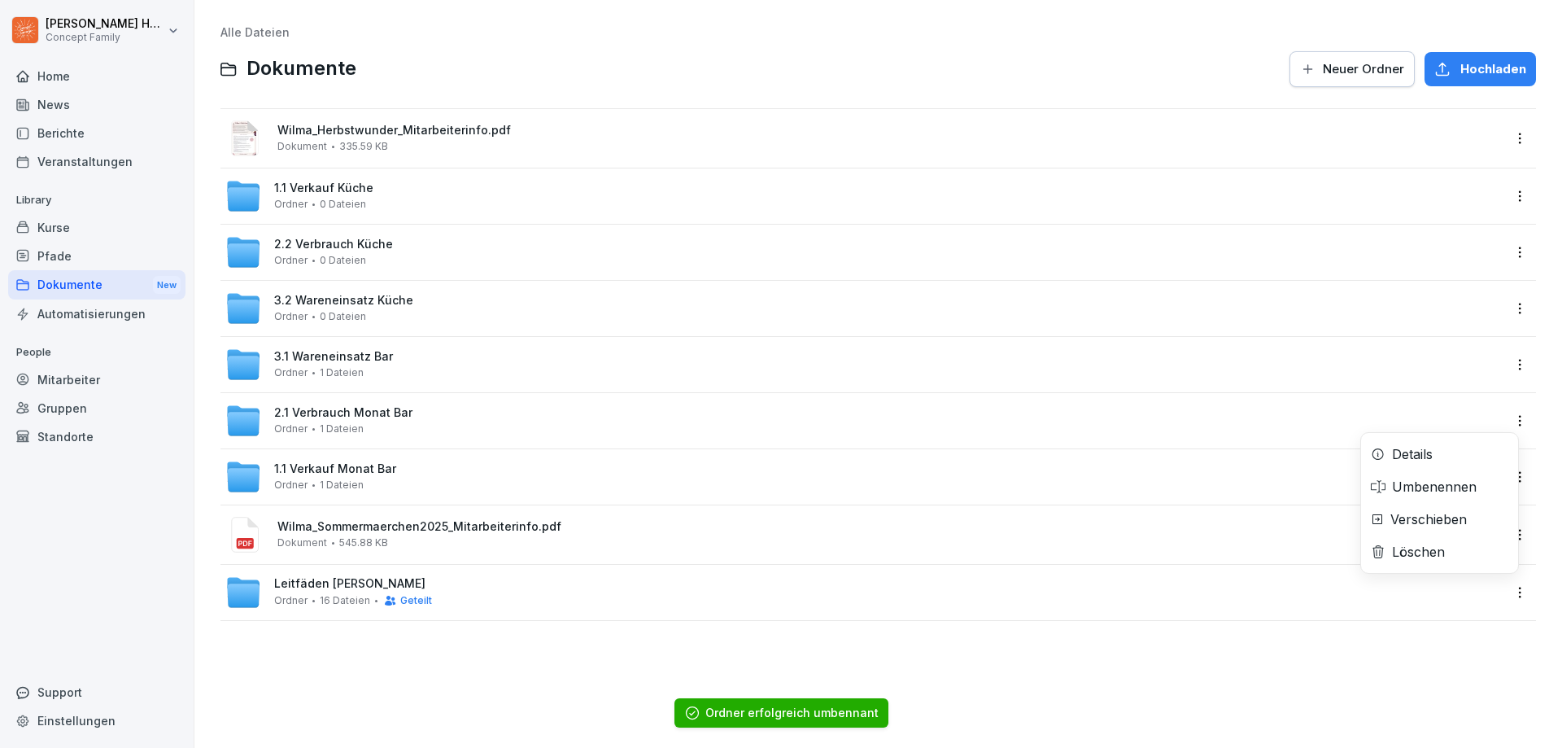
click at [1508, 420] on html "Julian Huttarsch Concept Family Home News Berichte Veranstaltungen Library Kurs…" at bounding box center [781, 374] width 1562 height 748
click at [1447, 494] on div "Umbenennen" at bounding box center [1434, 487] width 85 height 20
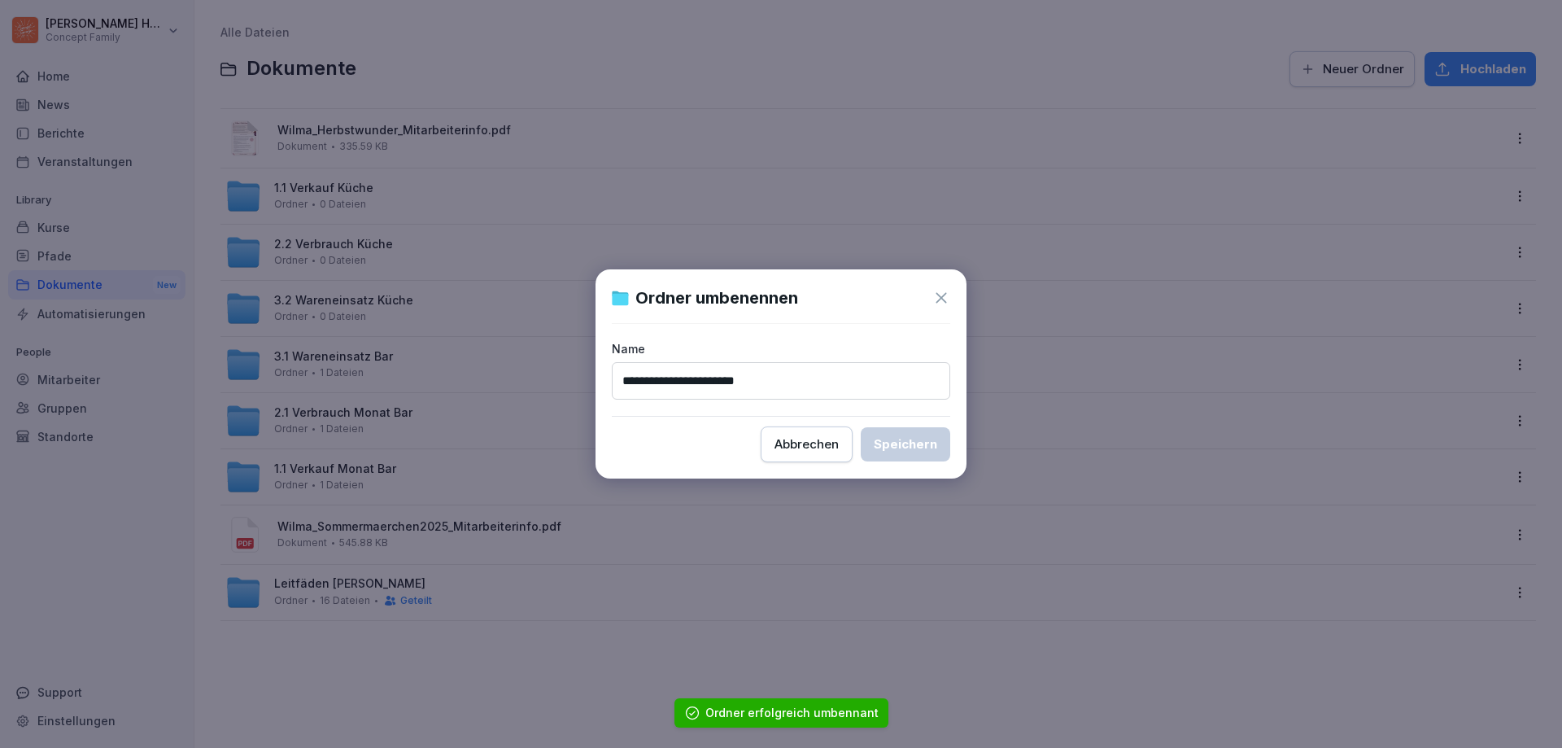
click at [740, 378] on input "**********" at bounding box center [781, 380] width 338 height 37
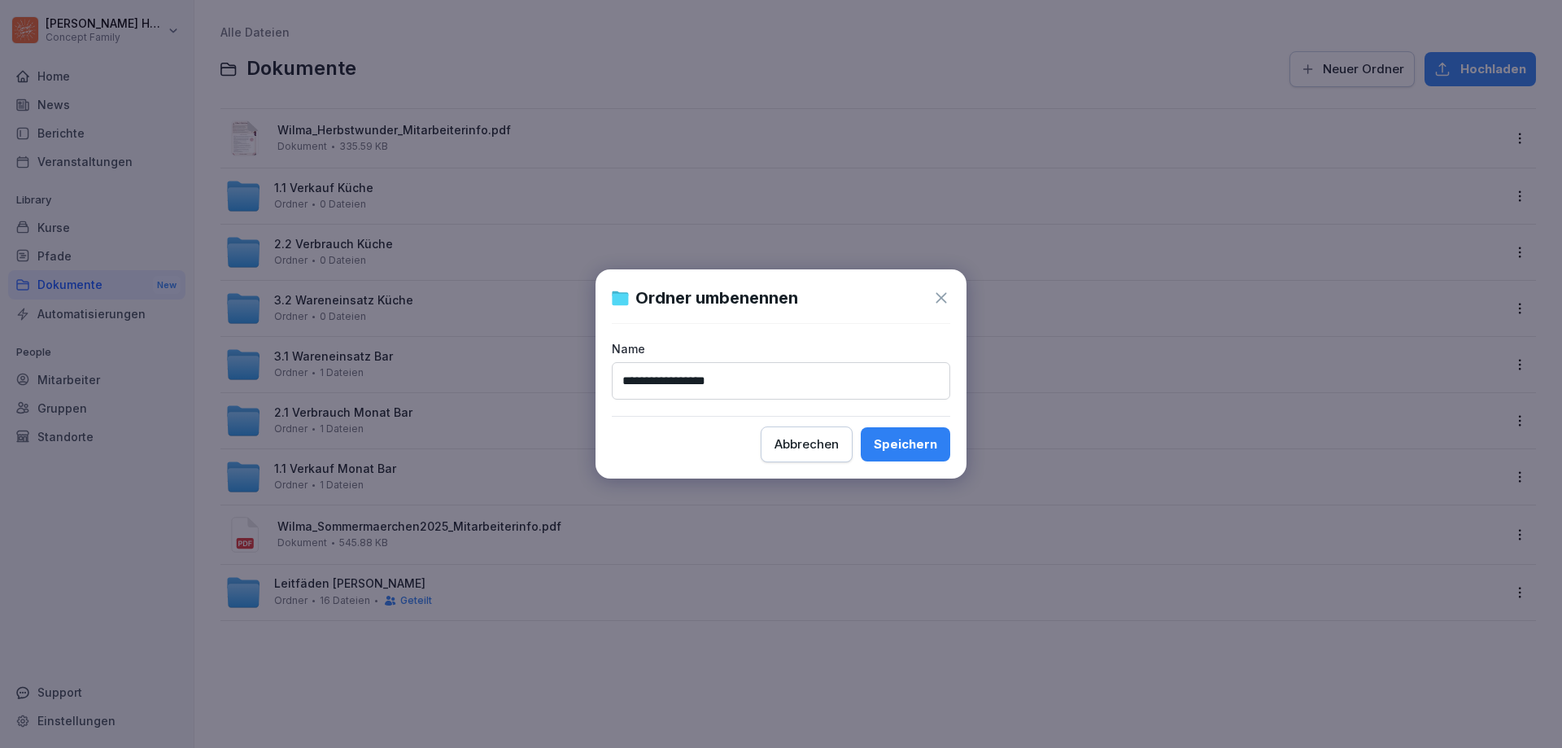
type input "**********"
click at [909, 443] on div "Speichern" at bounding box center [905, 444] width 63 height 18
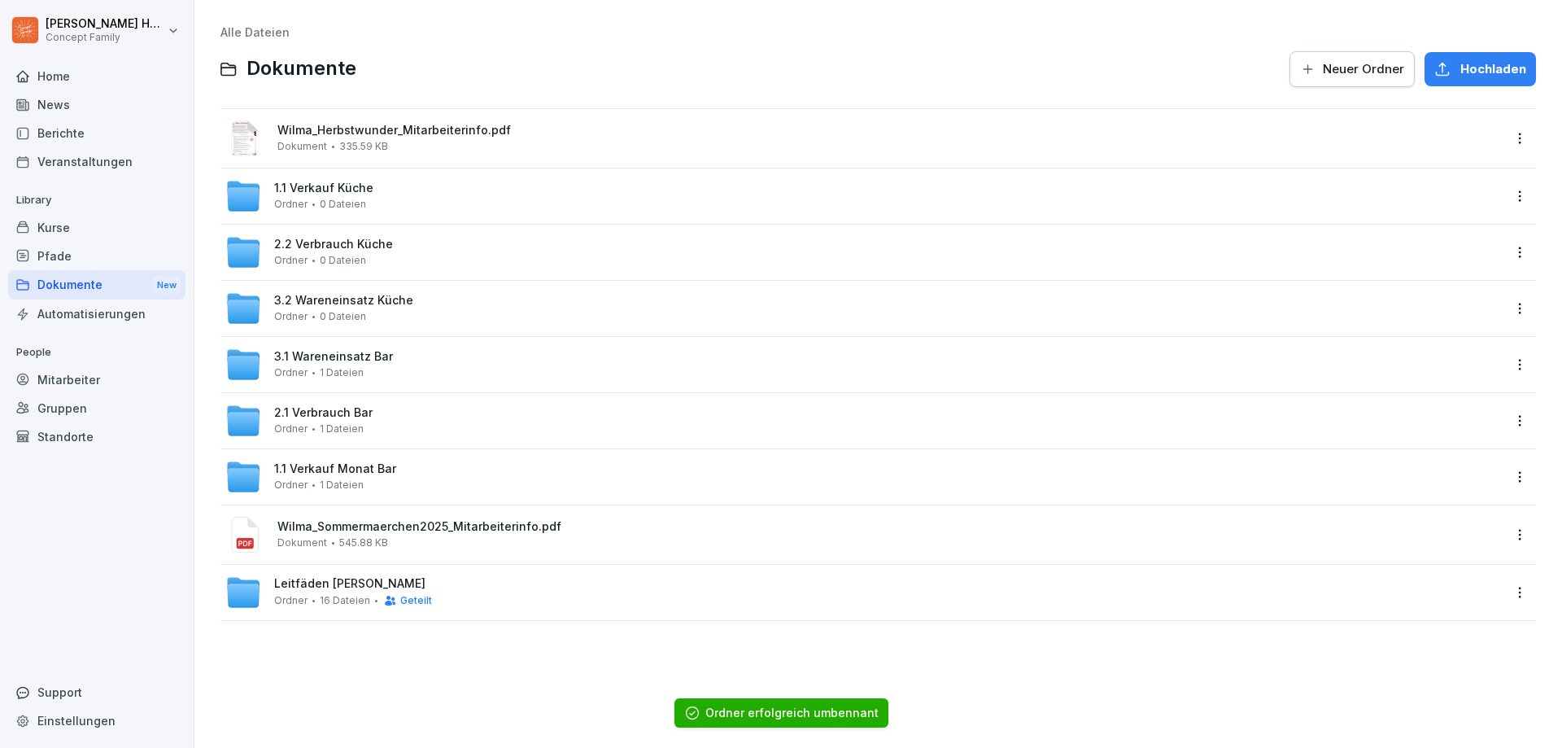
click at [1512, 475] on html "Julian Huttarsch Concept Family Home News Berichte Veranstaltungen Library Kurs…" at bounding box center [781, 374] width 1562 height 748
click at [1412, 548] on div "Umbenennen" at bounding box center [1434, 543] width 85 height 20
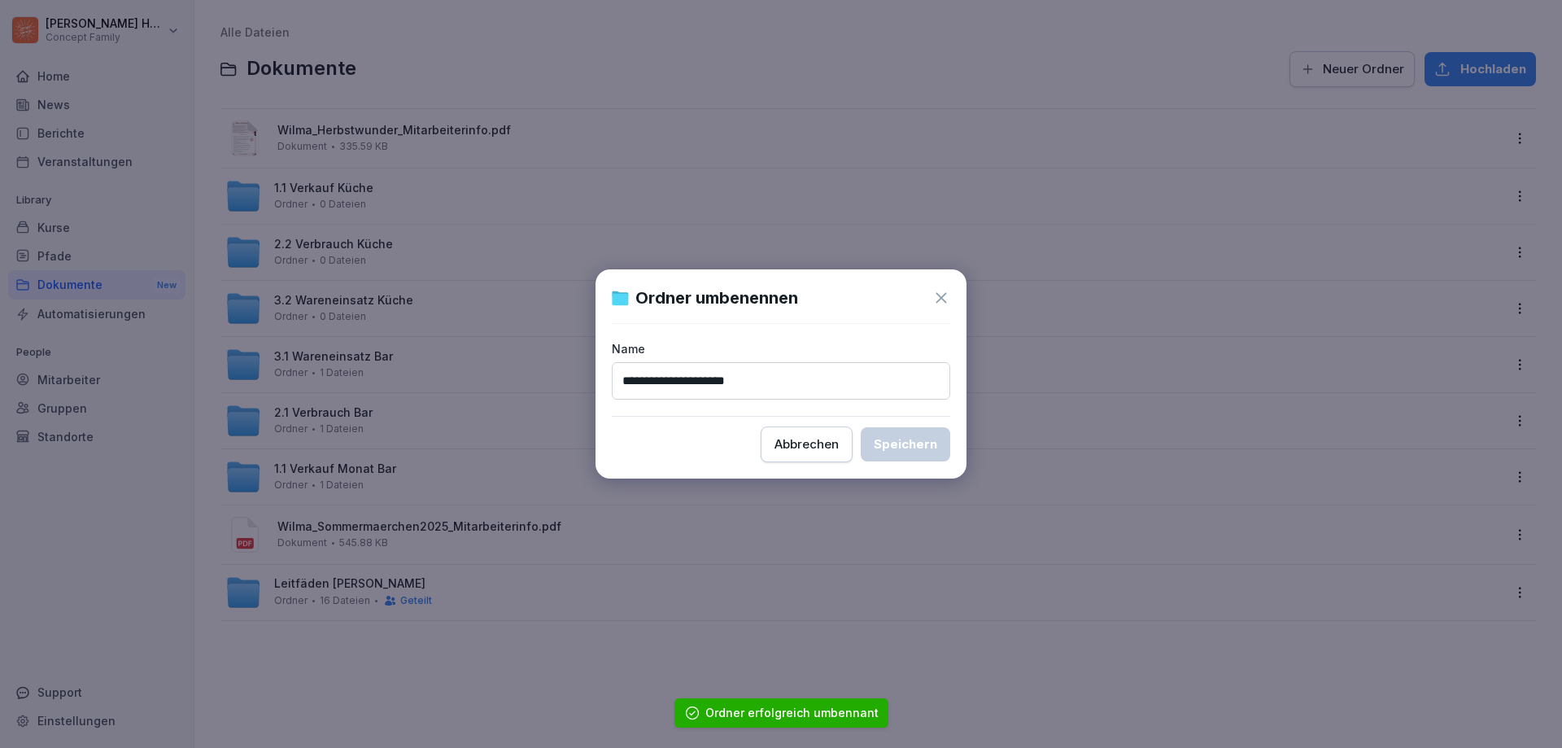
drag, startPoint x: 720, startPoint y: 377, endPoint x: 730, endPoint y: 380, distance: 10.3
click at [721, 377] on input "**********" at bounding box center [781, 380] width 338 height 37
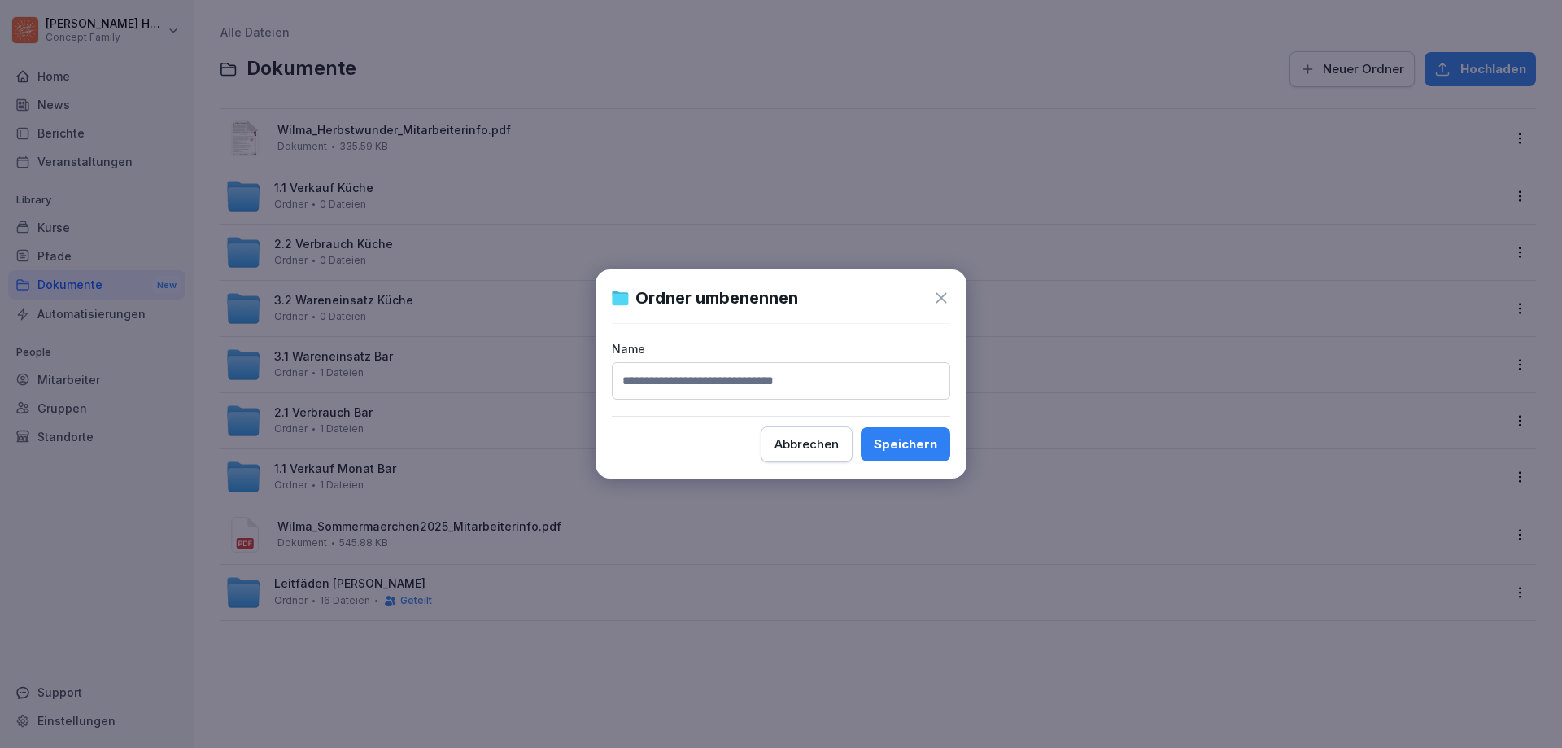
click at [834, 433] on button "Abbrechen" at bounding box center [807, 444] width 92 height 36
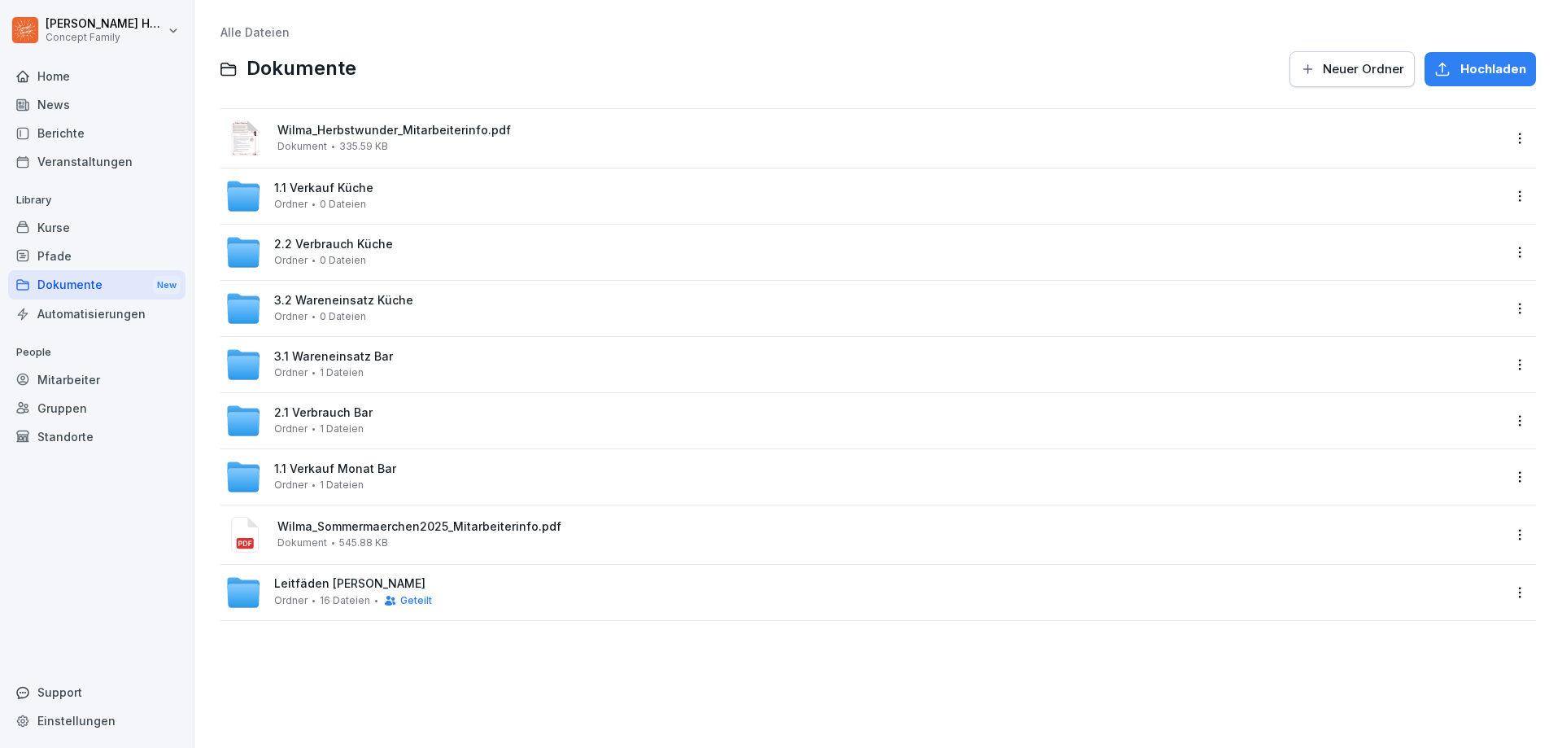
click at [1504, 485] on html "Julian Huttarsch Concept Family Home News Berichte Veranstaltungen Library Kurs…" at bounding box center [781, 374] width 1562 height 748
click at [1460, 545] on div "Umbenennen" at bounding box center [1434, 543] width 85 height 20
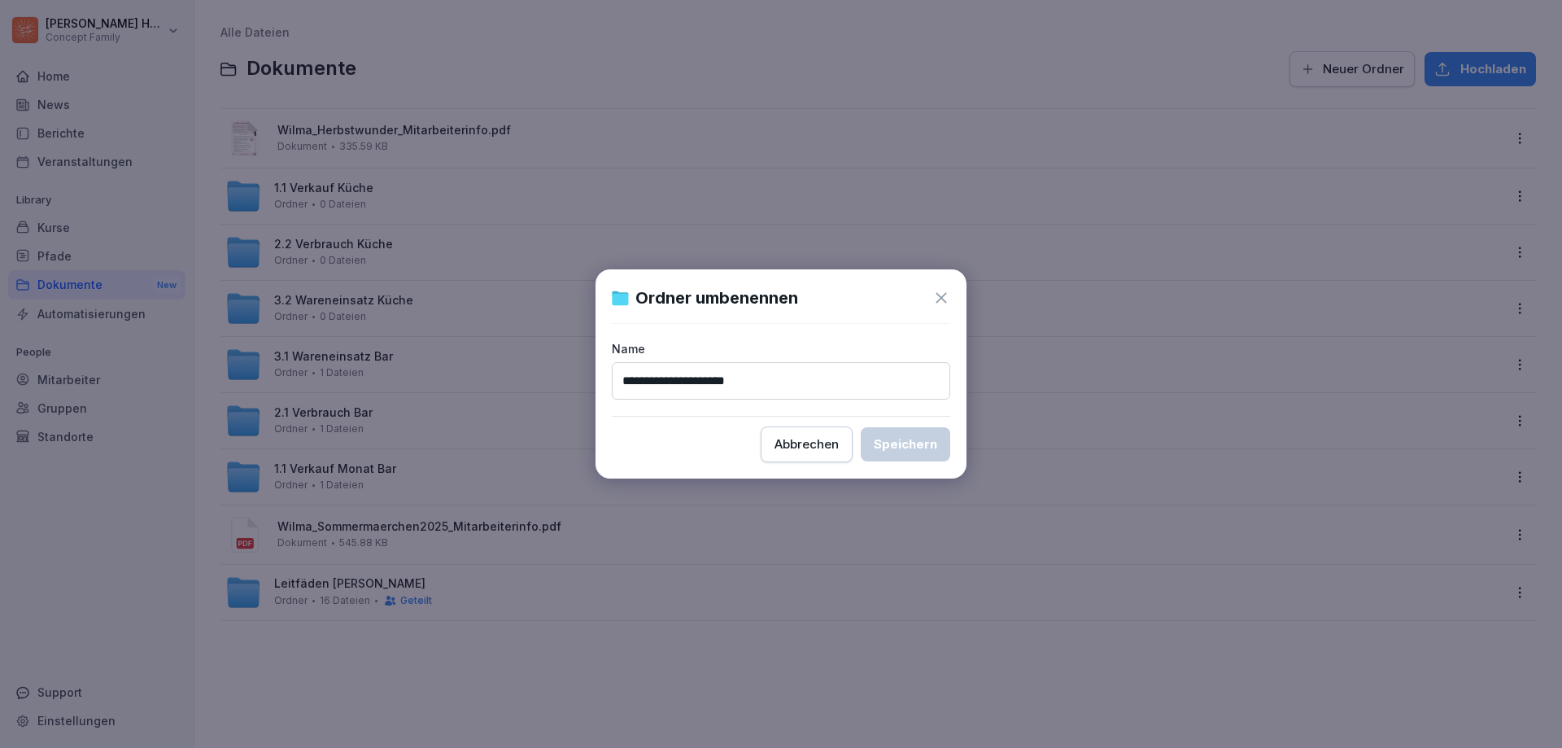
click at [727, 379] on input "**********" at bounding box center [781, 380] width 338 height 37
type input "**********"
click at [910, 447] on div "Speichern" at bounding box center [905, 444] width 63 height 18
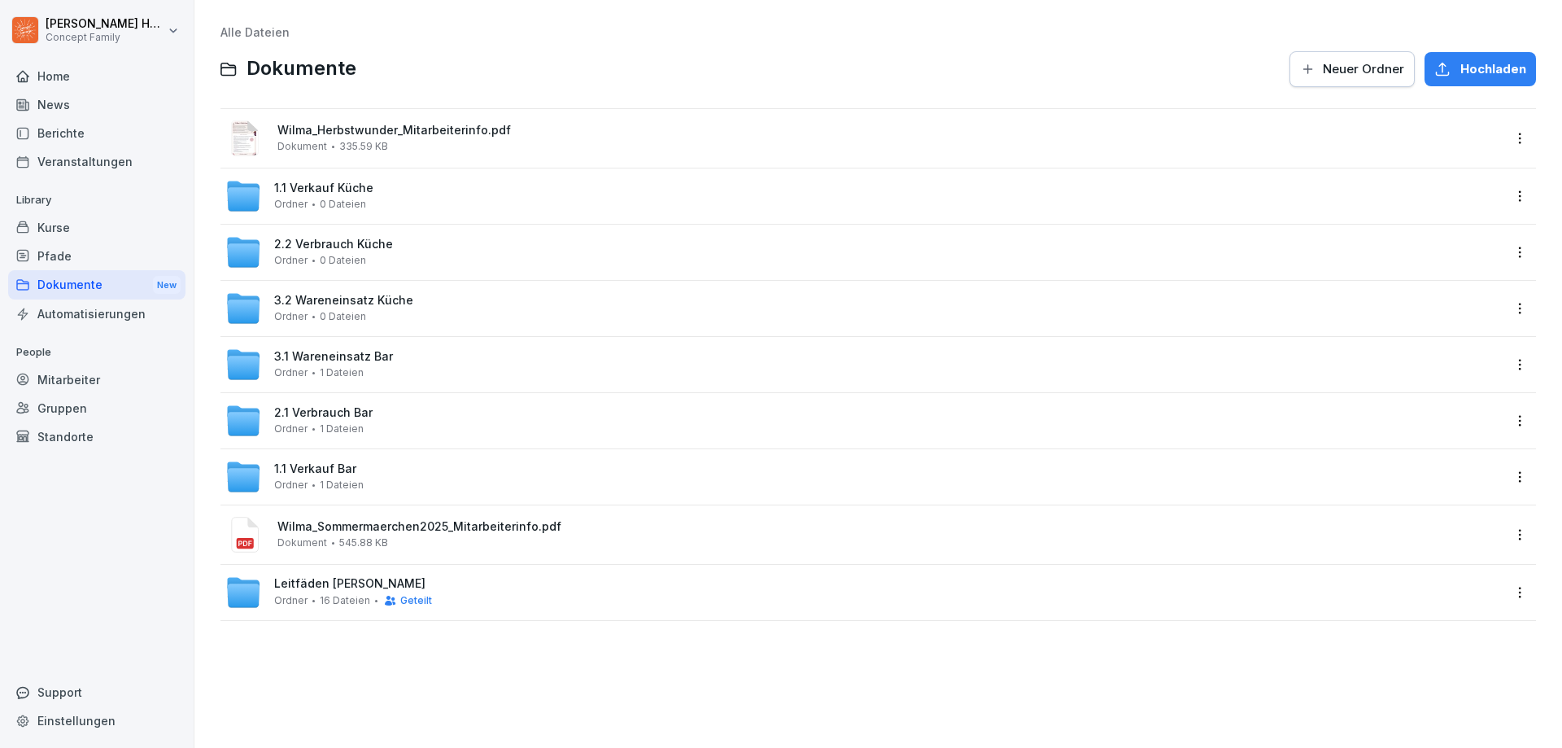
click at [356, 373] on span "1 Dateien" at bounding box center [342, 372] width 44 height 11
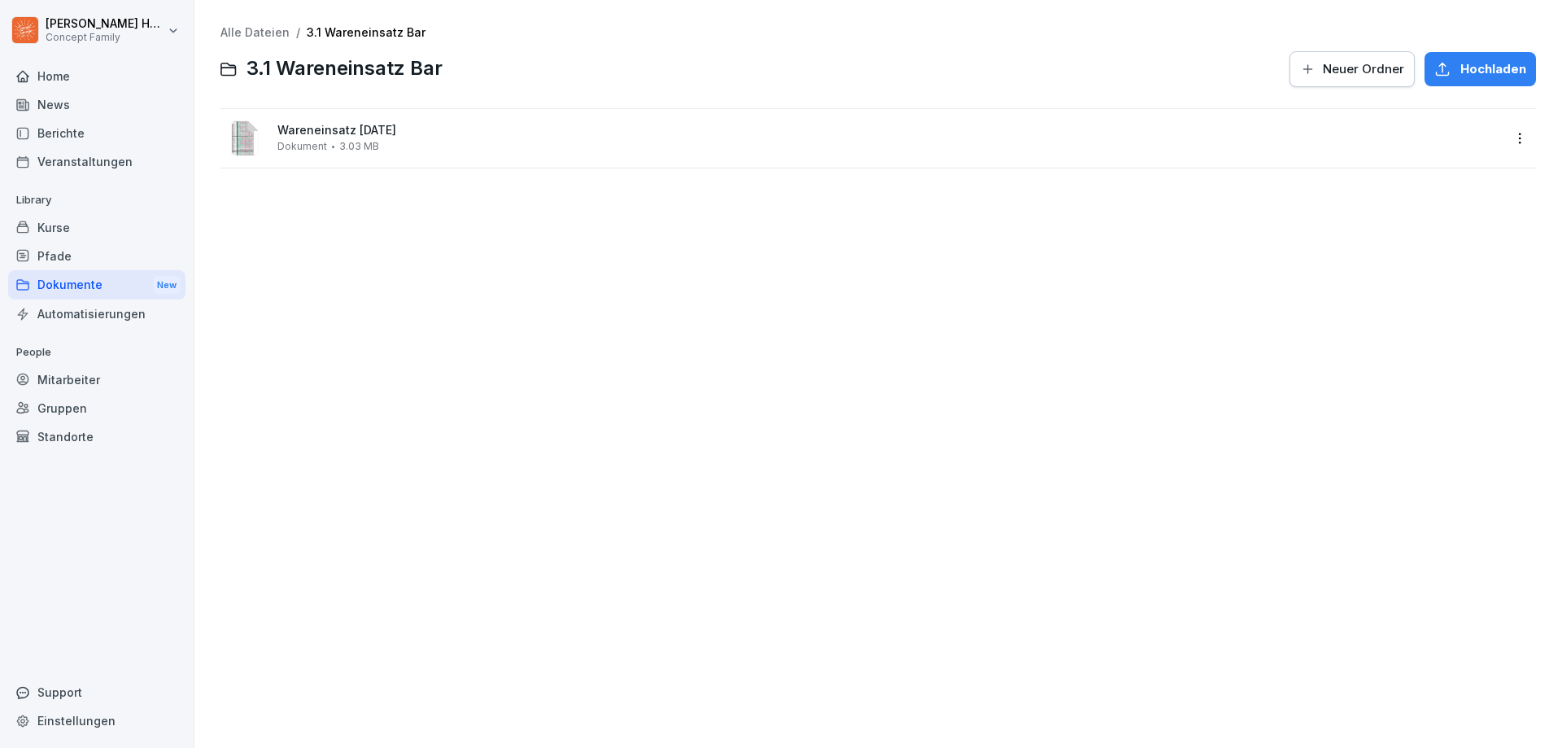
click at [77, 286] on div "Dokumente New" at bounding box center [96, 285] width 177 height 30
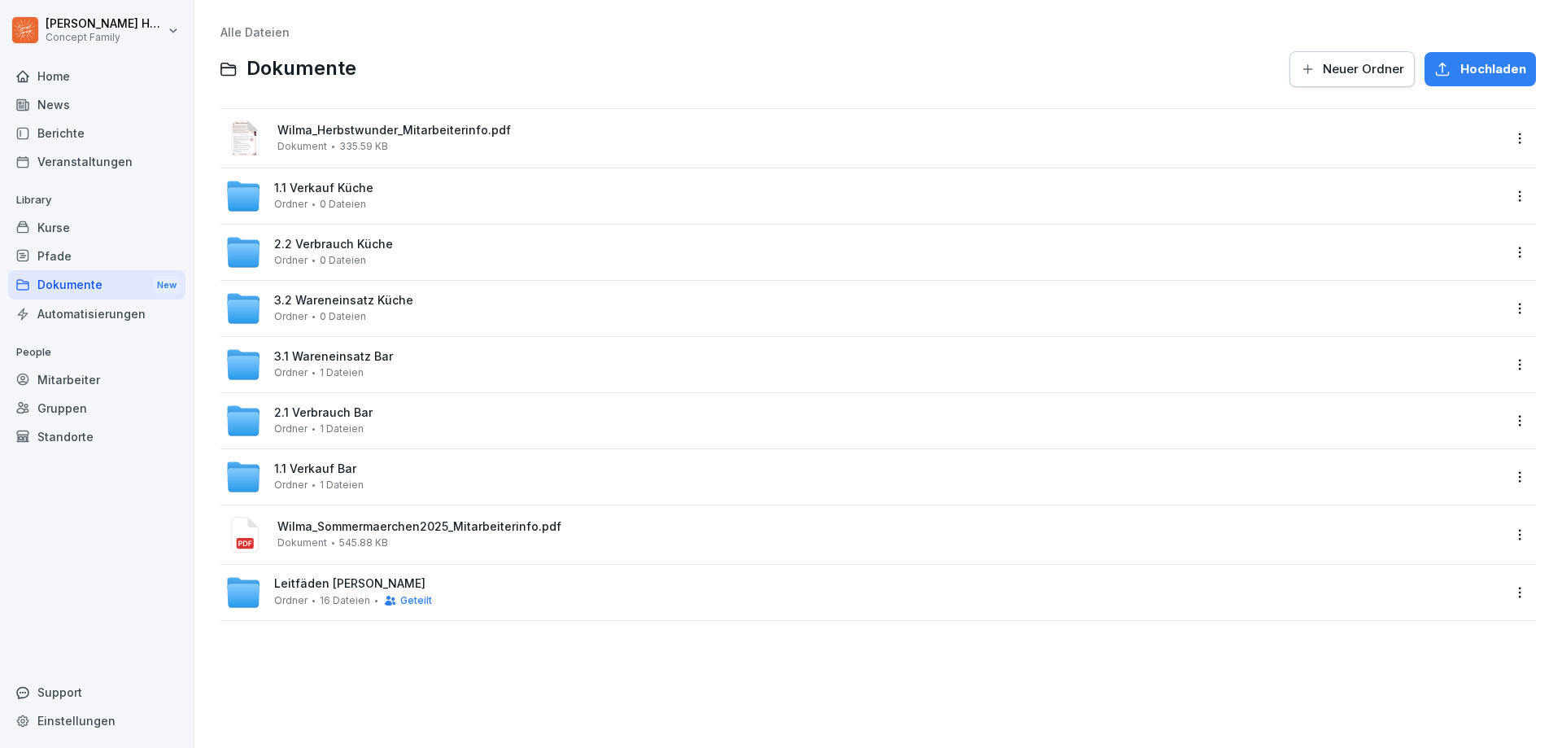
click at [1509, 369] on html "Julian Huttarsch Concept Family Home News Berichte Veranstaltungen Library Kurs…" at bounding box center [781, 374] width 1562 height 748
click at [1454, 388] on div "Details" at bounding box center [1439, 398] width 157 height 33
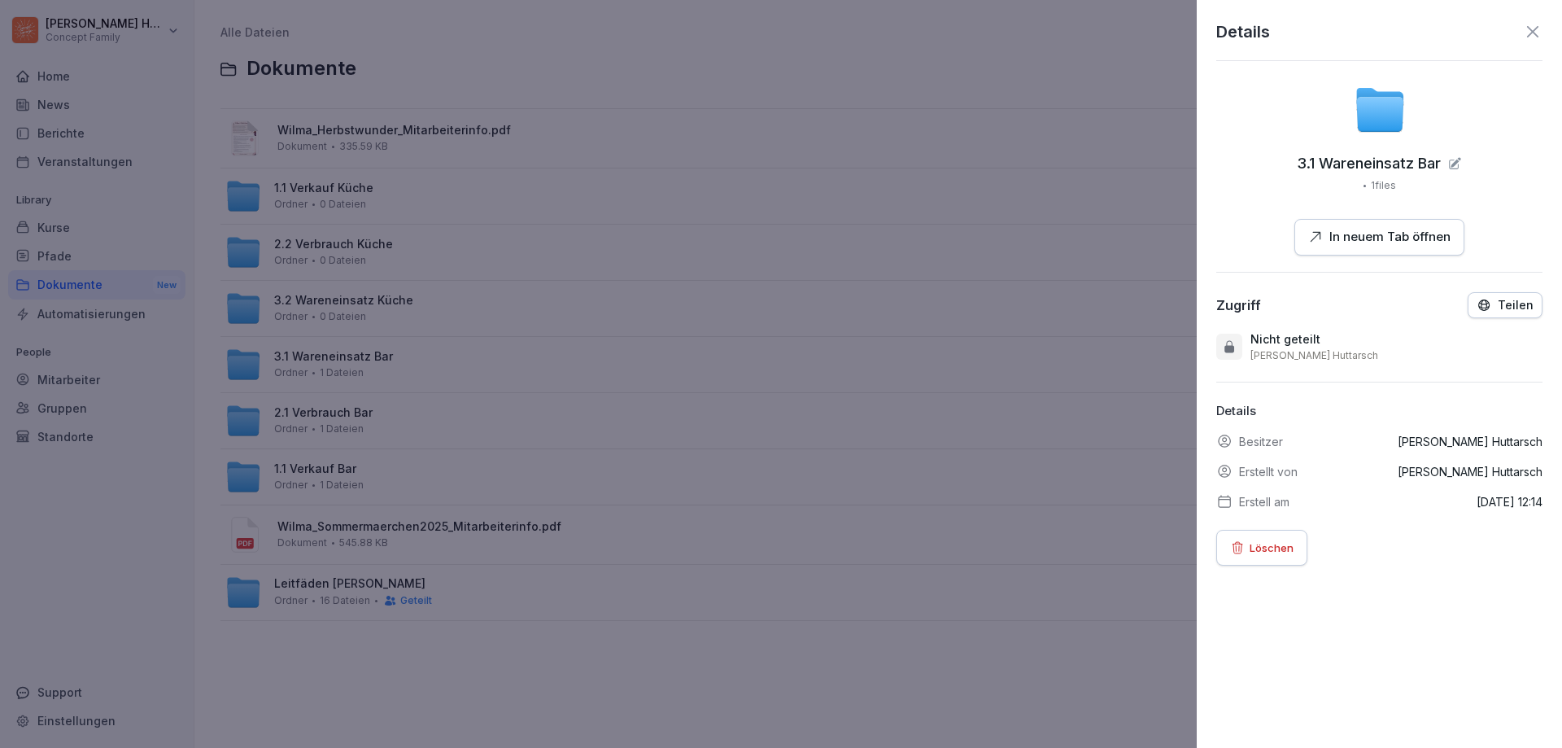
click at [1510, 308] on p "Teilen" at bounding box center [1516, 305] width 36 height 13
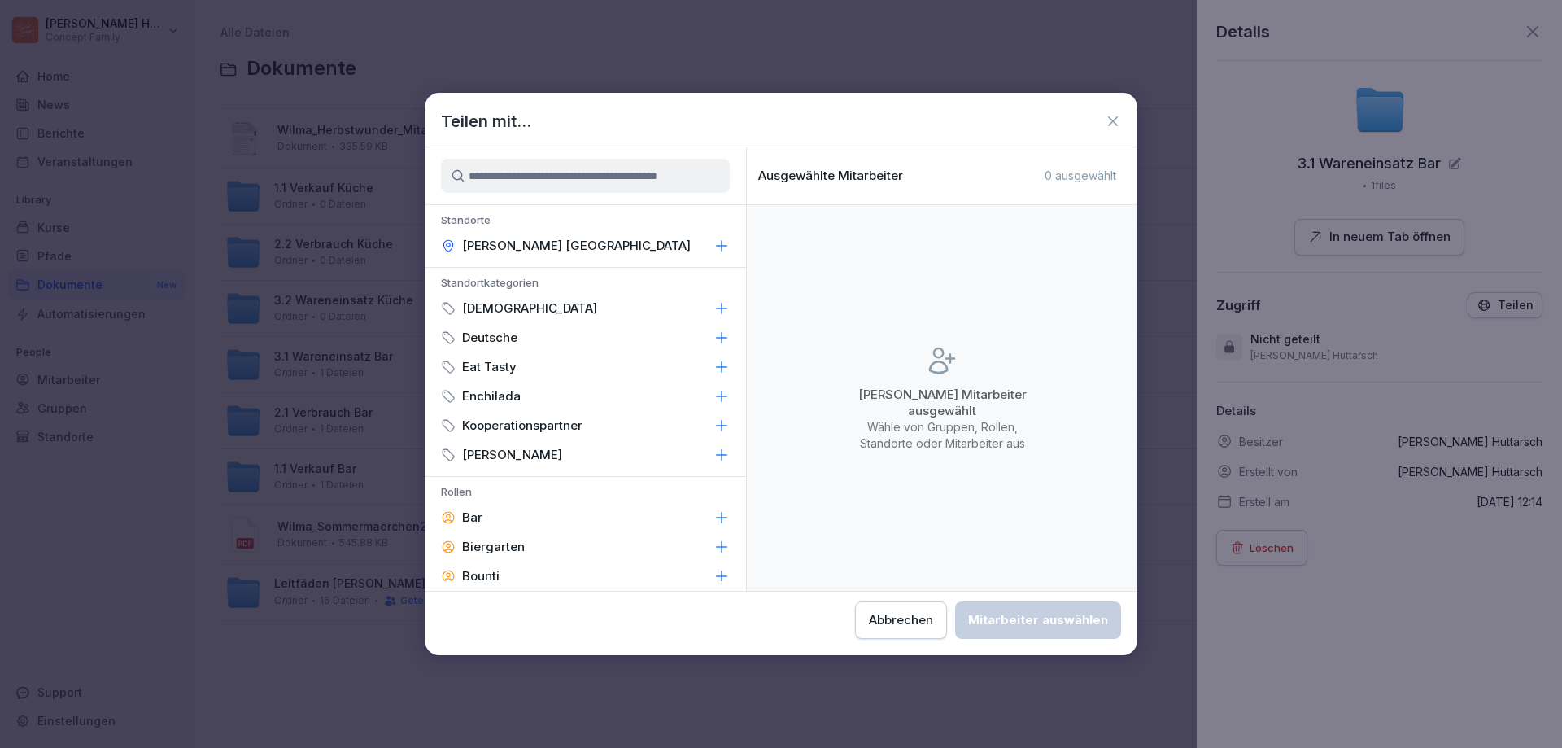
click at [717, 244] on icon at bounding box center [722, 246] width 11 height 11
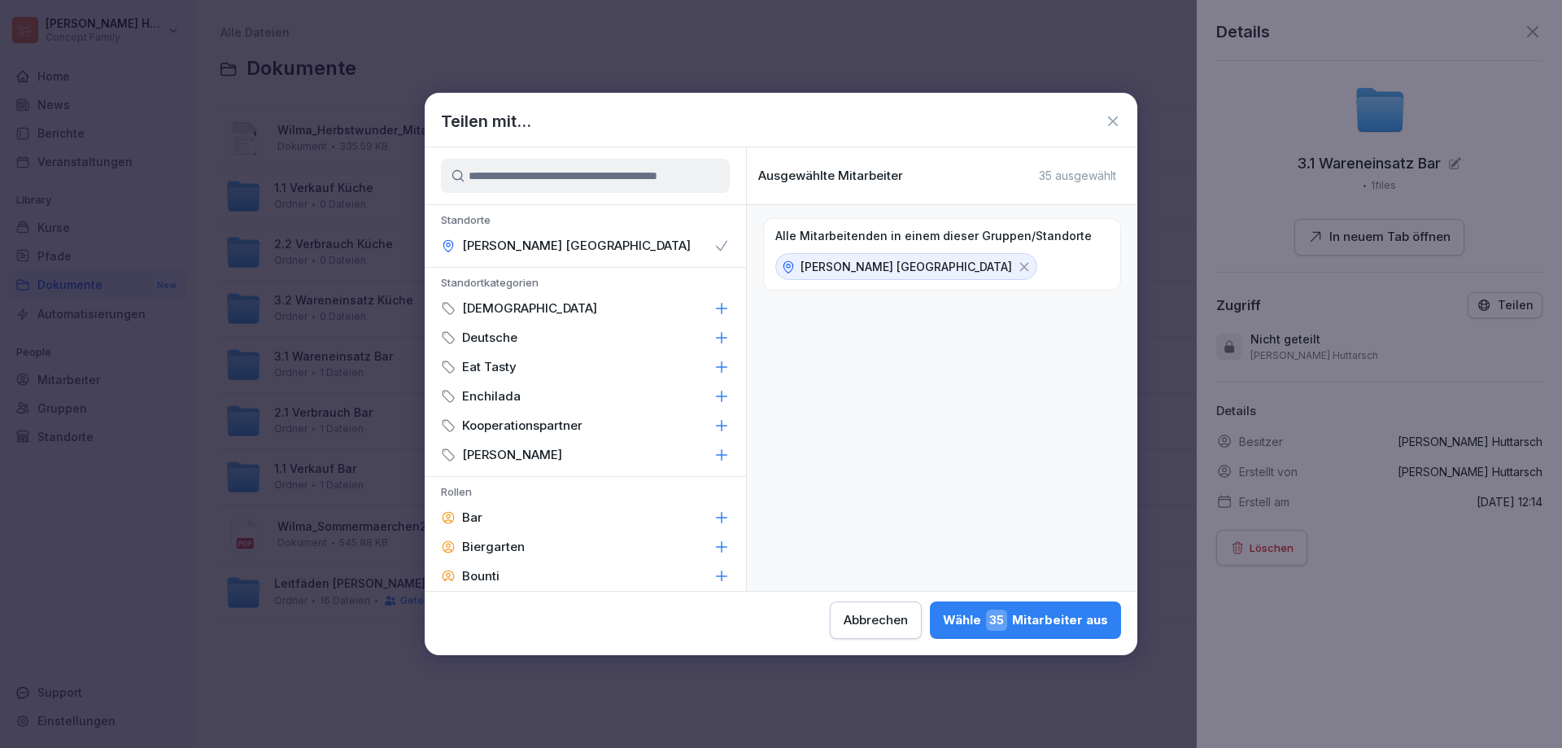
click at [1079, 622] on div "Wähle 35 Mitarbeiter aus" at bounding box center [1025, 619] width 165 height 21
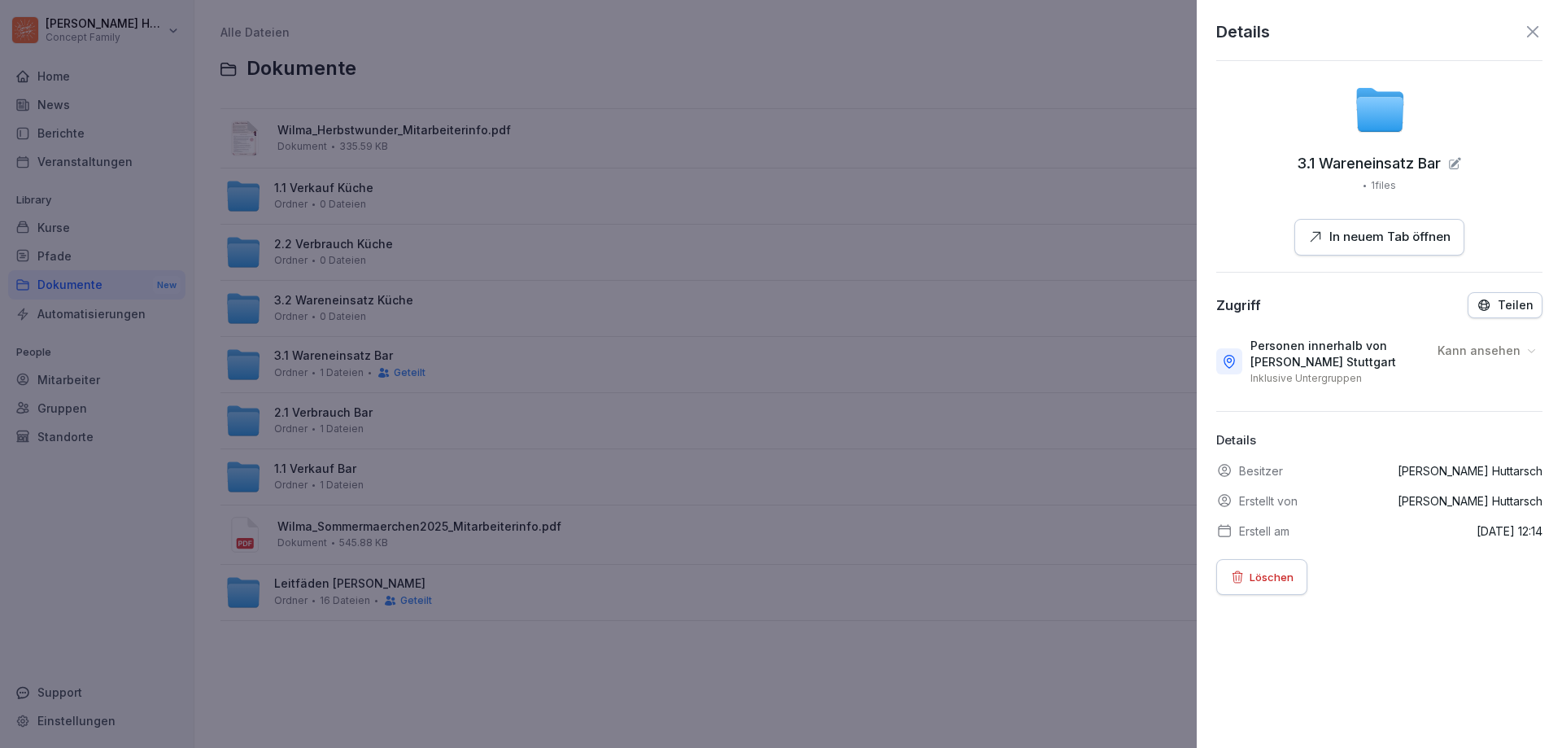
click at [123, 557] on div at bounding box center [781, 374] width 1562 height 748
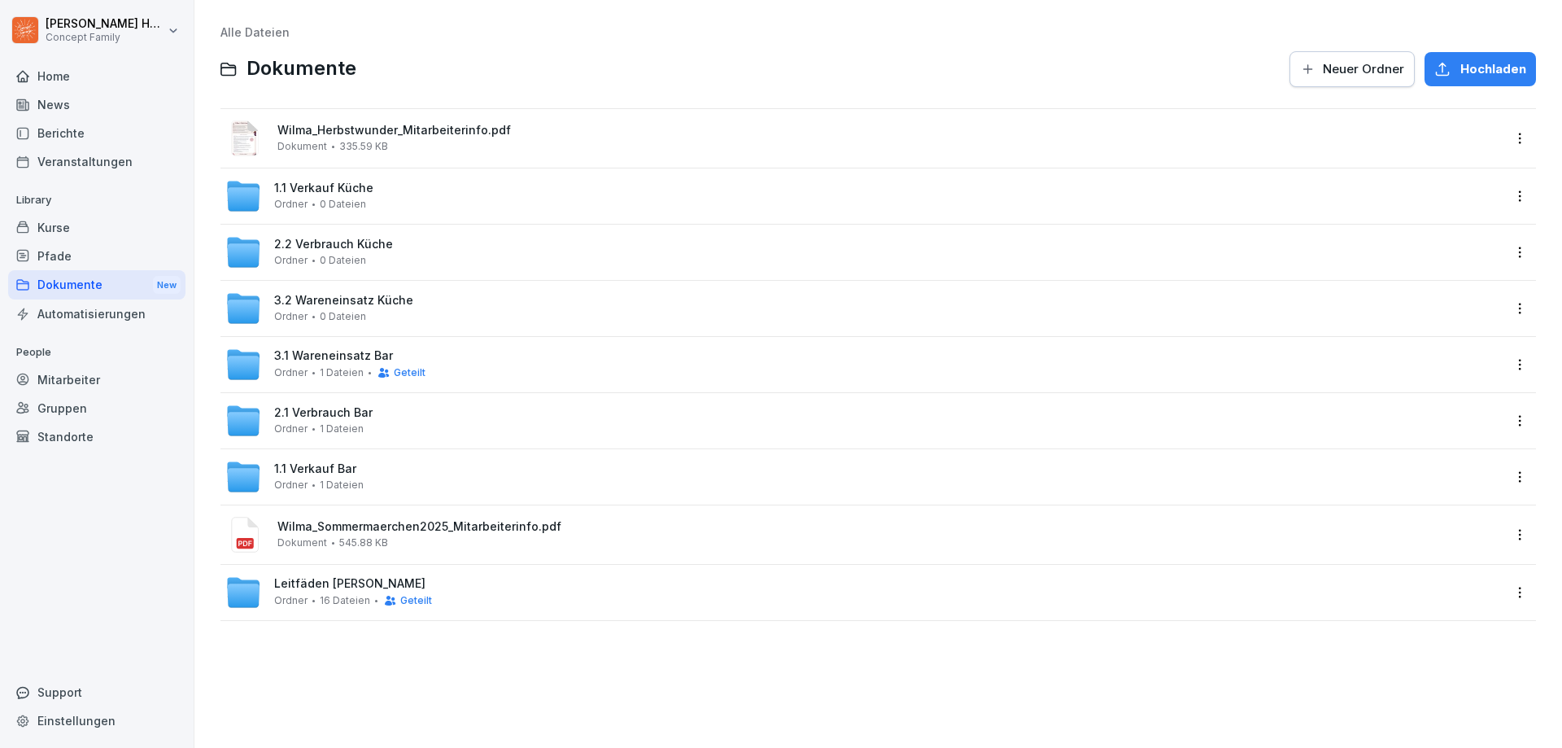
click at [1509, 420] on html "Julian Huttarsch Concept Family Home News Berichte Veranstaltungen Library Kurs…" at bounding box center [781, 374] width 1562 height 748
click at [1444, 464] on div "Details" at bounding box center [1439, 454] width 157 height 33
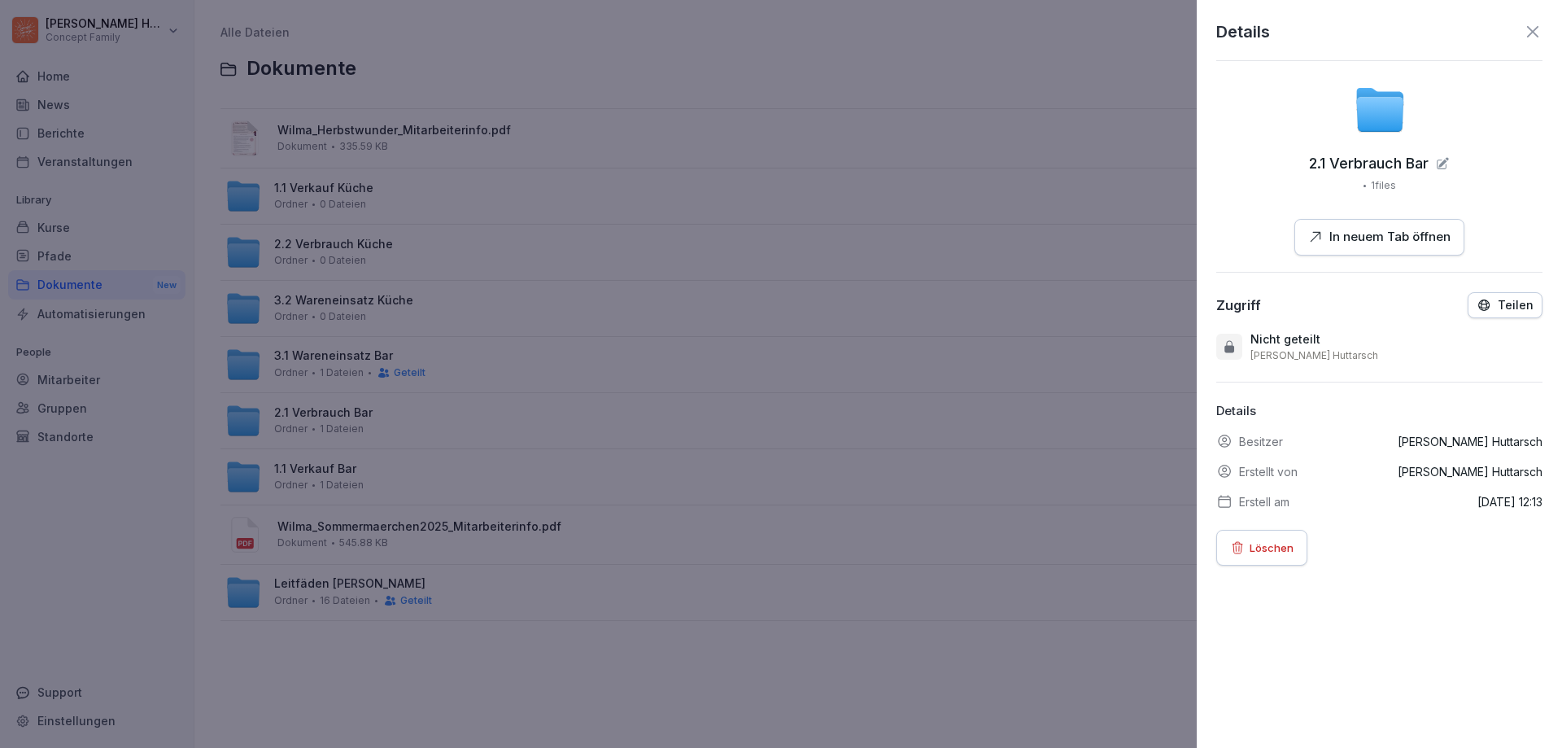
click at [1493, 313] on button "Teilen" at bounding box center [1505, 305] width 75 height 26
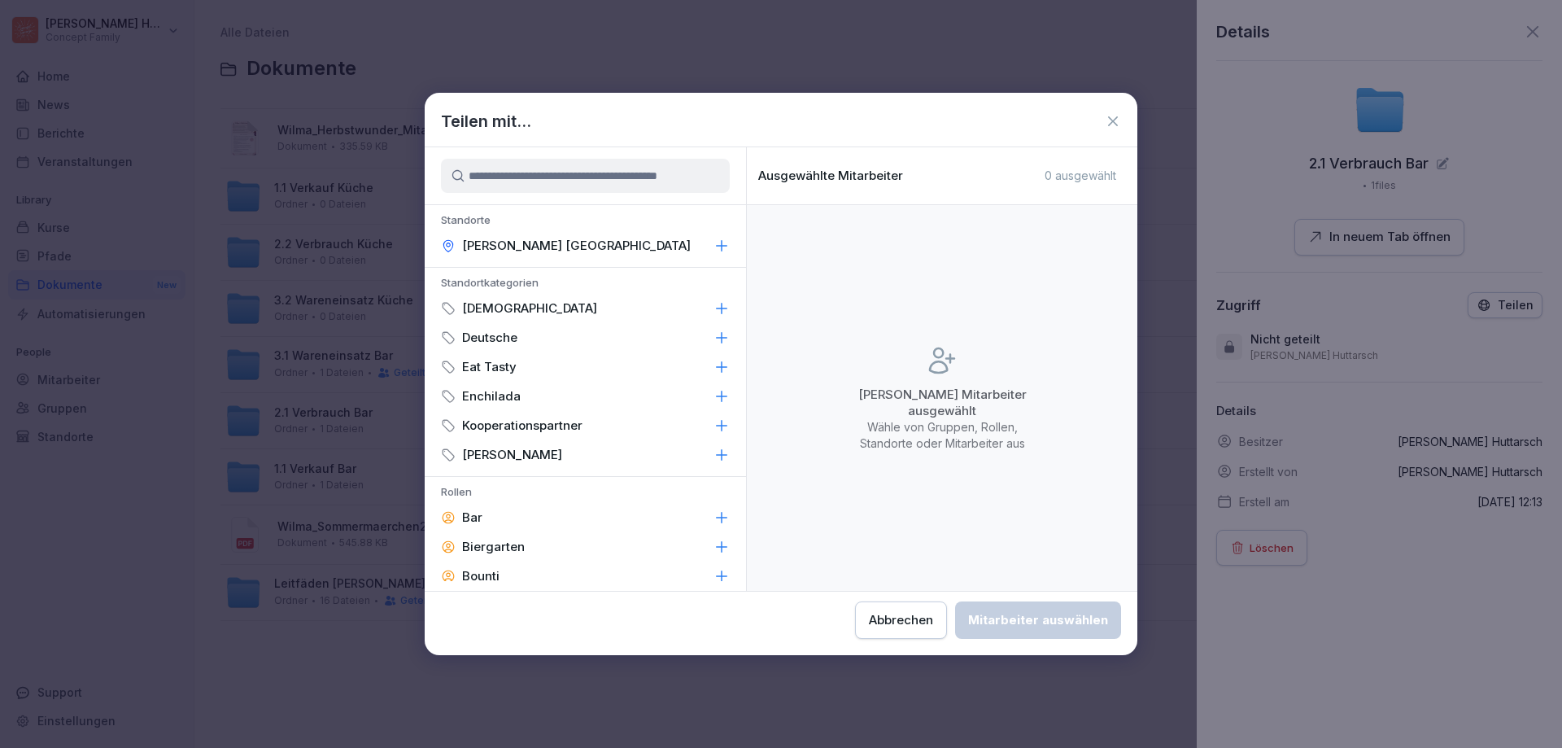
click at [714, 243] on icon at bounding box center [722, 246] width 16 height 16
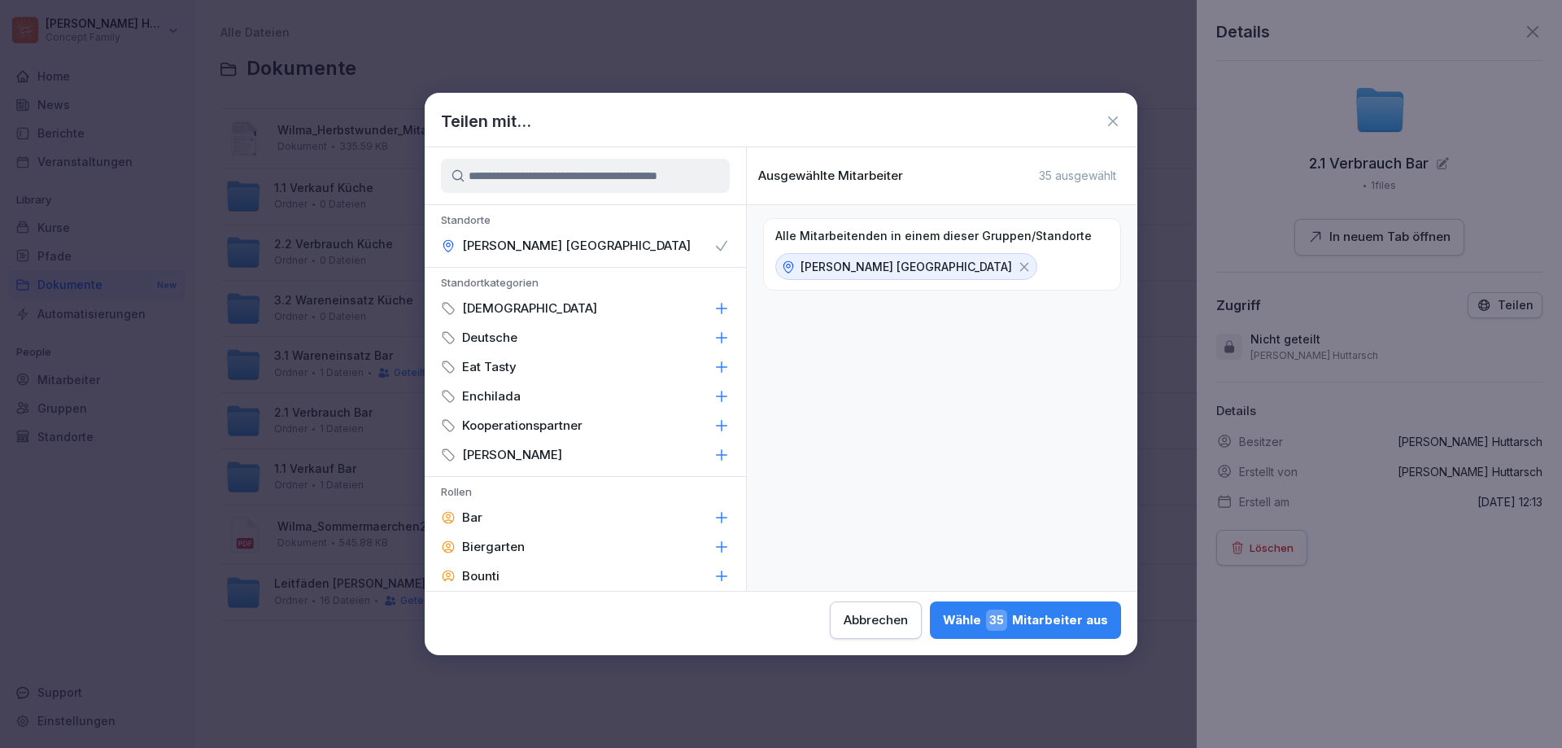
click at [1092, 624] on div "Wähle 35 Mitarbeiter aus" at bounding box center [1025, 619] width 165 height 21
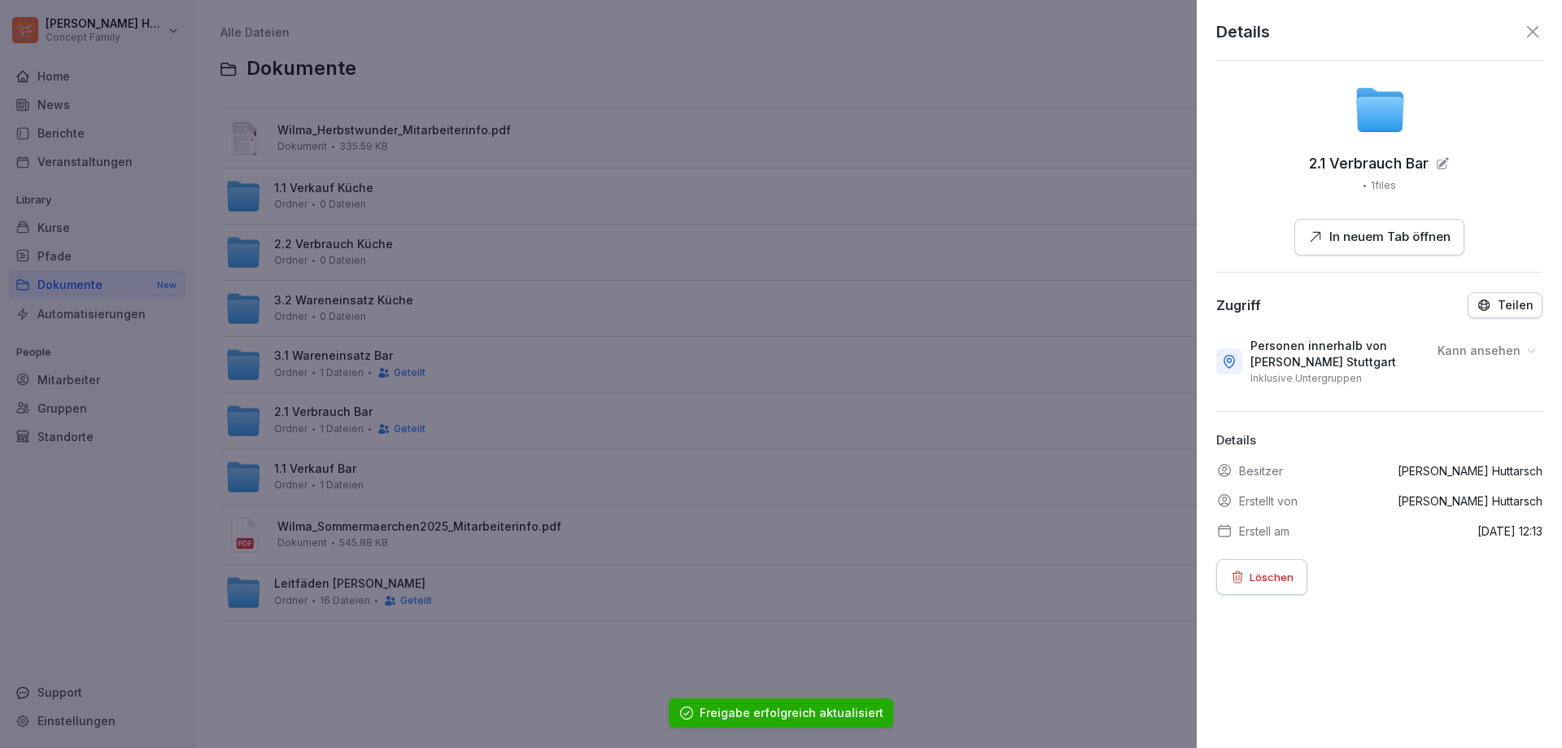
click at [1523, 26] on icon at bounding box center [1533, 32] width 20 height 20
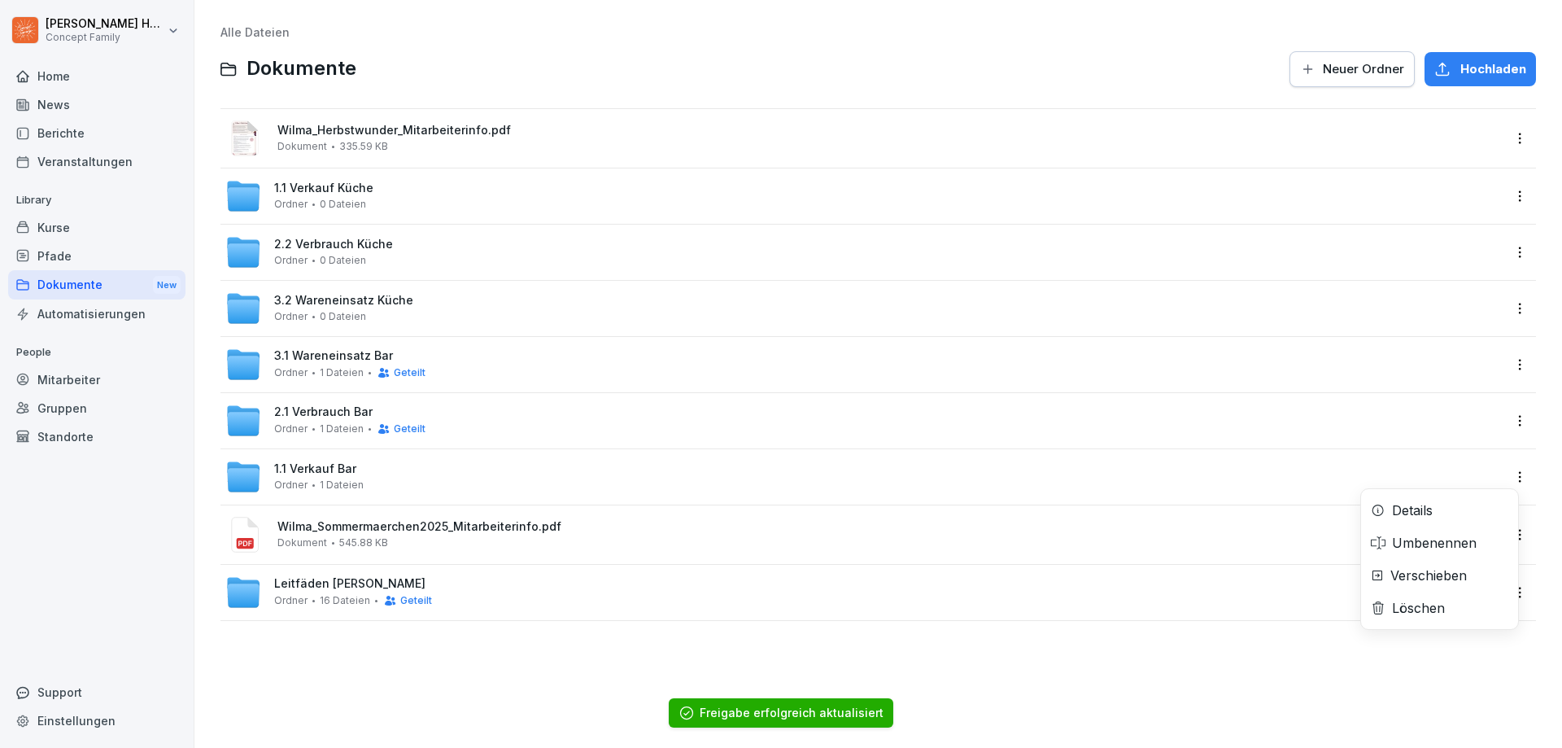
click at [1513, 480] on html "Julian Huttarsch Concept Family Home News Berichte Veranstaltungen Library Kurs…" at bounding box center [781, 374] width 1562 height 748
click at [1470, 513] on div "Details" at bounding box center [1439, 510] width 157 height 33
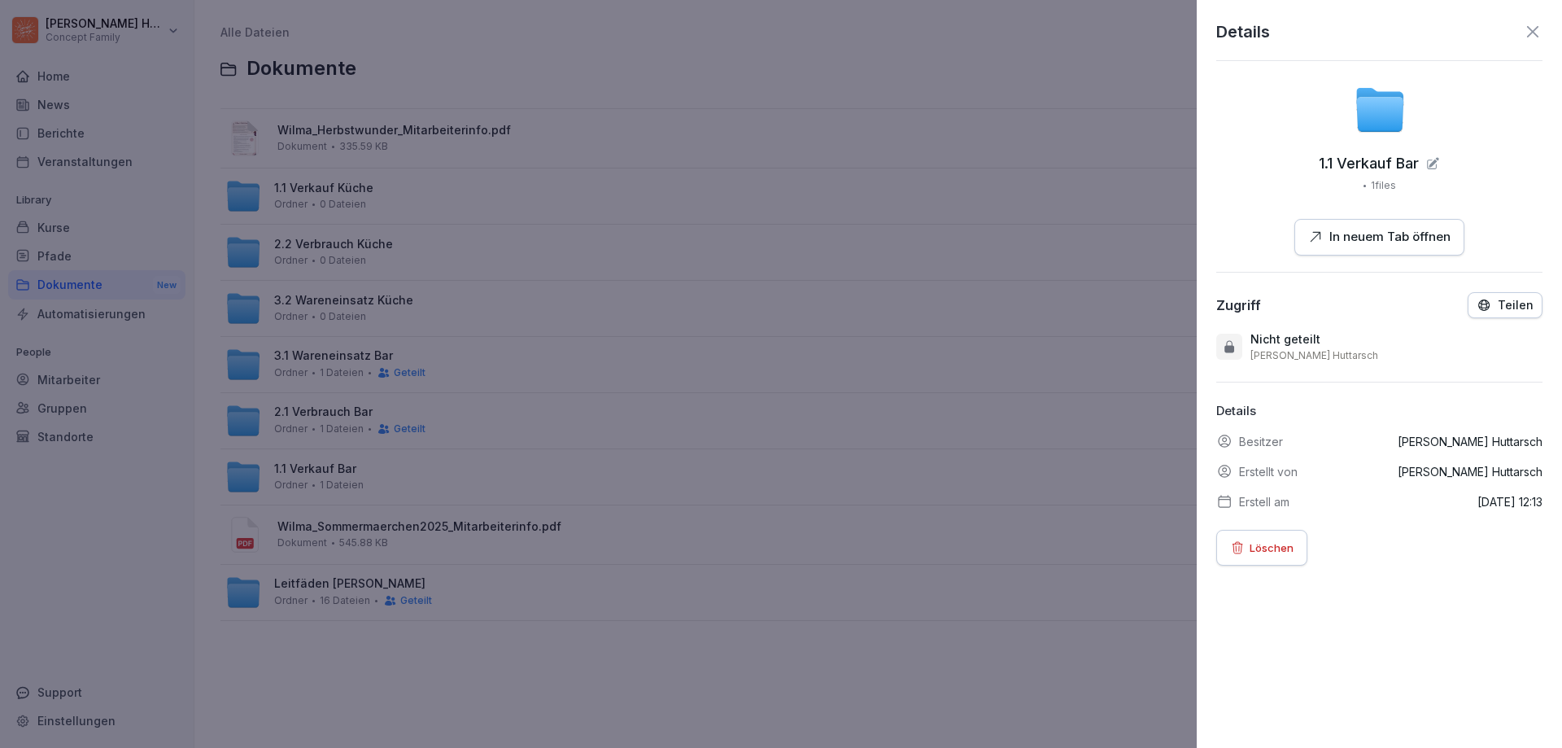
click at [1488, 299] on div "Teilen" at bounding box center [1505, 305] width 57 height 15
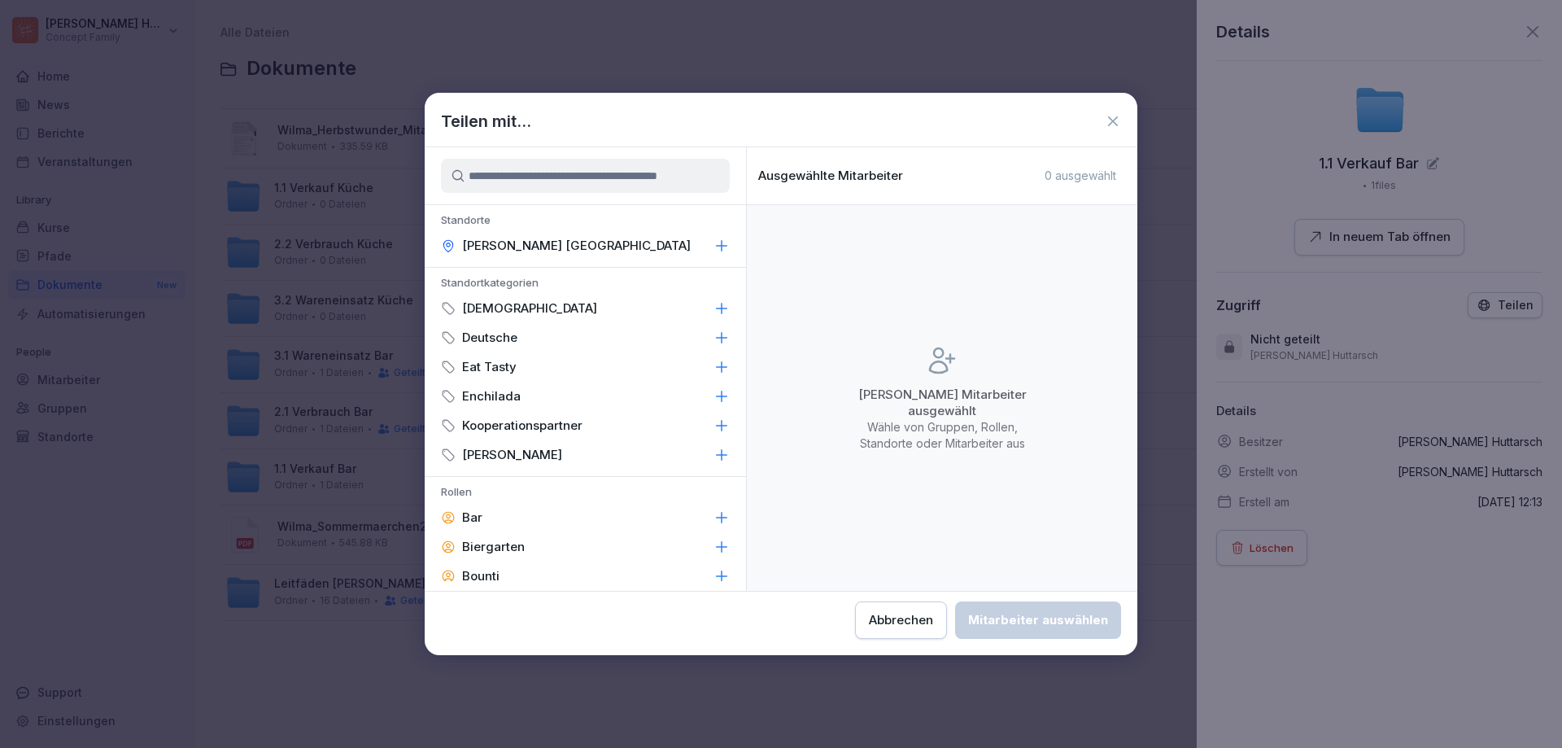
click at [714, 244] on icon at bounding box center [722, 246] width 16 height 16
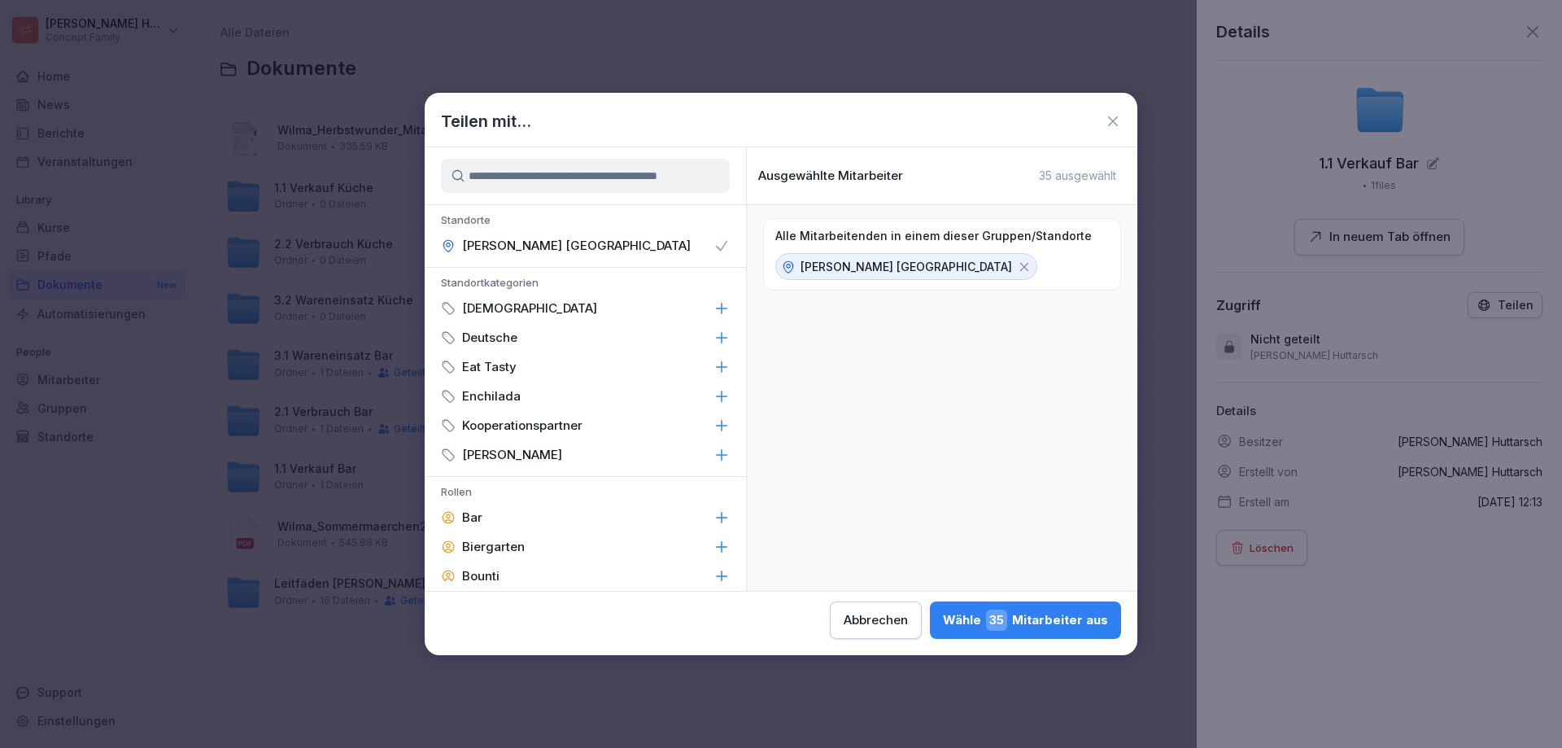
click at [1073, 629] on div "Wähle 35 Mitarbeiter aus" at bounding box center [1025, 619] width 165 height 21
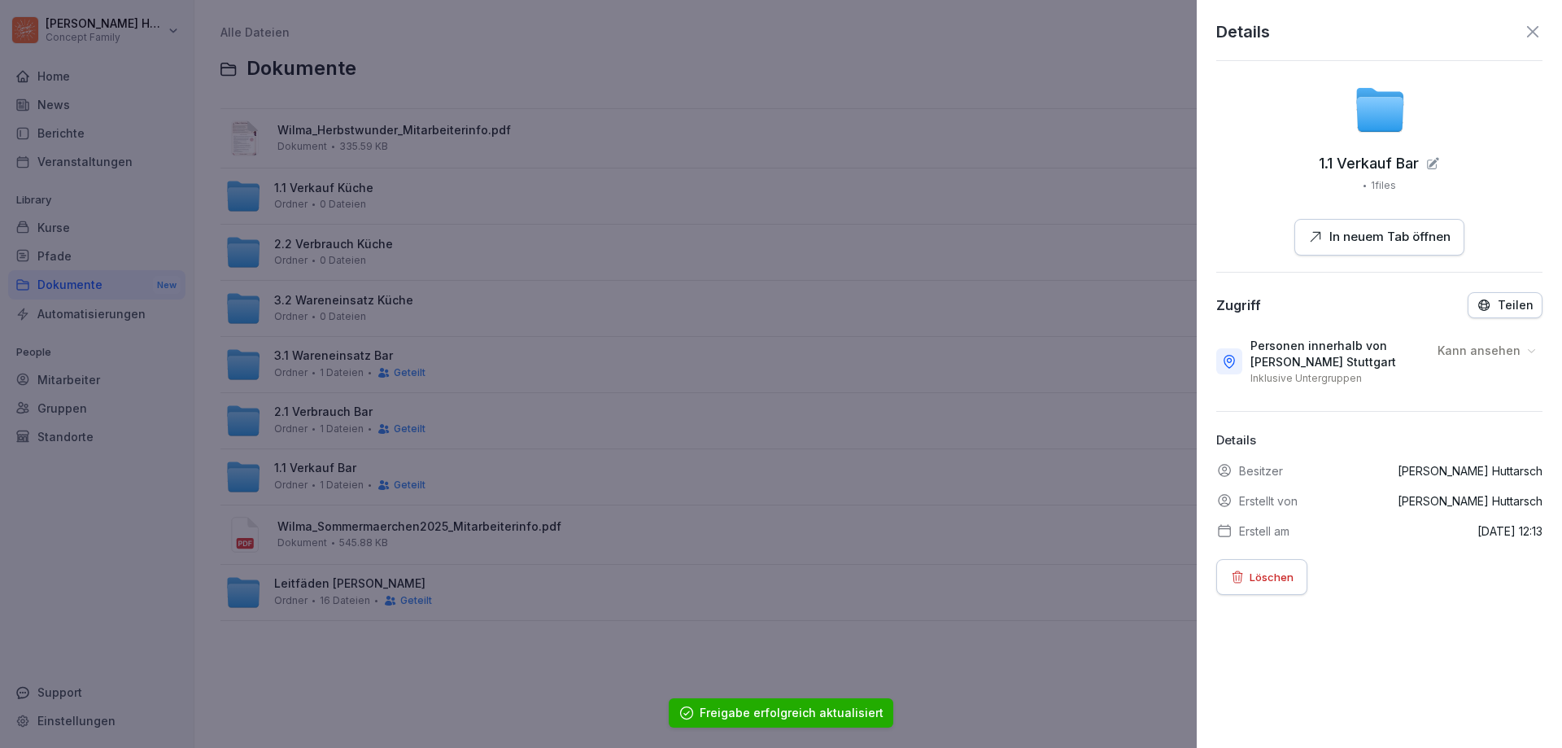
click at [226, 680] on div at bounding box center [781, 374] width 1562 height 748
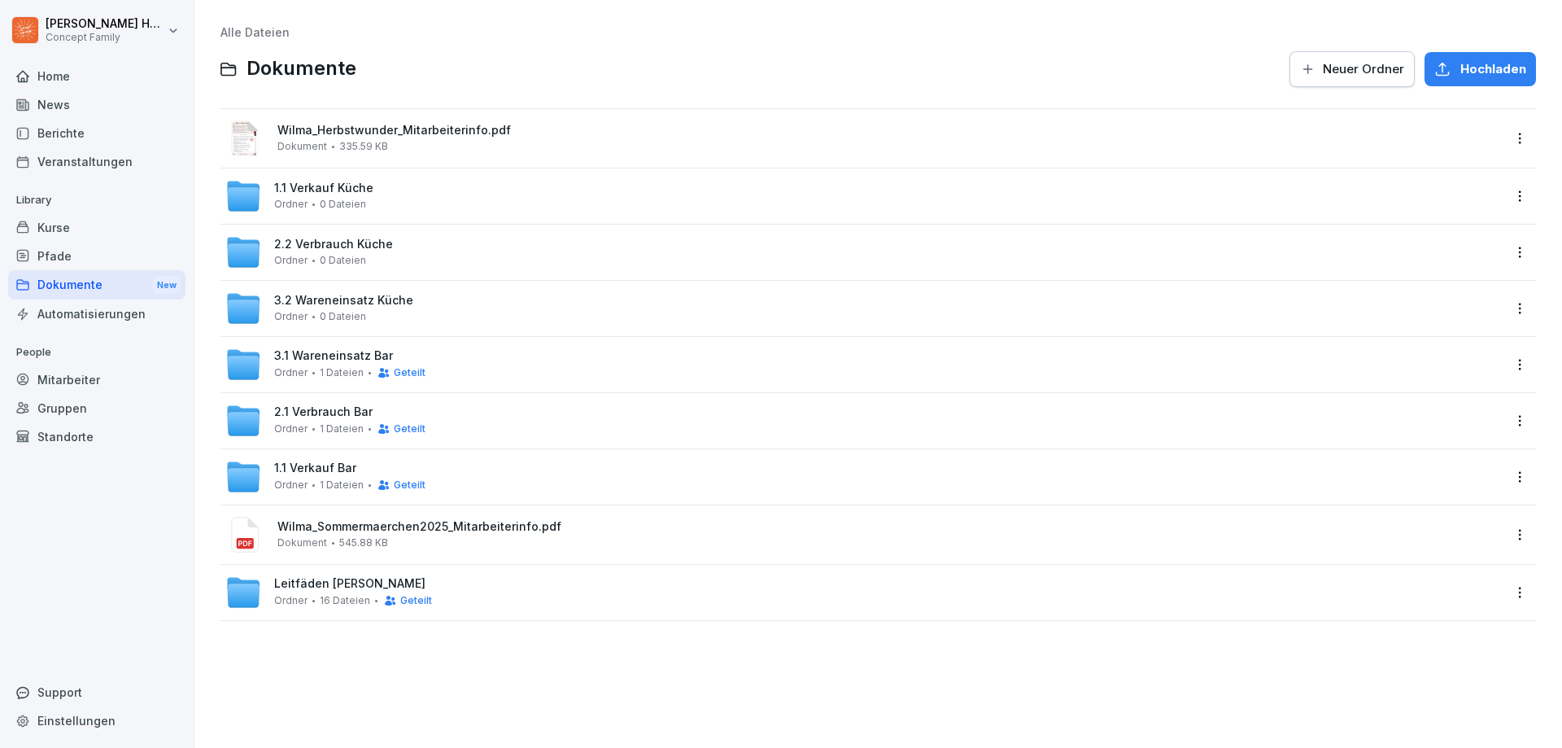
click at [367, 241] on span "2.2 Verbrauch Küche" at bounding box center [333, 245] width 119 height 14
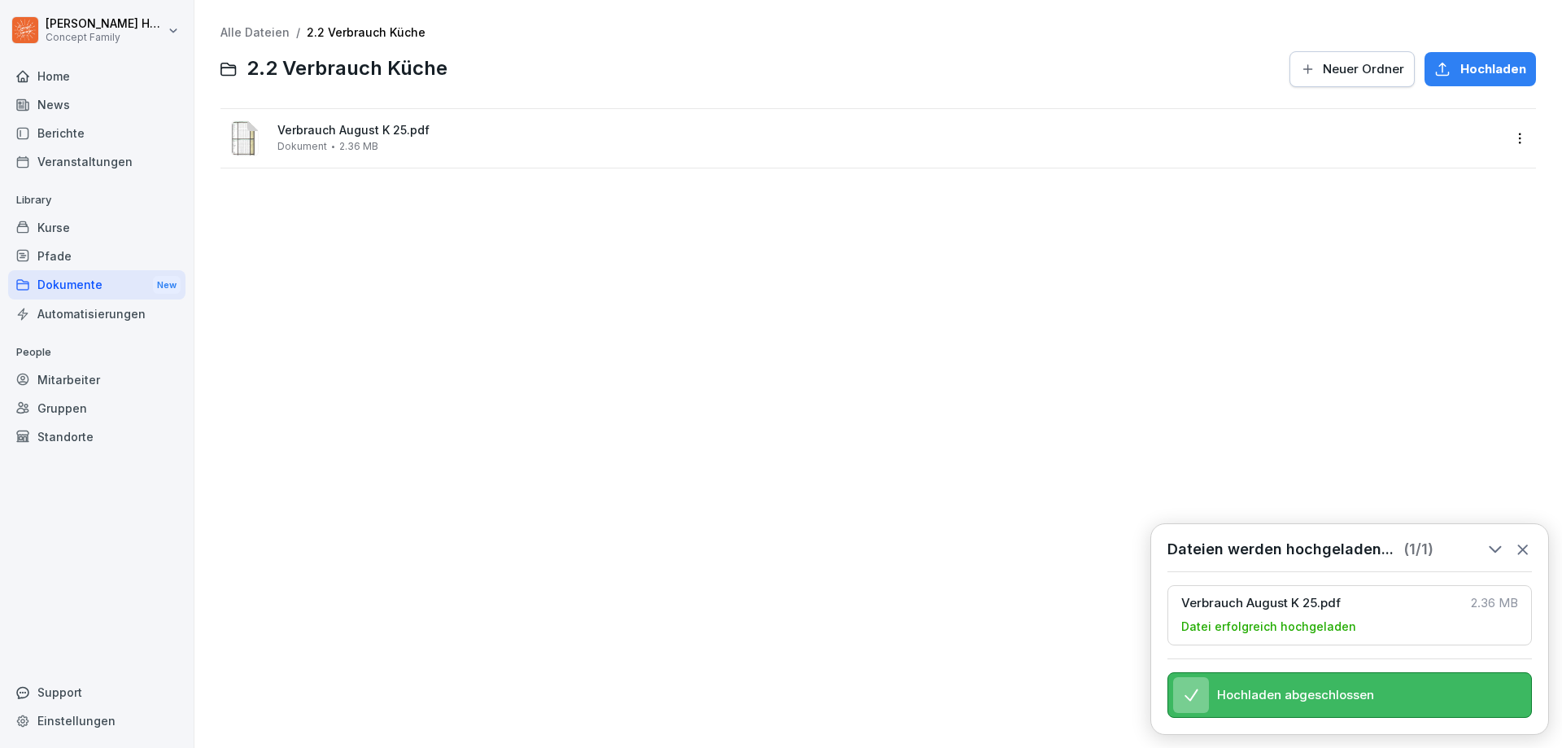
click at [85, 282] on div "Dokumente New" at bounding box center [96, 285] width 177 height 30
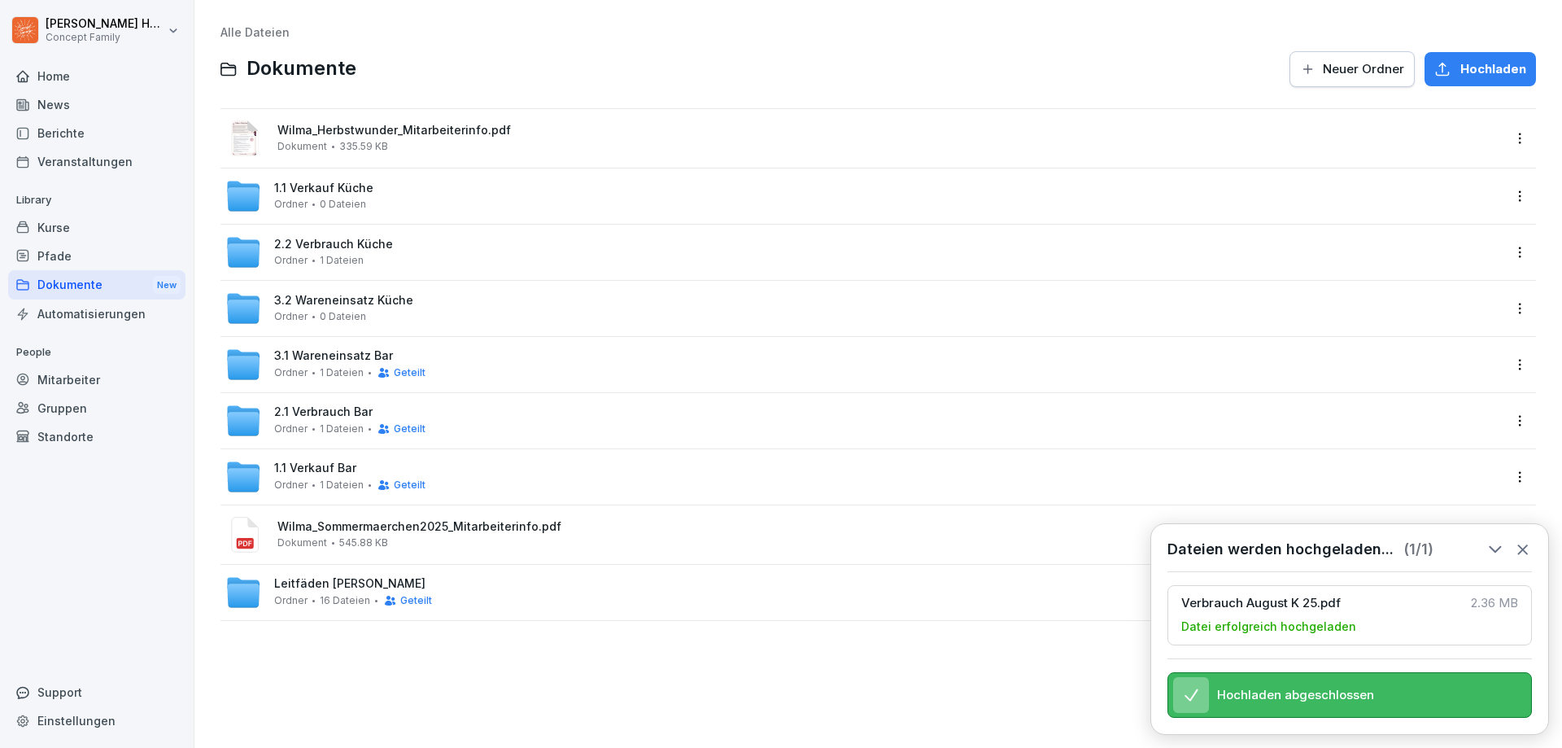
click at [354, 199] on span "0 Dateien" at bounding box center [343, 204] width 46 height 11
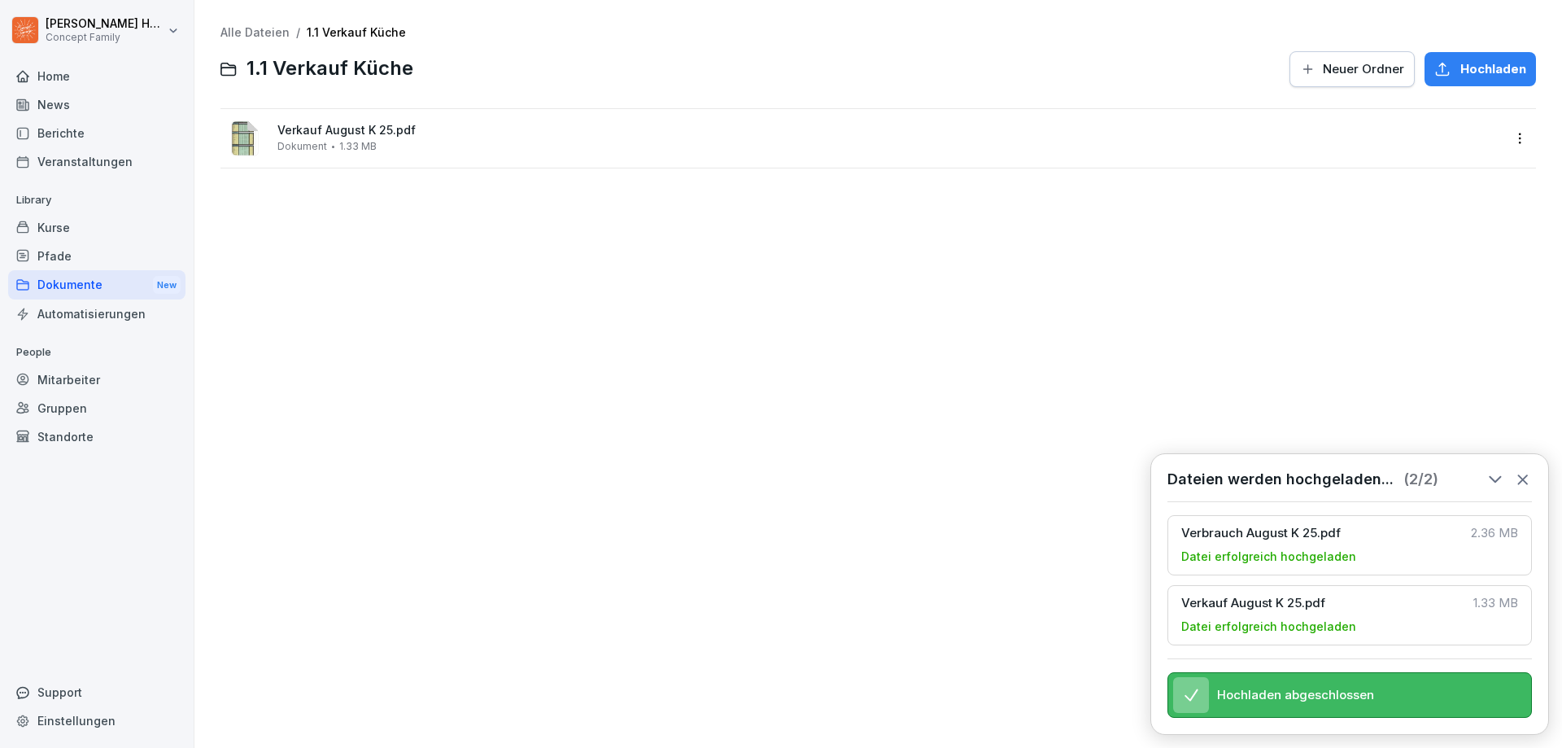
click at [47, 278] on div "Dokumente New" at bounding box center [96, 285] width 177 height 30
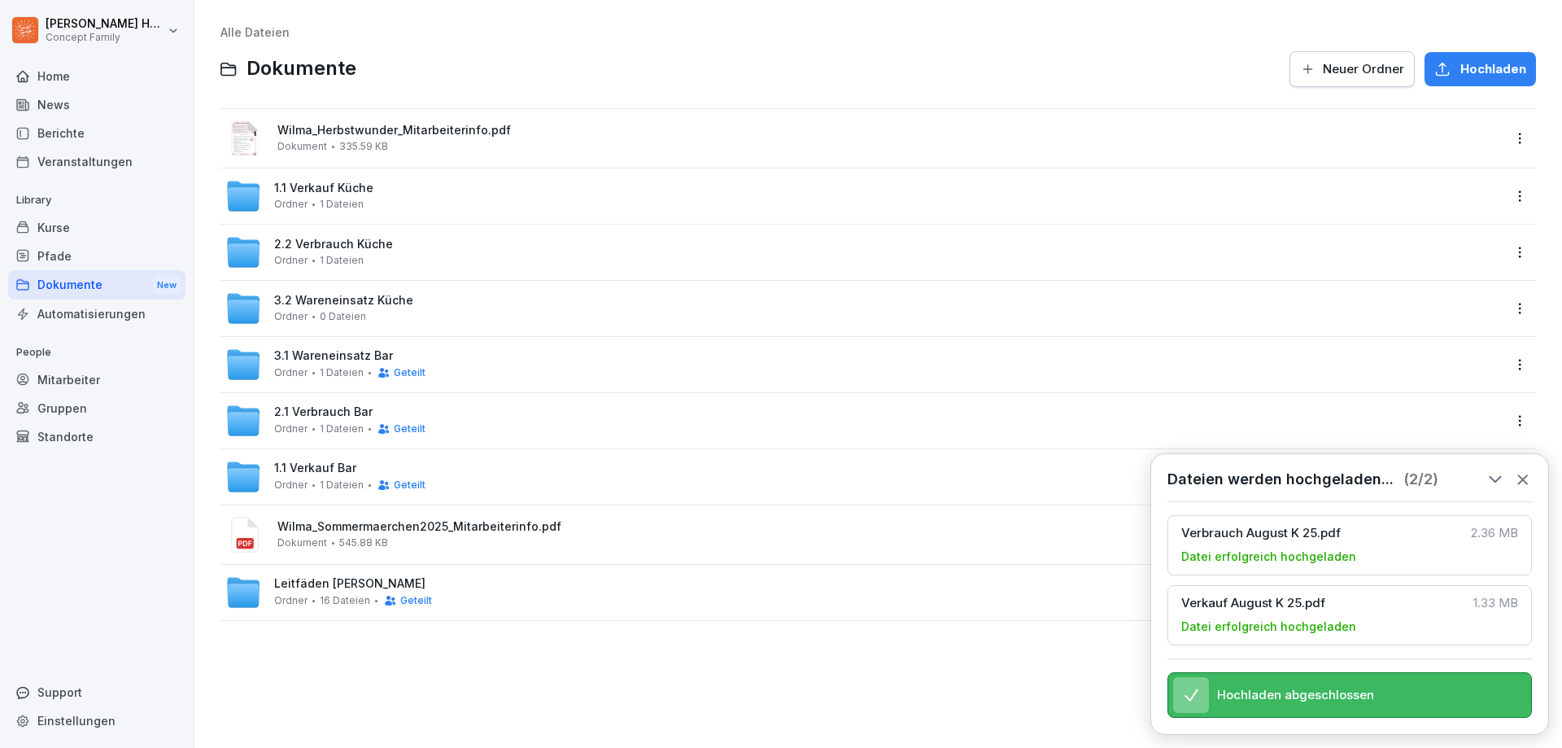
click at [356, 308] on div "3.2 Wareneinsatz Küche Ordner 0 Dateien" at bounding box center [343, 308] width 139 height 28
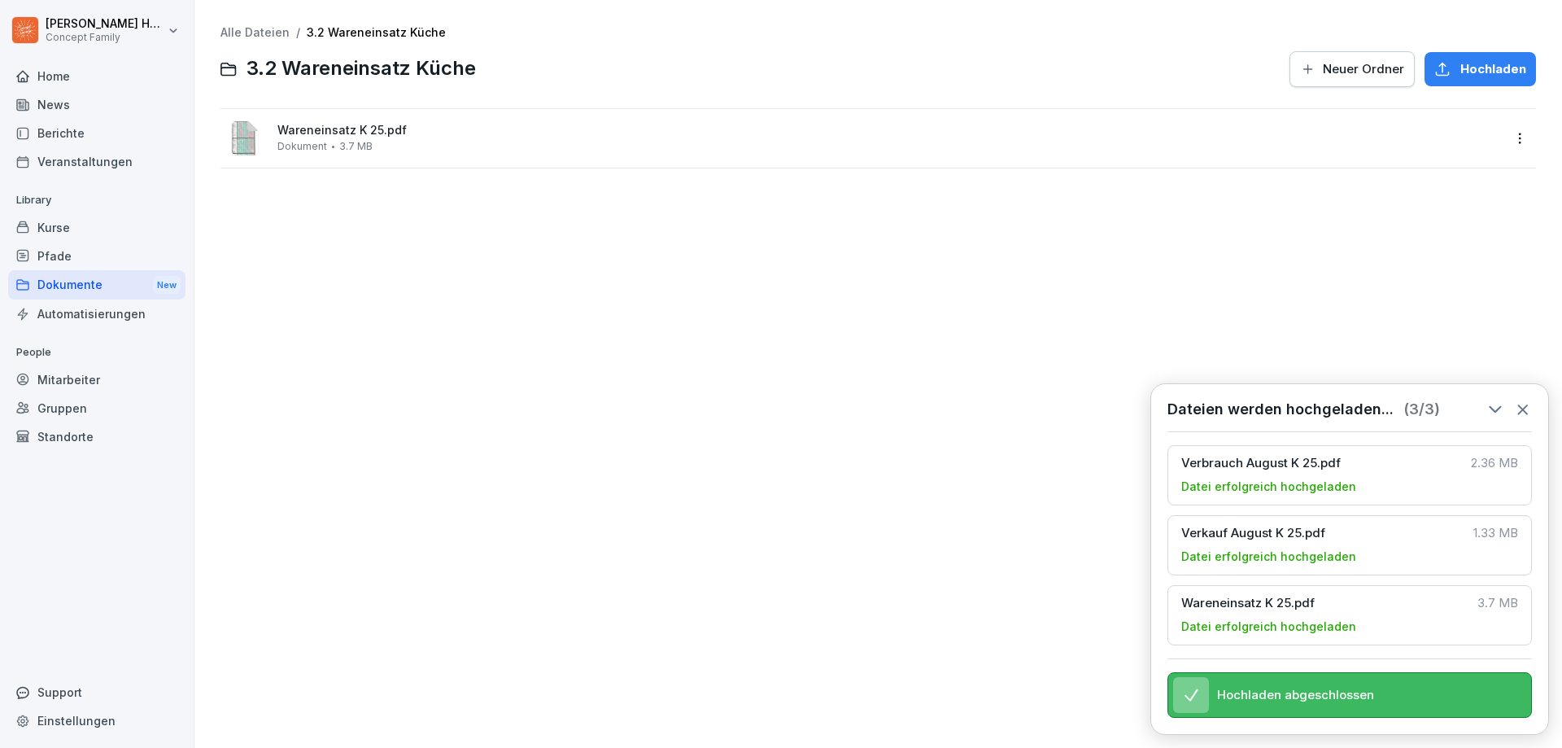
click at [1523, 405] on icon at bounding box center [1522, 409] width 9 height 9
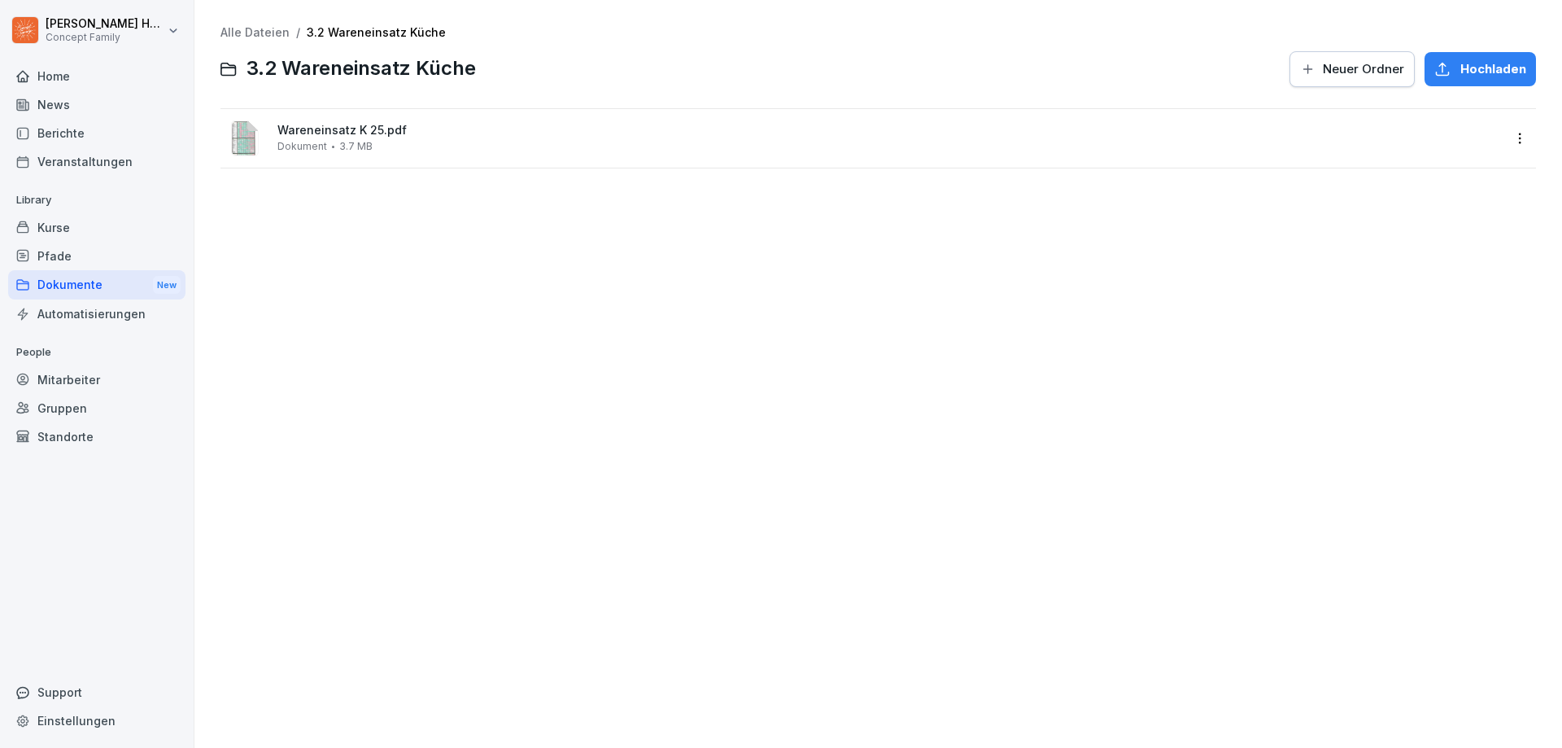
click at [45, 273] on div "Dokumente New" at bounding box center [96, 285] width 177 height 30
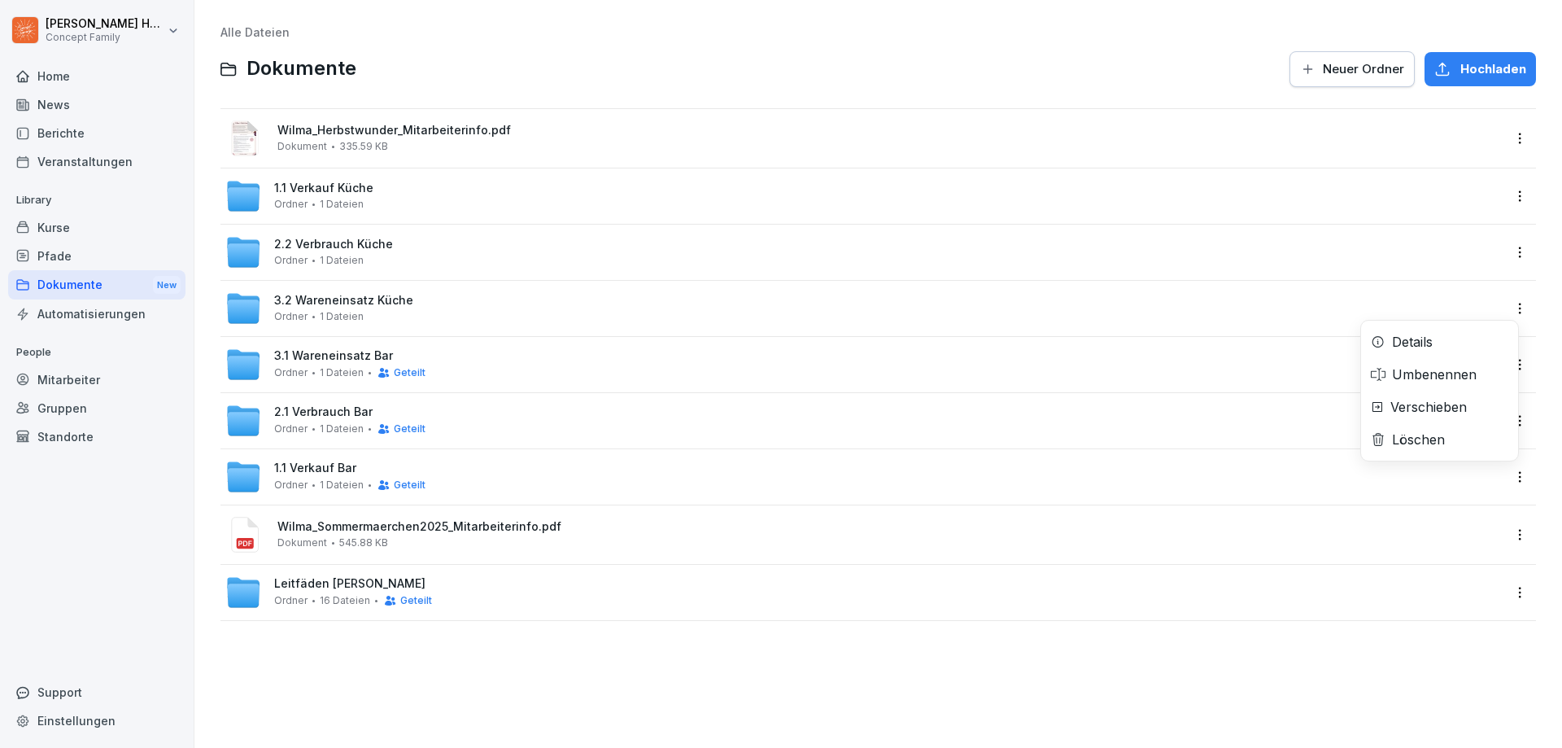
click at [1508, 313] on html "[PERSON_NAME] Concept Family Home News Berichte Veranstaltungen Library Kurse P…" at bounding box center [781, 374] width 1562 height 748
click at [1435, 351] on div "Details" at bounding box center [1439, 341] width 157 height 33
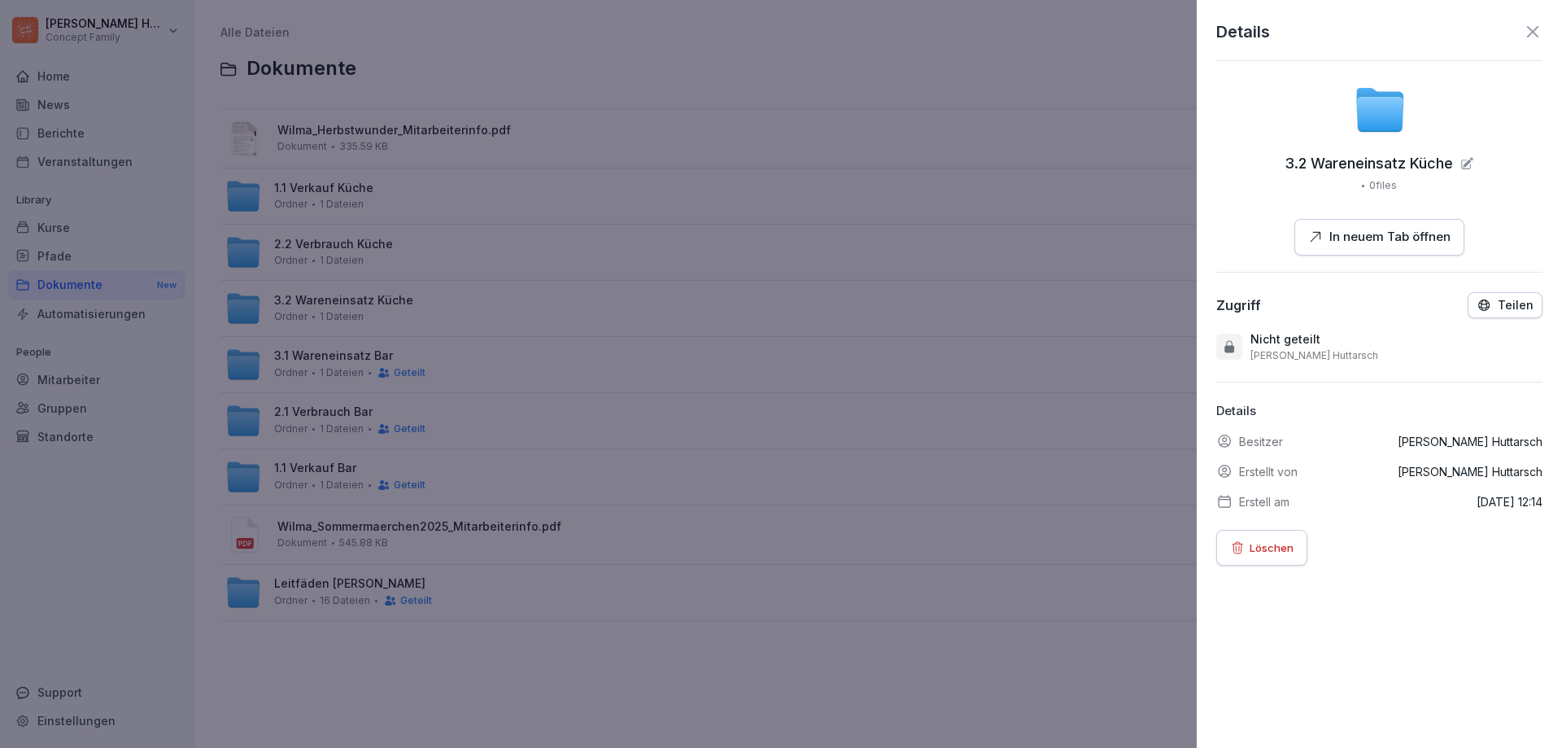
click at [1505, 303] on p "Teilen" at bounding box center [1516, 305] width 36 height 13
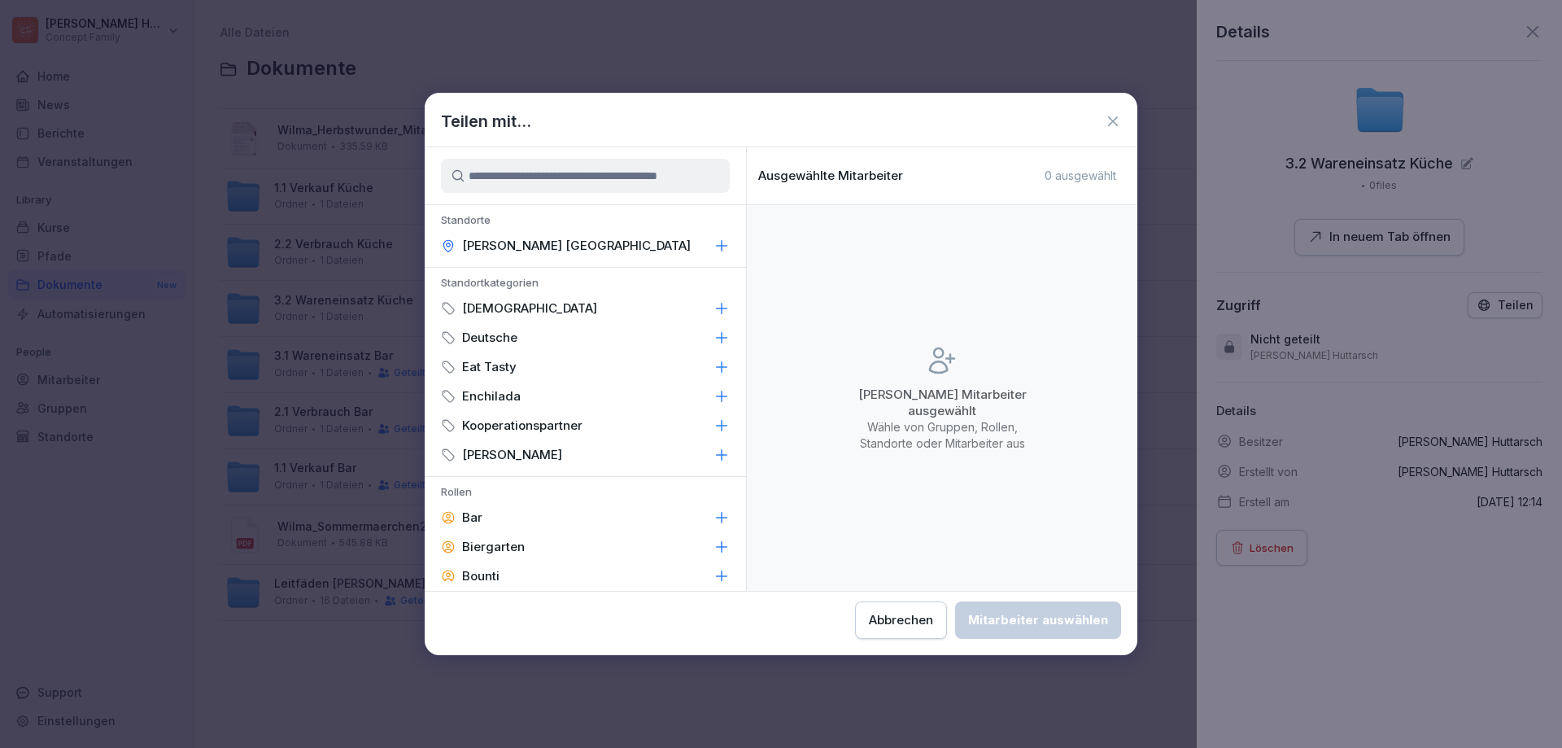
click at [706, 254] on div "[PERSON_NAME] [GEOGRAPHIC_DATA]" at bounding box center [585, 245] width 321 height 29
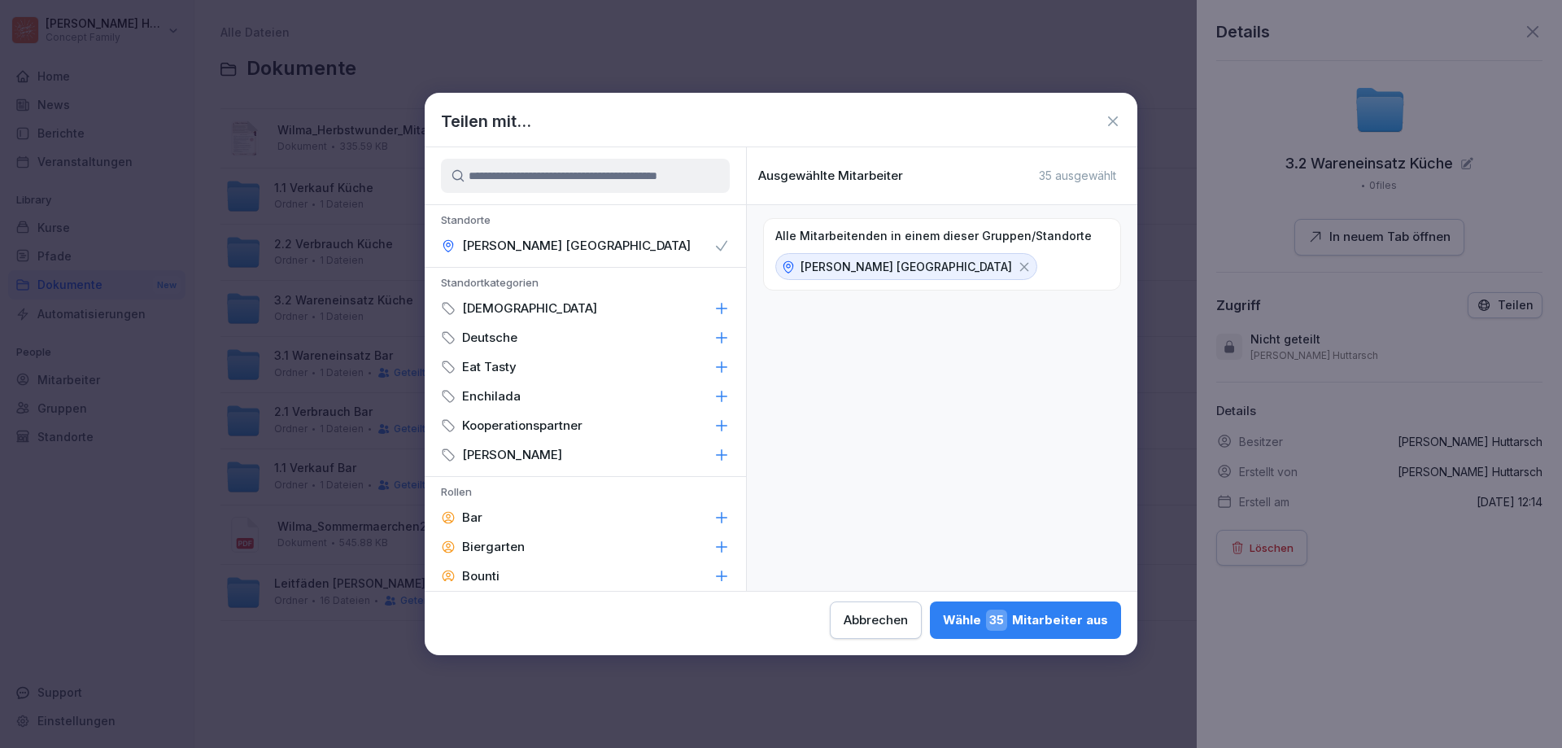
click at [1063, 626] on div "Wähle 35 Mitarbeiter aus" at bounding box center [1025, 619] width 165 height 21
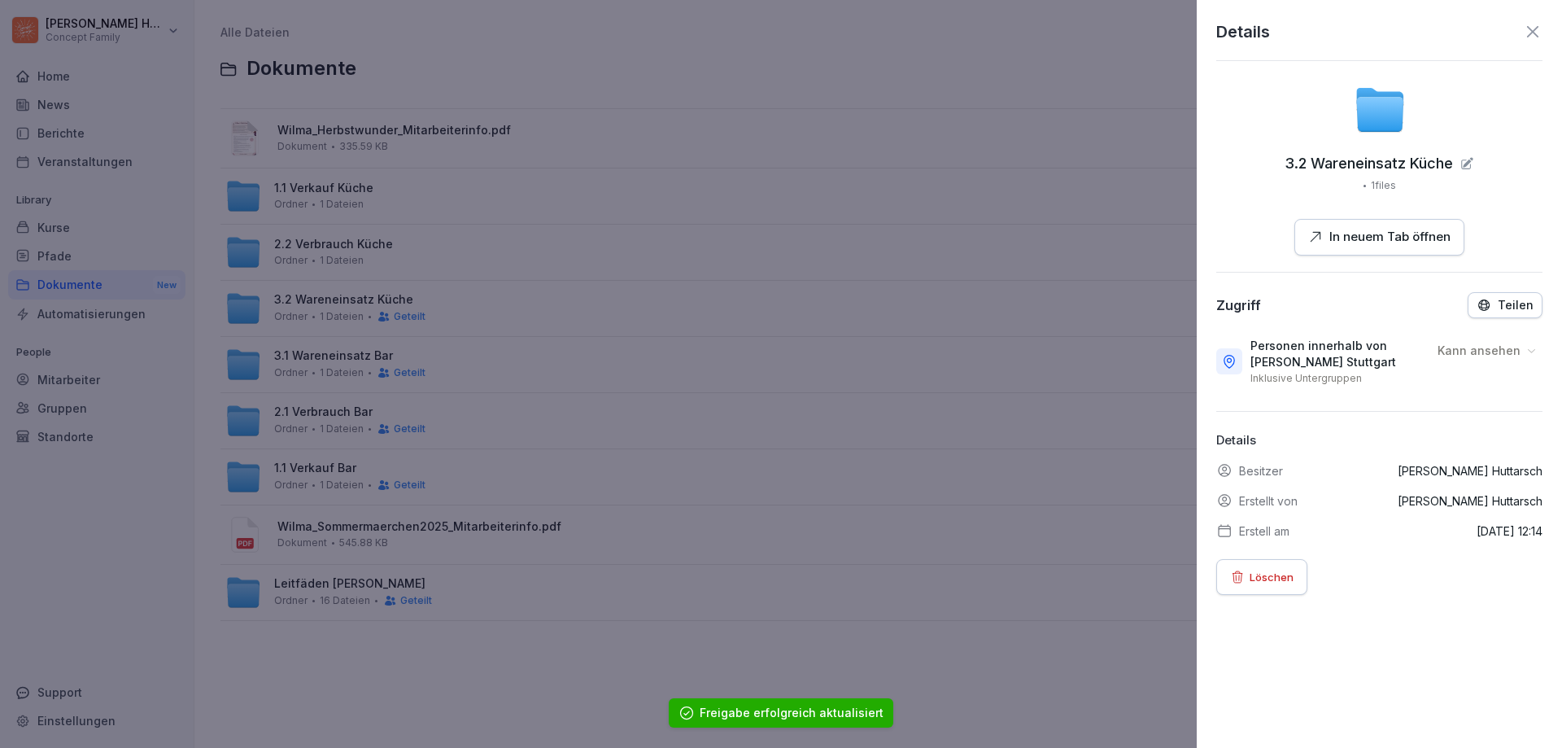
click at [1526, 40] on icon at bounding box center [1533, 32] width 20 height 20
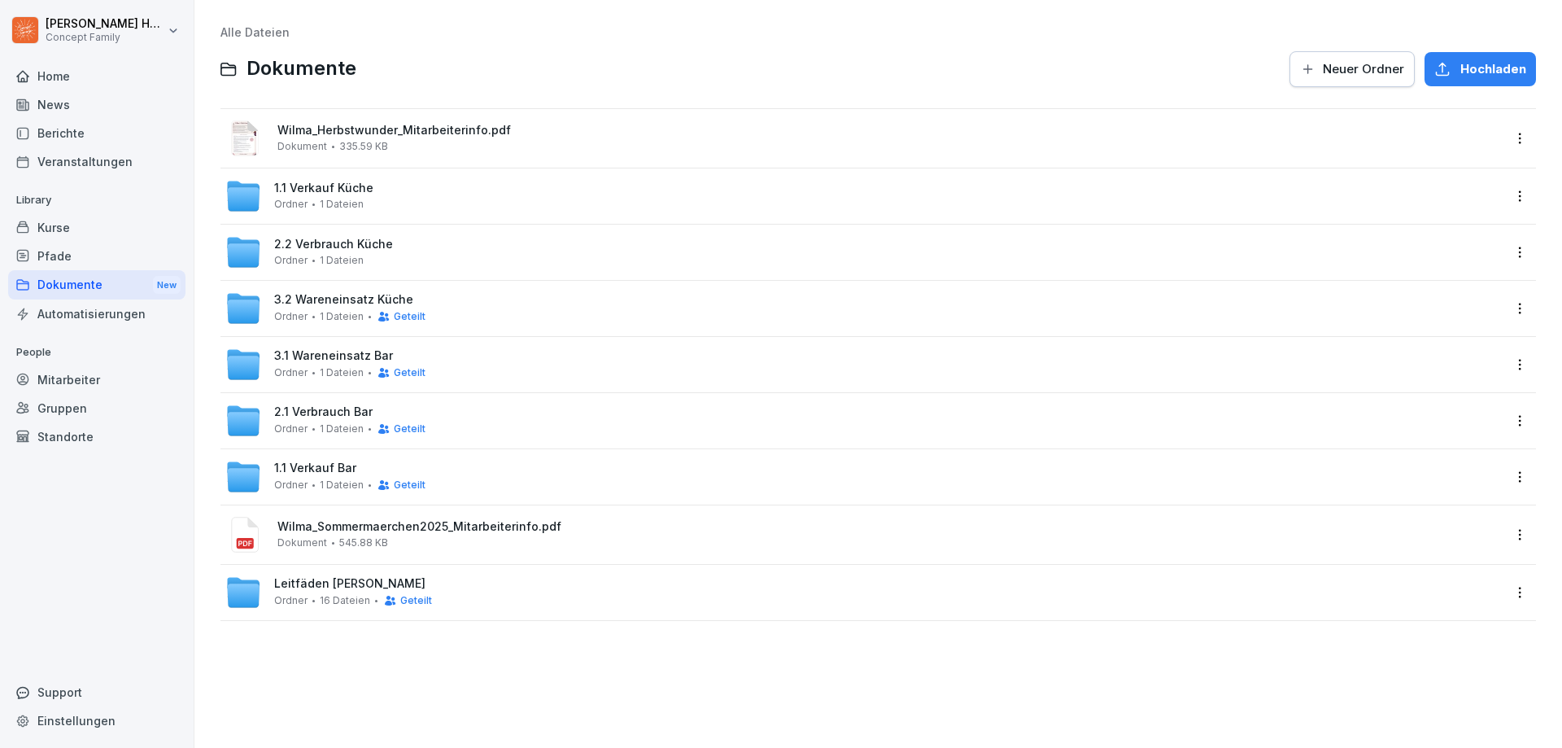
click at [1509, 247] on html "[PERSON_NAME] Concept Family Home News Berichte Veranstaltungen Library Kurse P…" at bounding box center [781, 374] width 1562 height 748
click at [1440, 290] on div "Details" at bounding box center [1439, 285] width 157 height 33
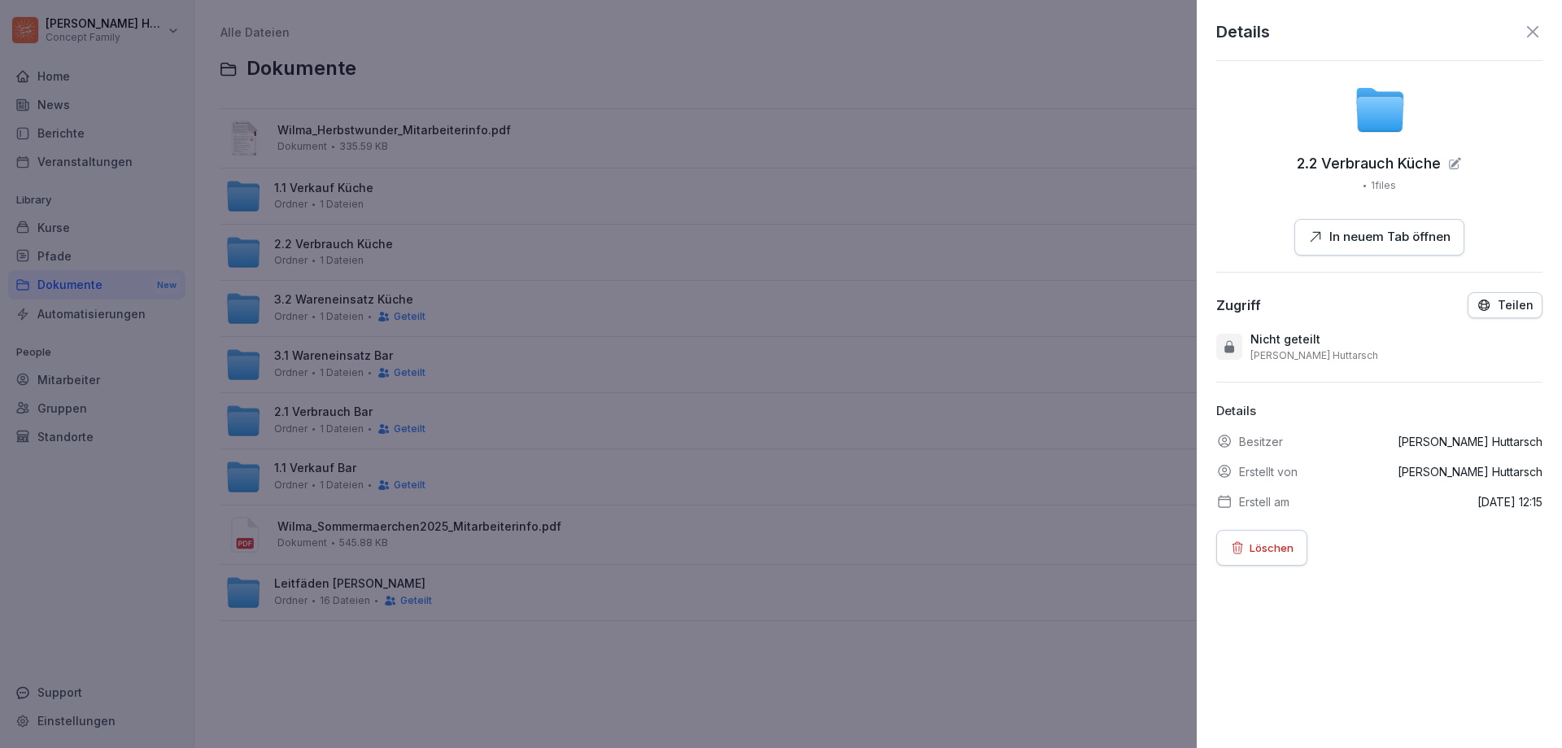
click at [1500, 310] on p "Teilen" at bounding box center [1516, 305] width 36 height 13
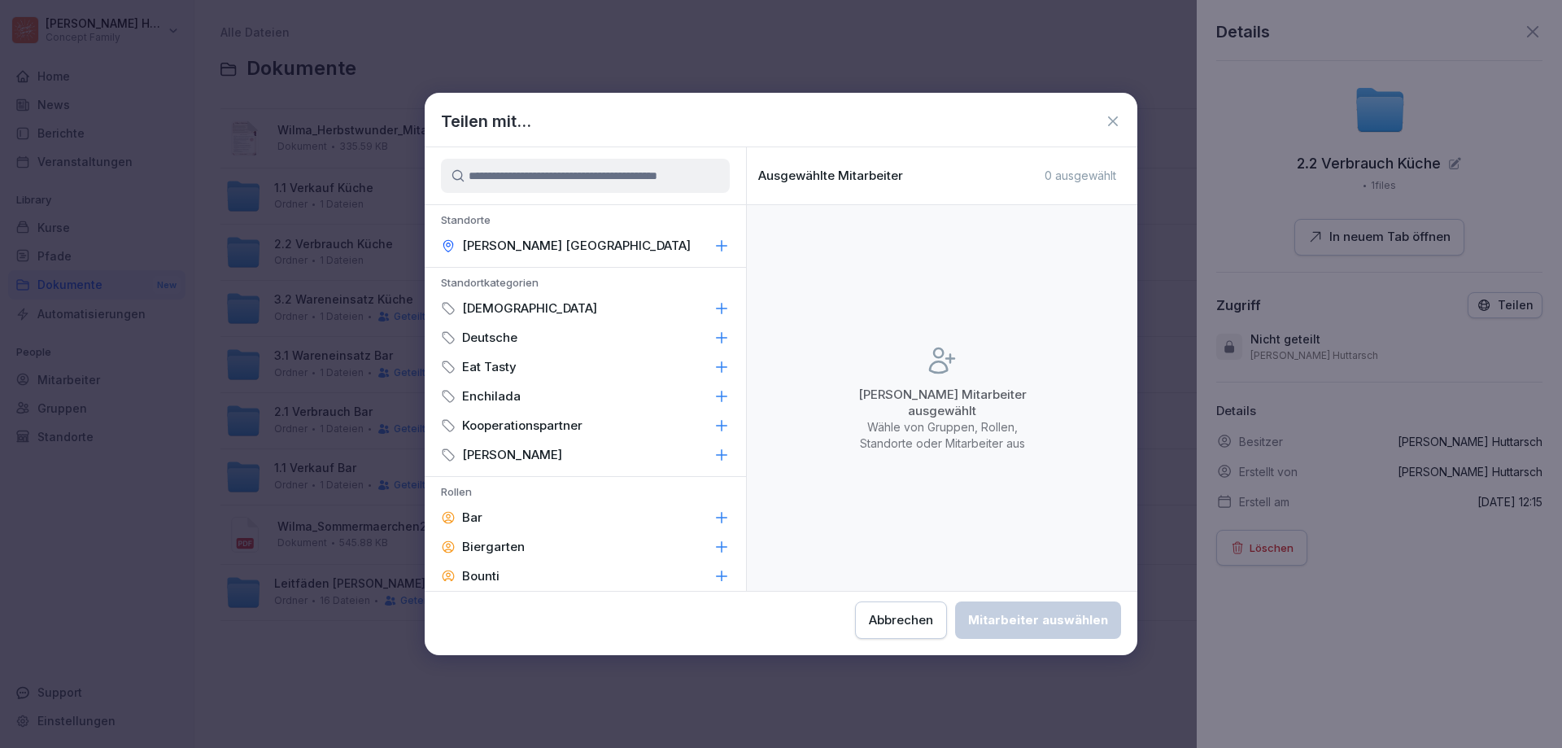
click at [598, 239] on p "[PERSON_NAME] [GEOGRAPHIC_DATA]" at bounding box center [576, 246] width 229 height 16
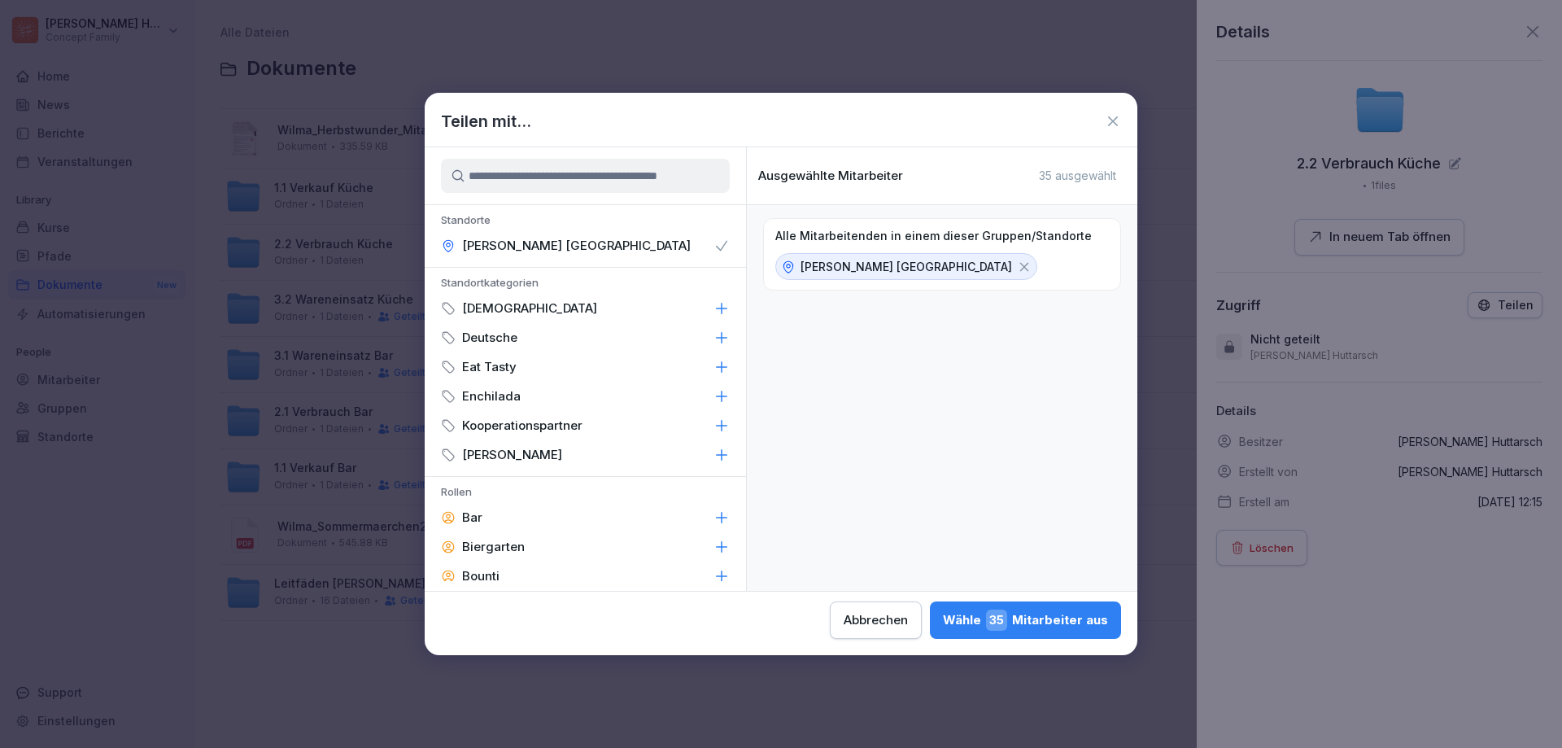
click at [1086, 620] on div "Wähle 35 Mitarbeiter aus" at bounding box center [1025, 619] width 165 height 21
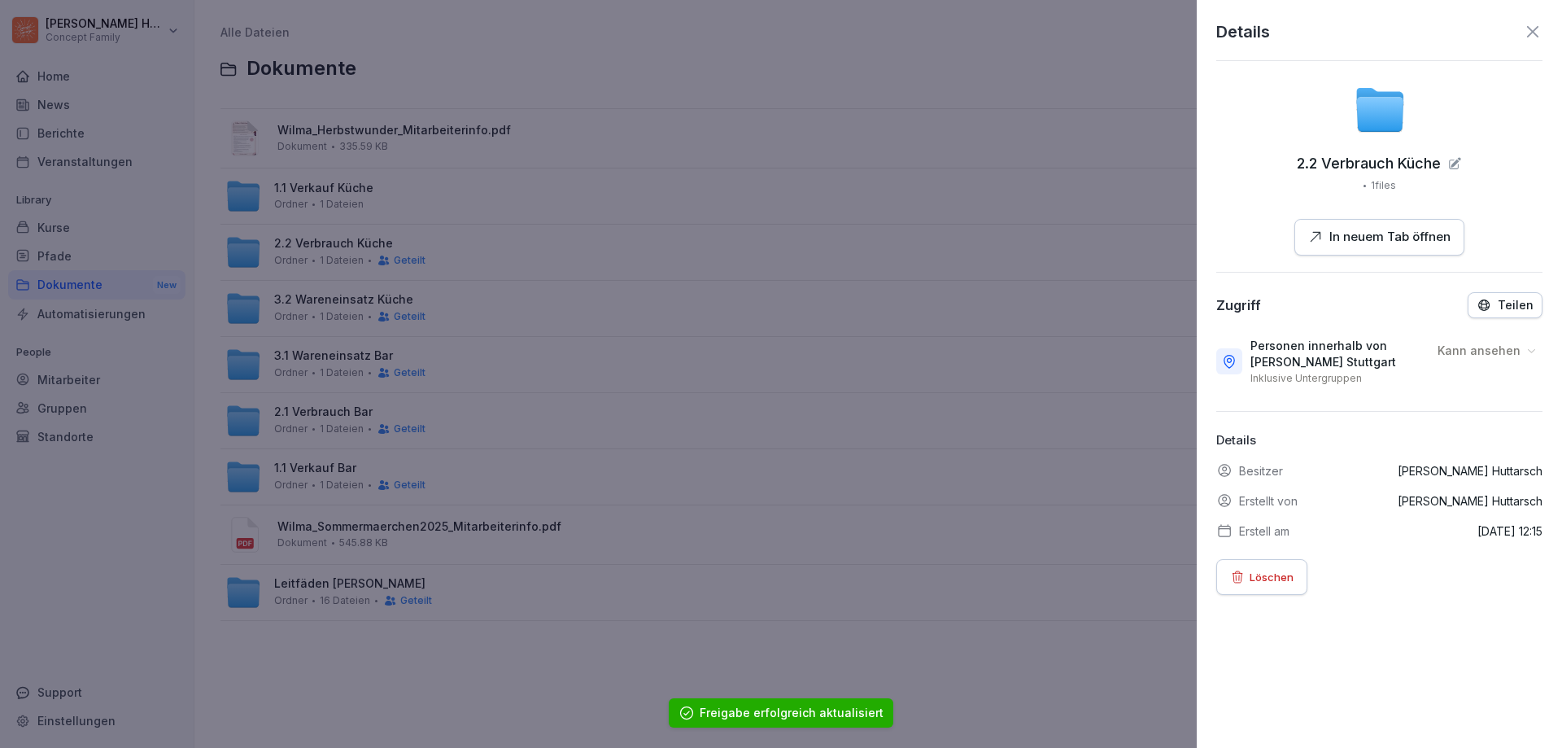
click at [1528, 35] on icon at bounding box center [1533, 32] width 20 height 20
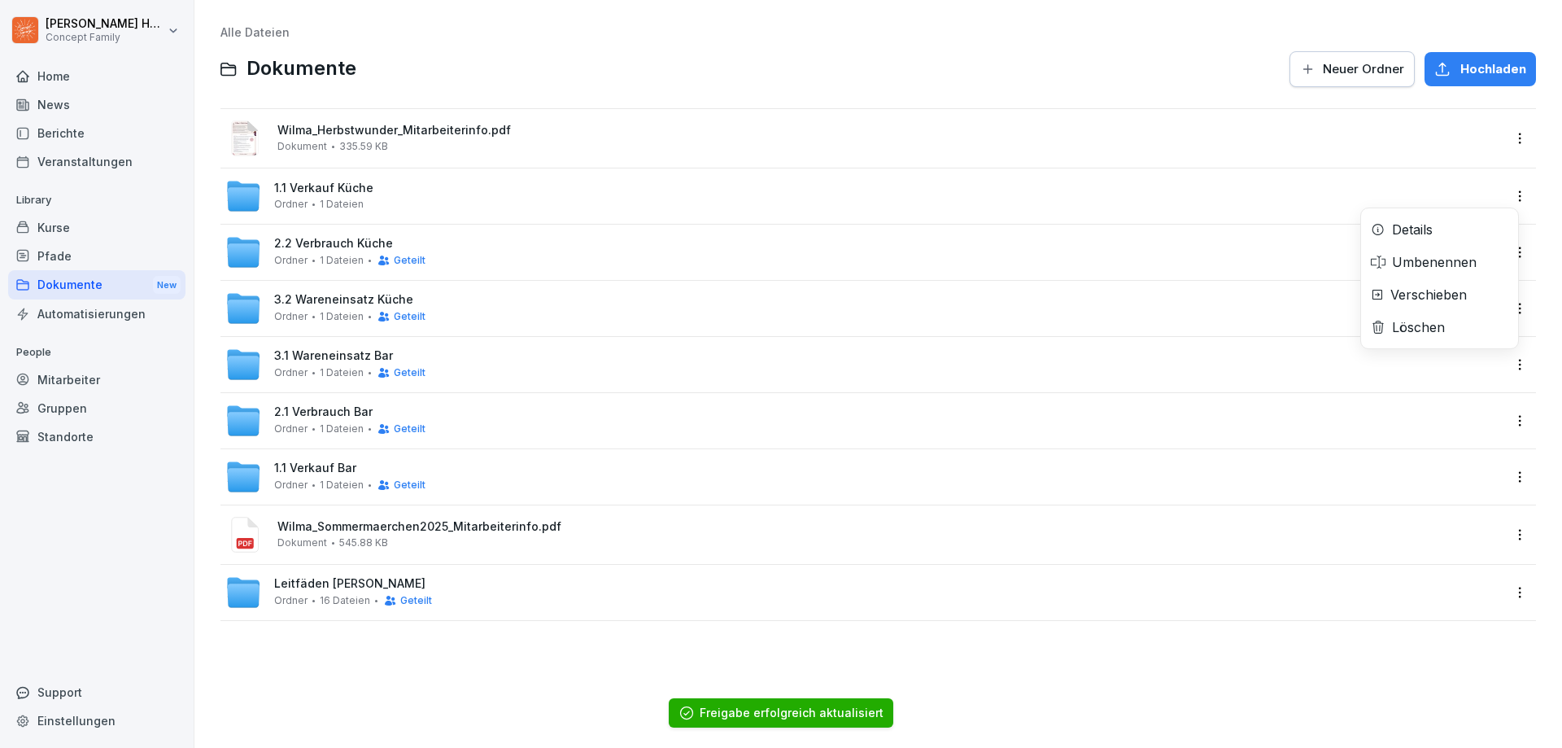
click at [1507, 196] on html "[PERSON_NAME] Concept Family Home News Berichte Veranstaltungen Library Kurse P…" at bounding box center [781, 374] width 1562 height 748
click at [1470, 223] on div "Details" at bounding box center [1439, 229] width 157 height 33
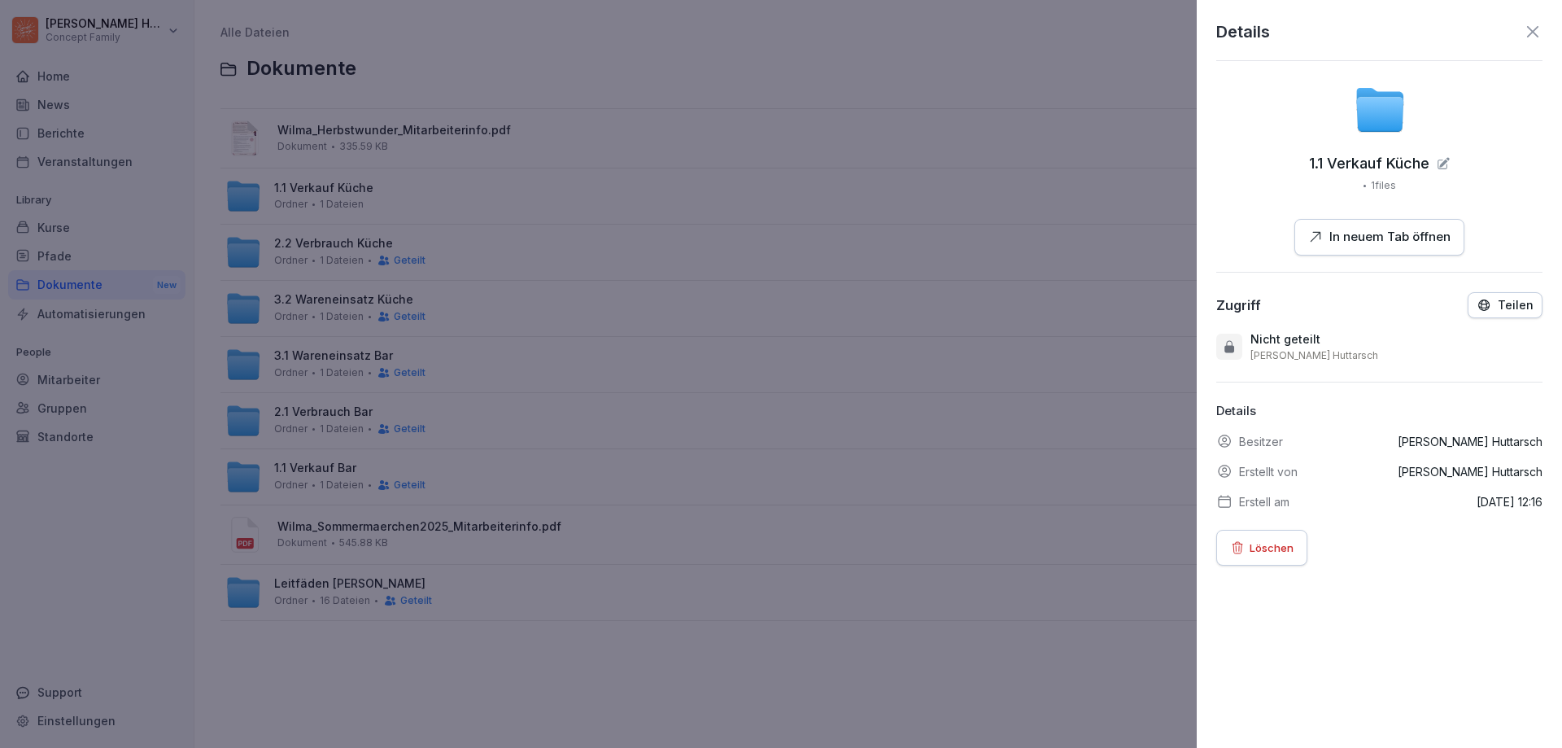
click at [1477, 304] on icon "button" at bounding box center [1484, 305] width 15 height 15
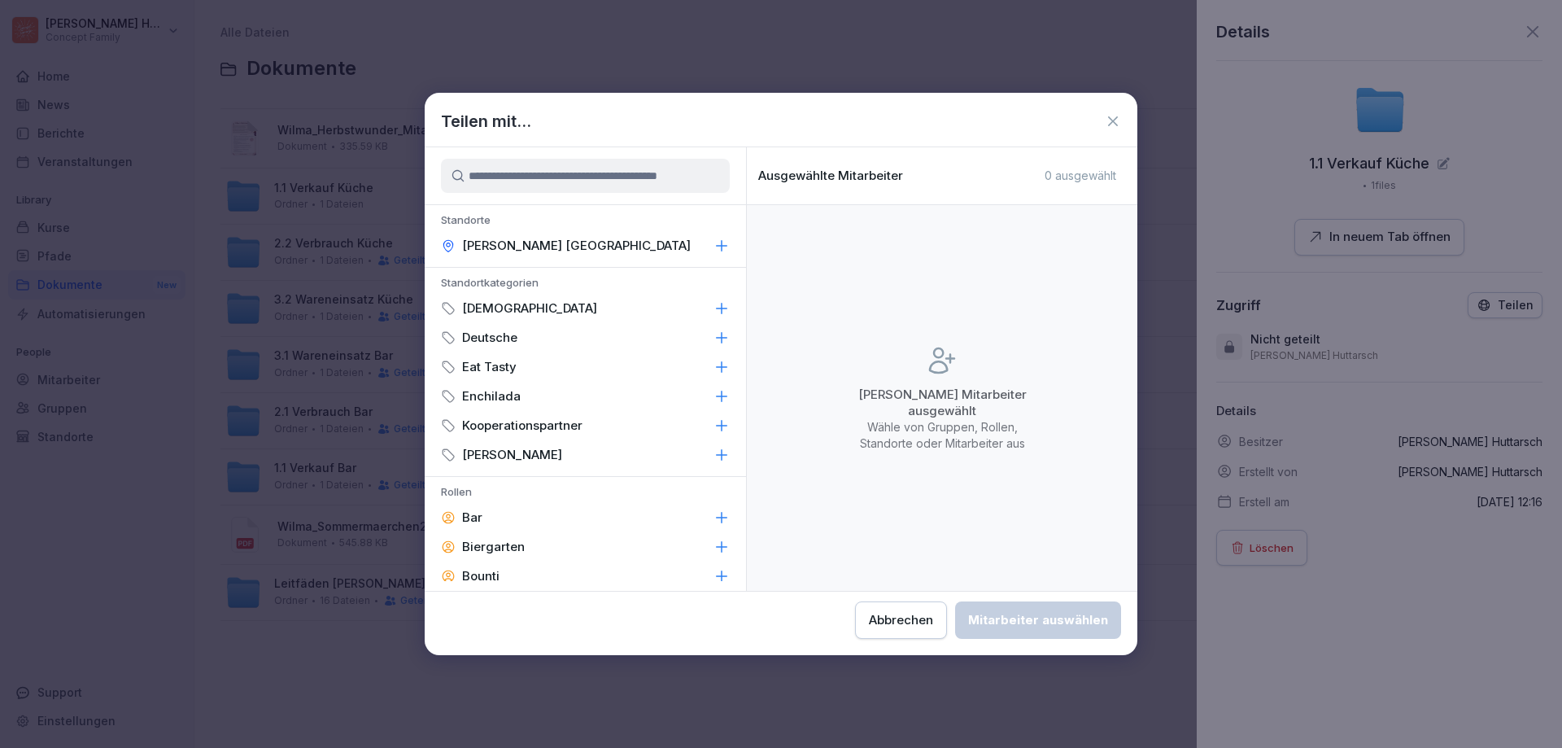
click at [714, 246] on icon at bounding box center [722, 246] width 16 height 16
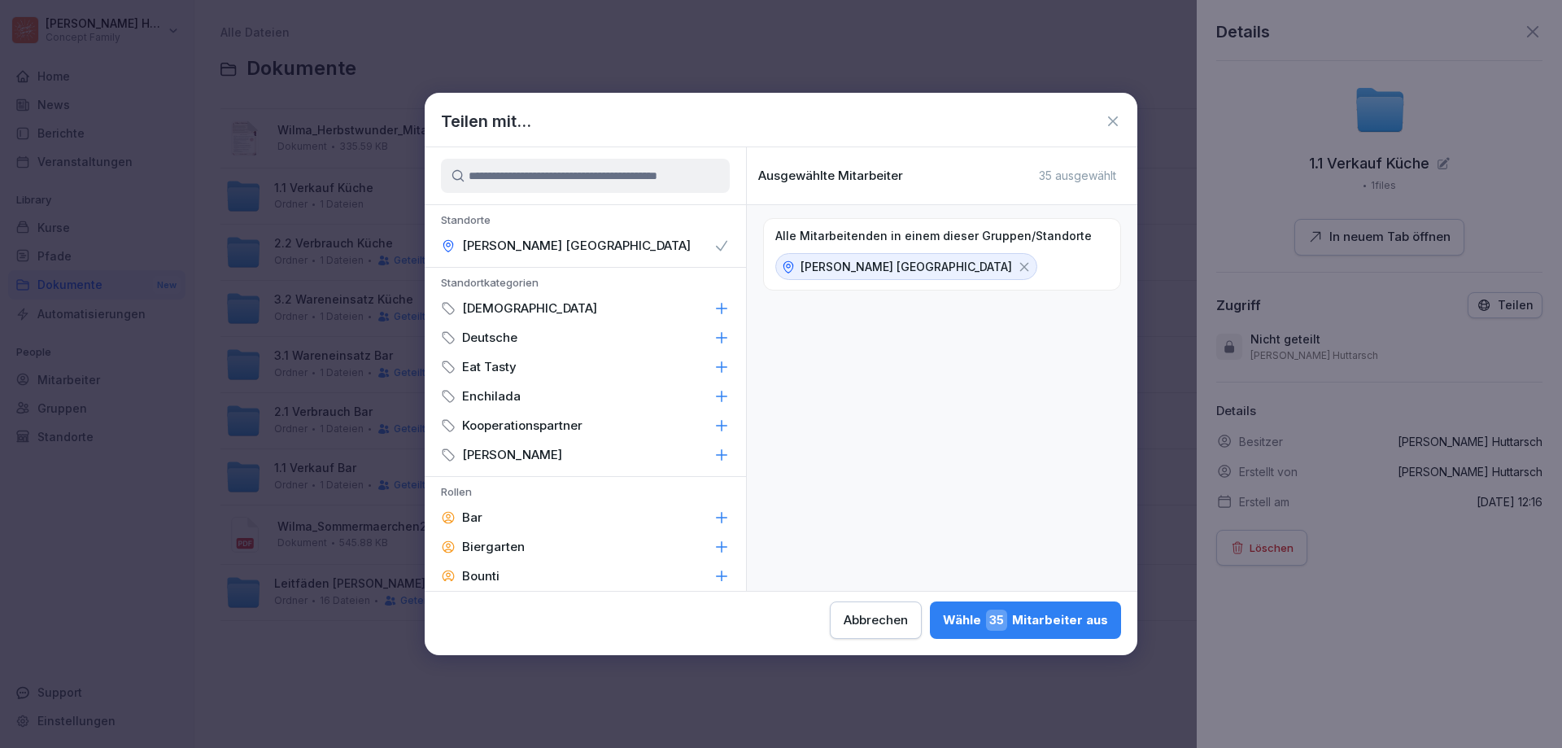
click at [1044, 627] on div "Wähle 35 Mitarbeiter aus" at bounding box center [1025, 619] width 165 height 21
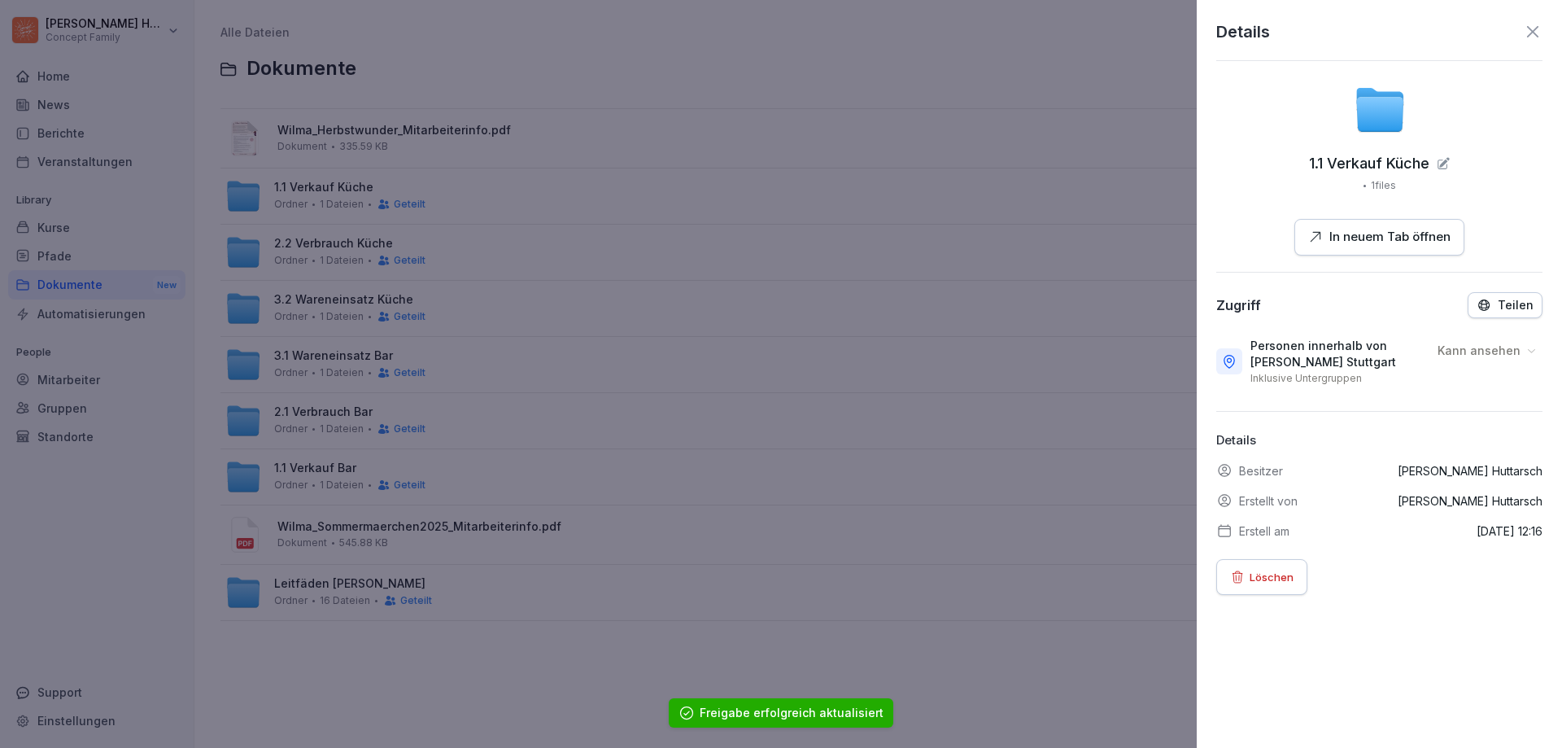
click at [1523, 32] on icon at bounding box center [1533, 32] width 20 height 20
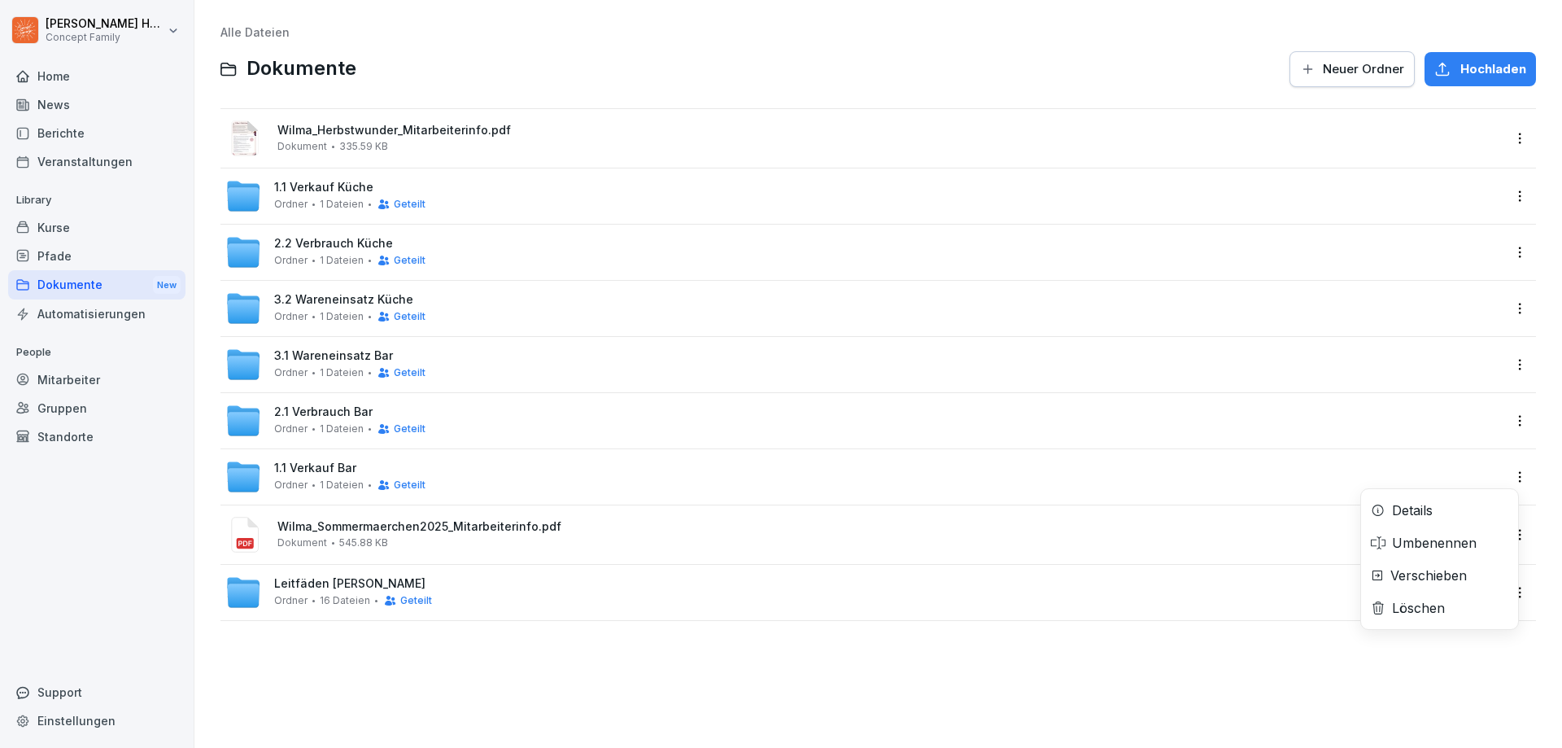
click at [1507, 478] on html "[PERSON_NAME] Concept Family Home News Berichte Veranstaltungen Library Kurse P…" at bounding box center [781, 374] width 1562 height 748
click at [1450, 521] on div "Details" at bounding box center [1439, 510] width 157 height 33
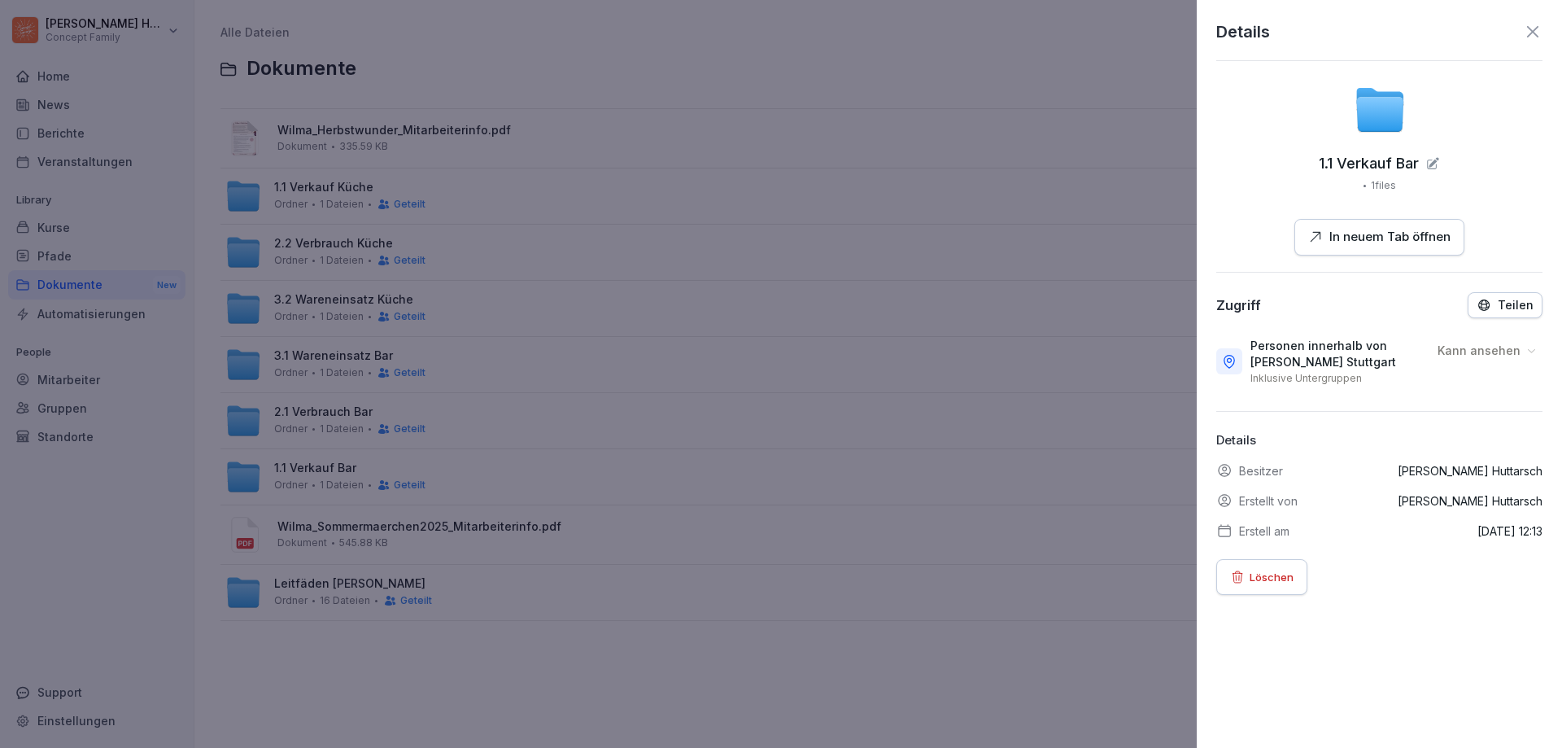
click at [1430, 161] on icon at bounding box center [1434, 163] width 10 height 10
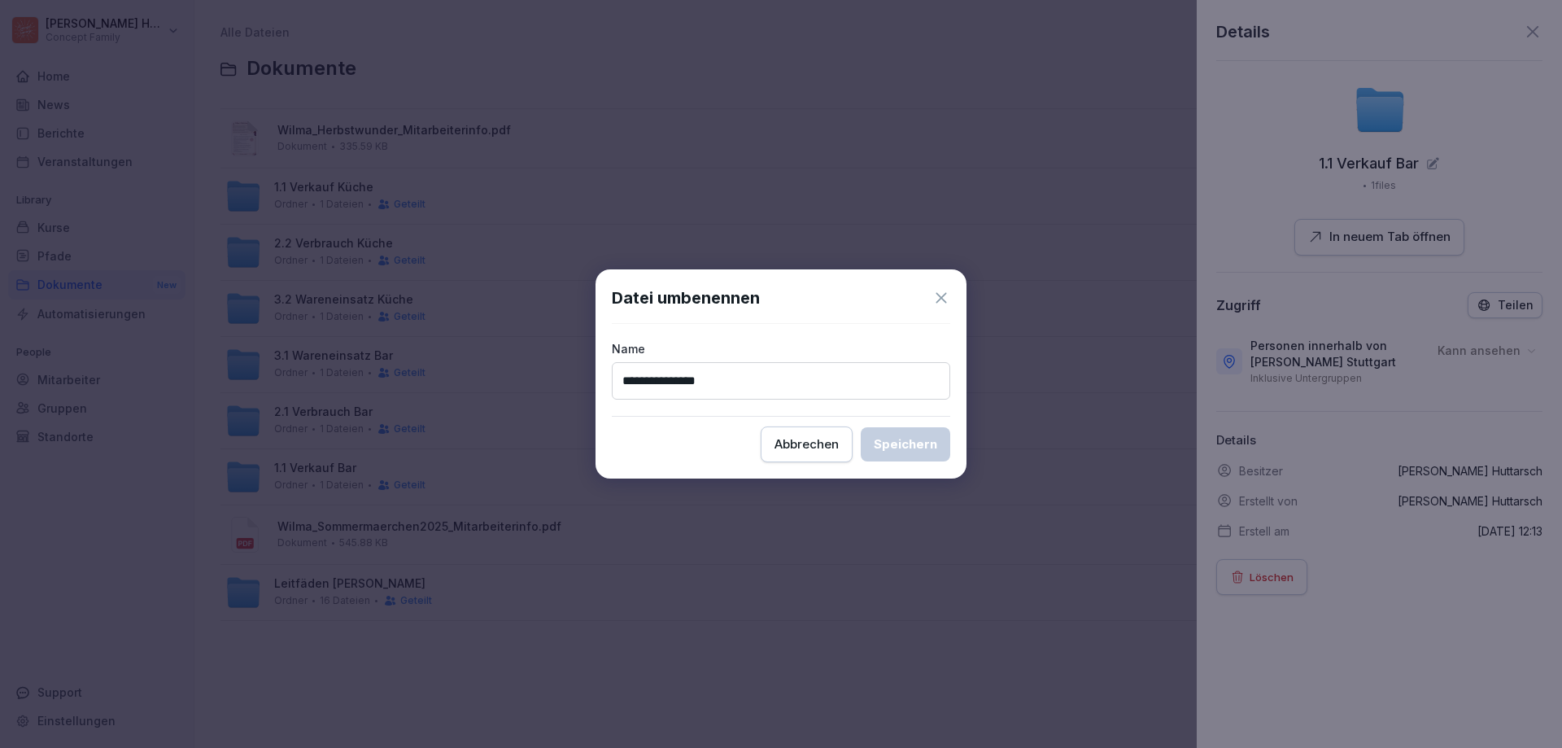
click at [810, 453] on button "Abbrechen" at bounding box center [807, 444] width 92 height 36
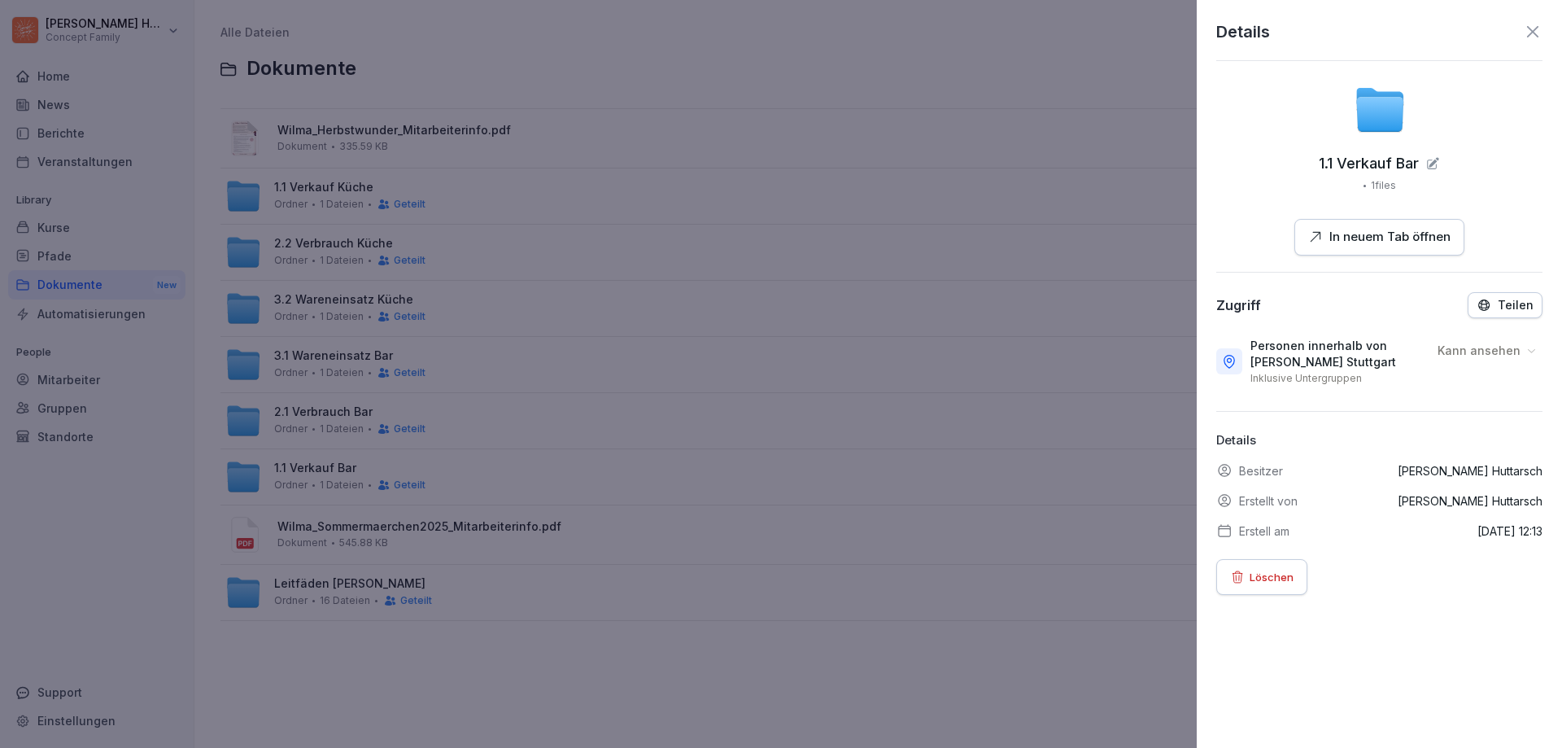
click at [1389, 111] on icon at bounding box center [1379, 114] width 47 height 35
click at [555, 647] on div at bounding box center [781, 374] width 1562 height 748
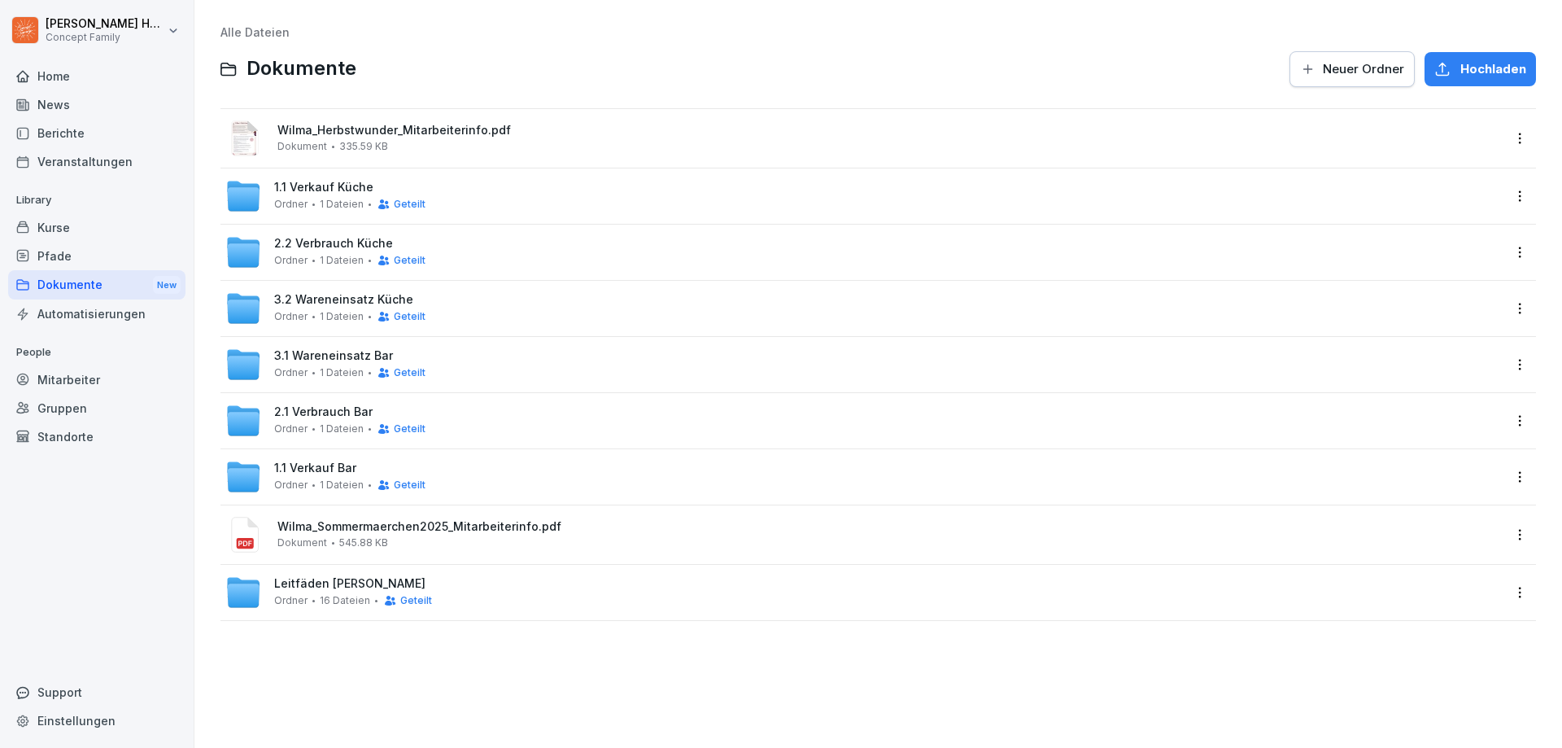
click at [238, 314] on icon at bounding box center [243, 311] width 33 height 24
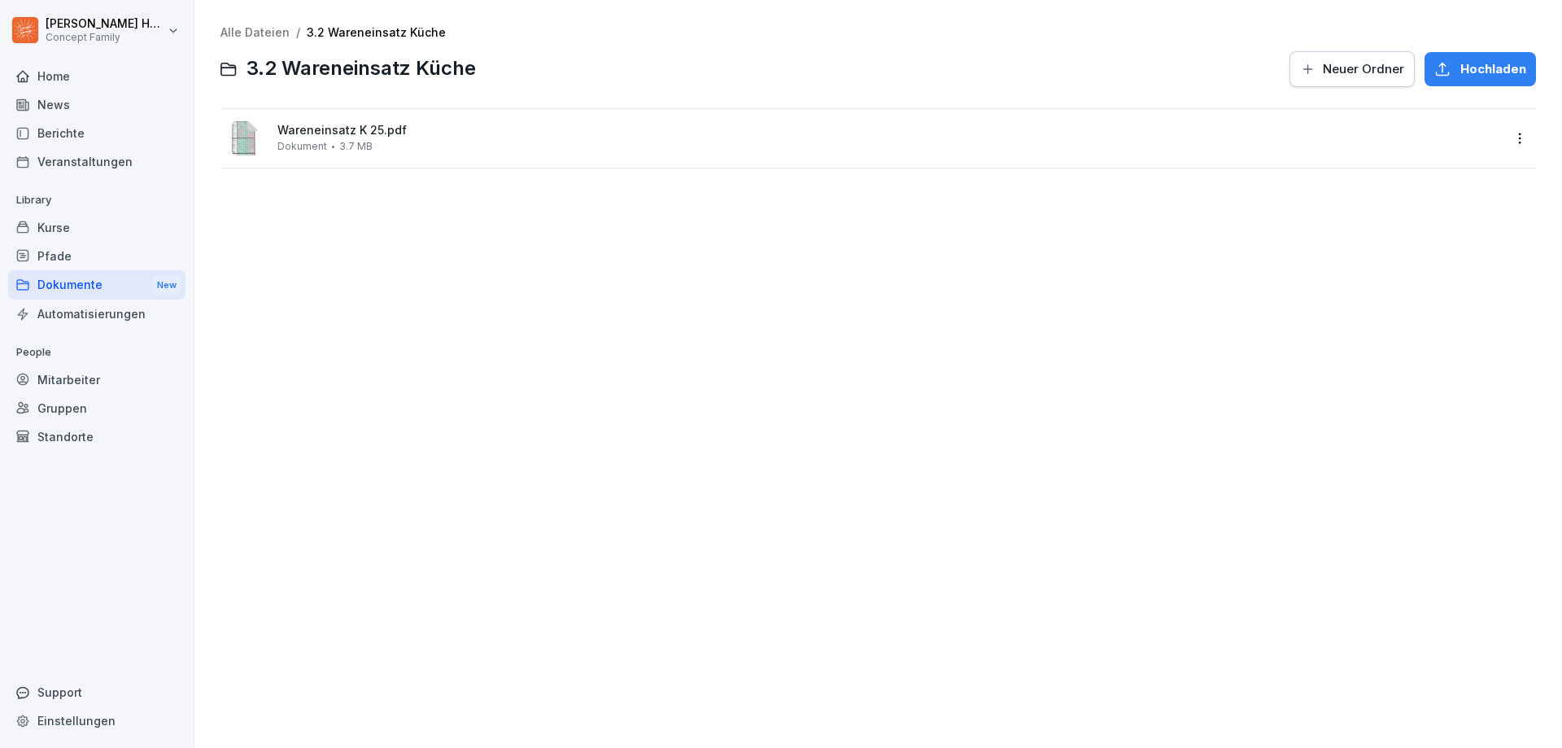
click at [376, 71] on span "3.2 Wareneinsatz Küche" at bounding box center [361, 69] width 229 height 24
click at [56, 295] on div "Dokumente New" at bounding box center [96, 285] width 177 height 30
